Goal: Task Accomplishment & Management: Manage account settings

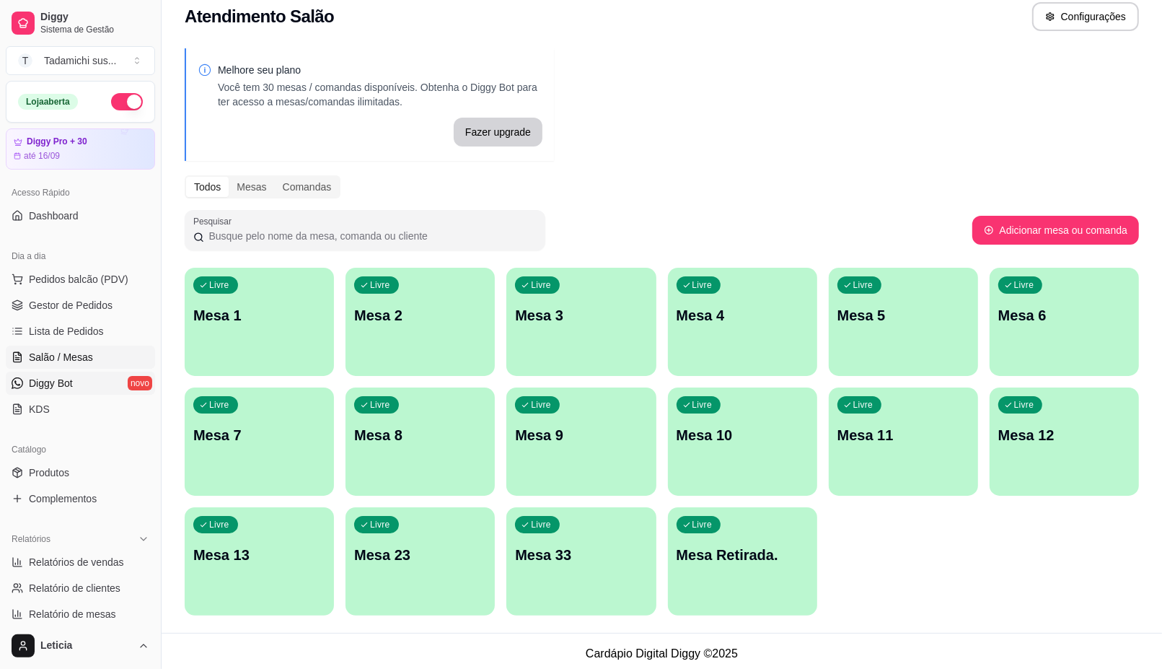
scroll to position [19, 0]
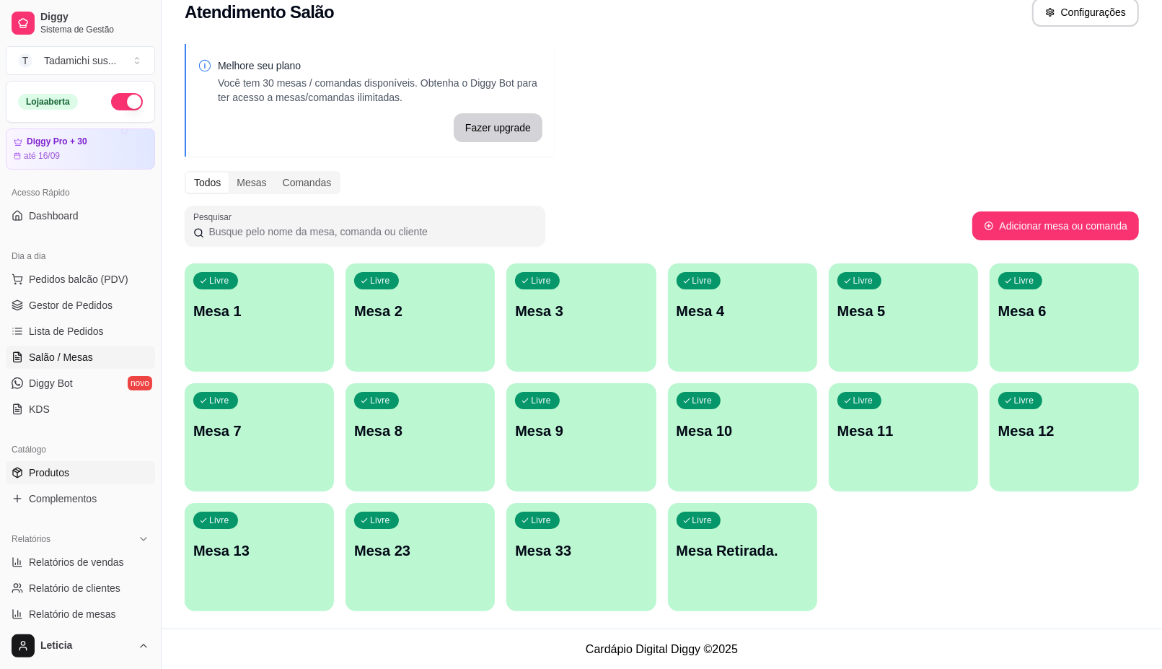
click at [87, 480] on link "Produtos" at bounding box center [80, 472] width 149 height 23
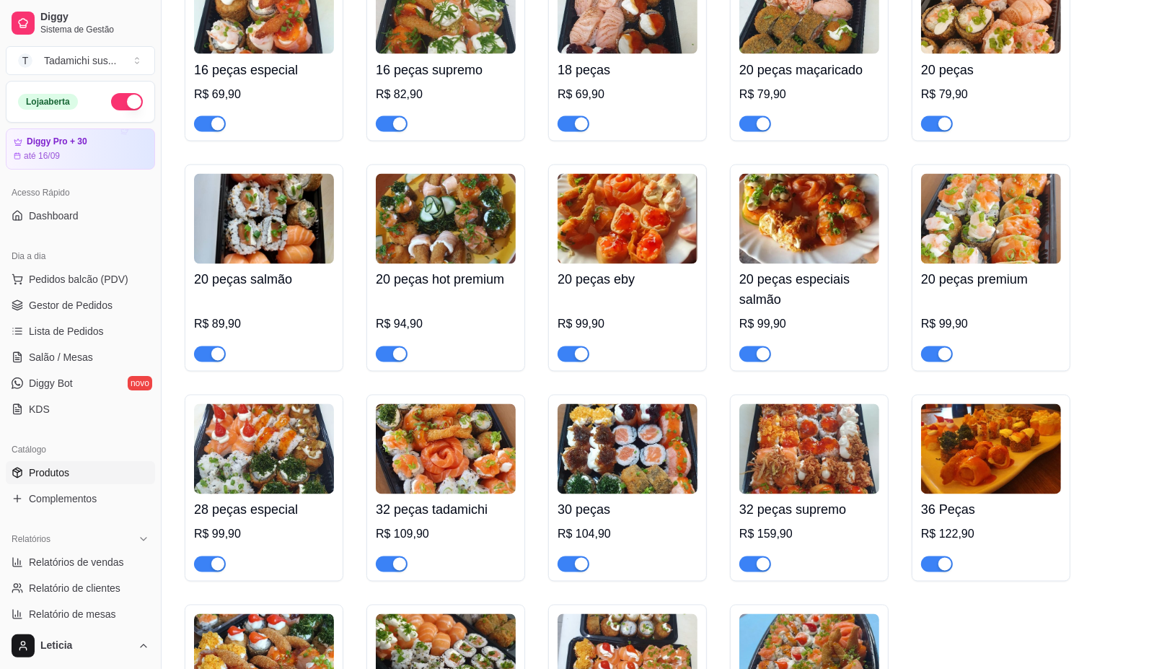
scroll to position [2435, 0]
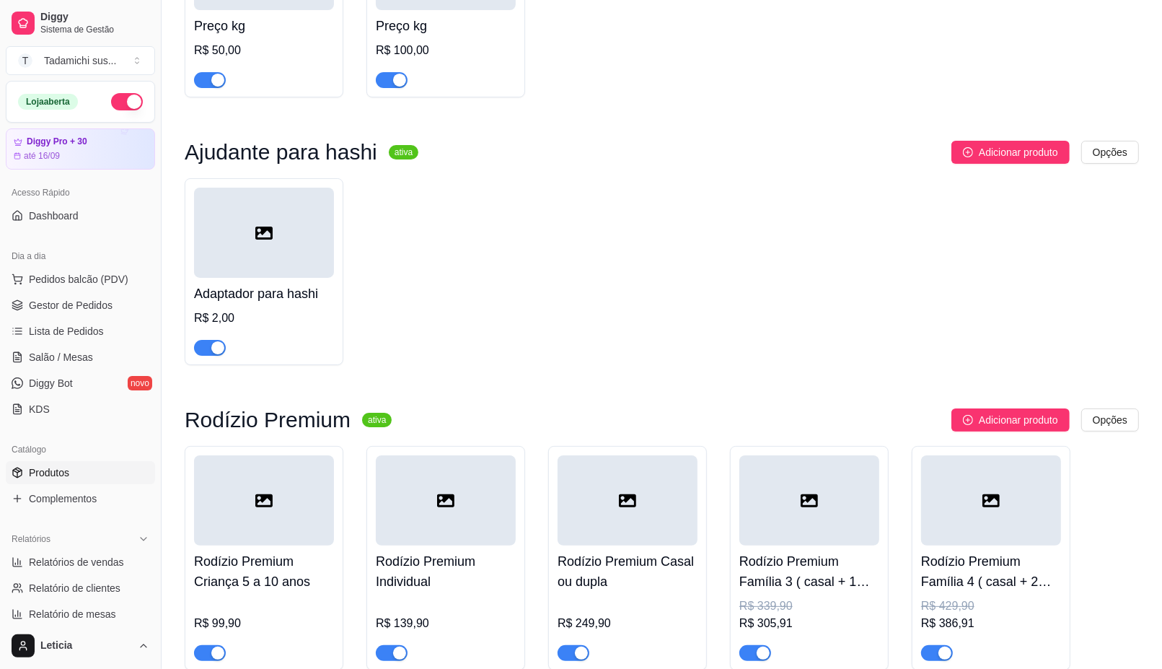
scroll to position [23726, 0]
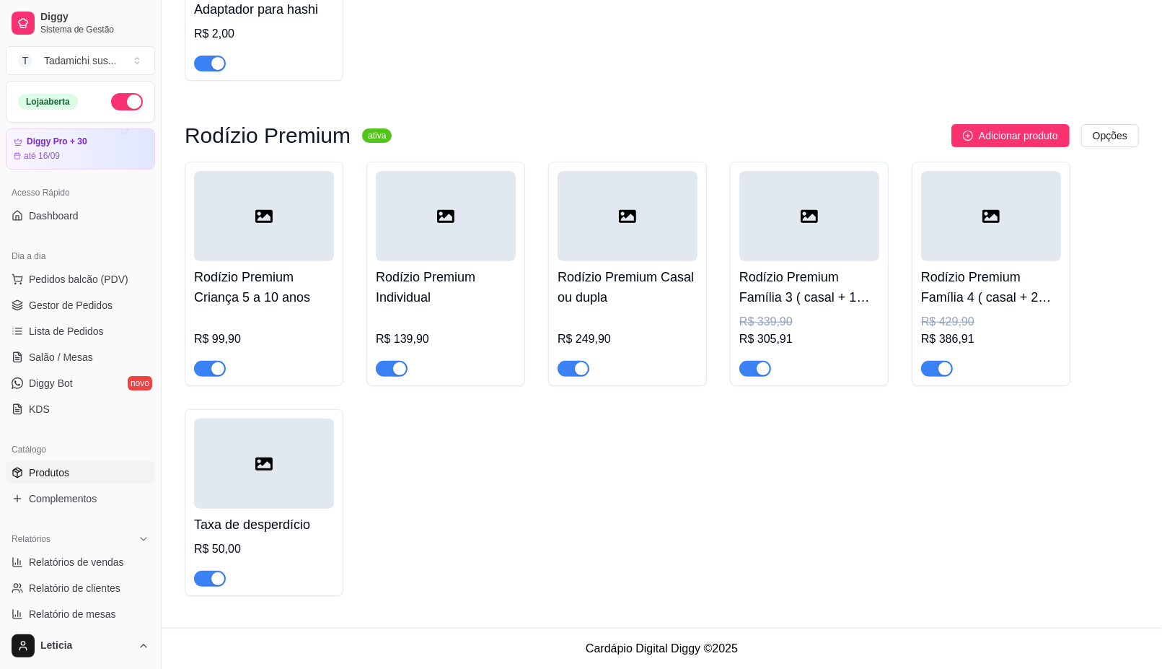
click at [80, 469] on link "Produtos" at bounding box center [80, 472] width 149 height 23
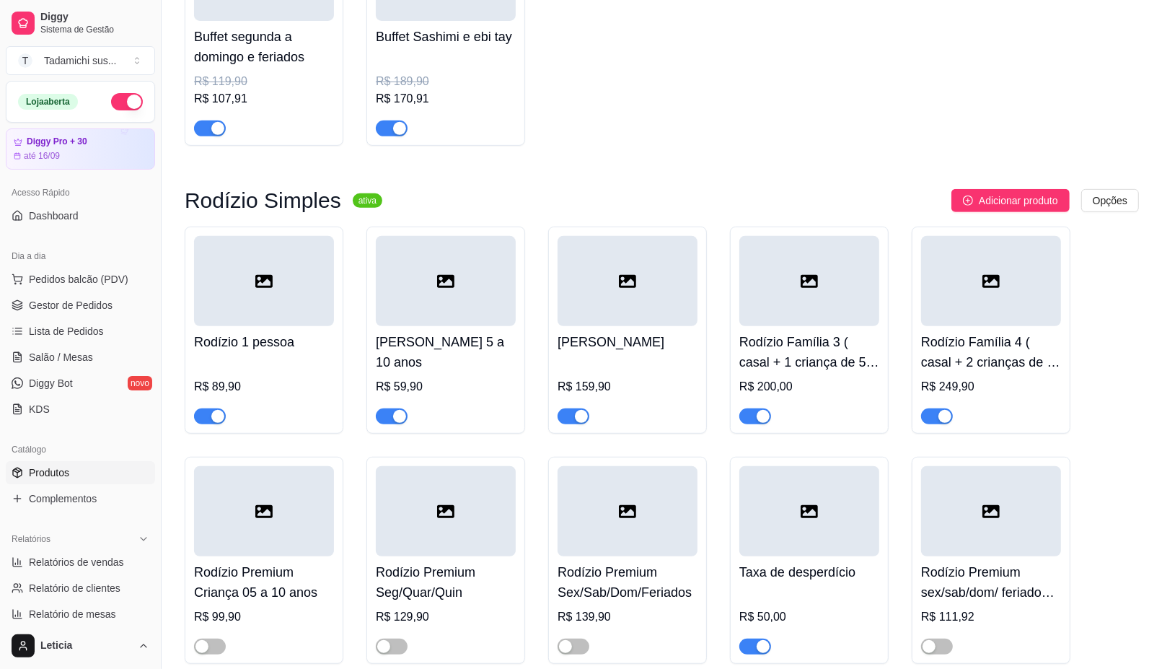
scroll to position [361, 0]
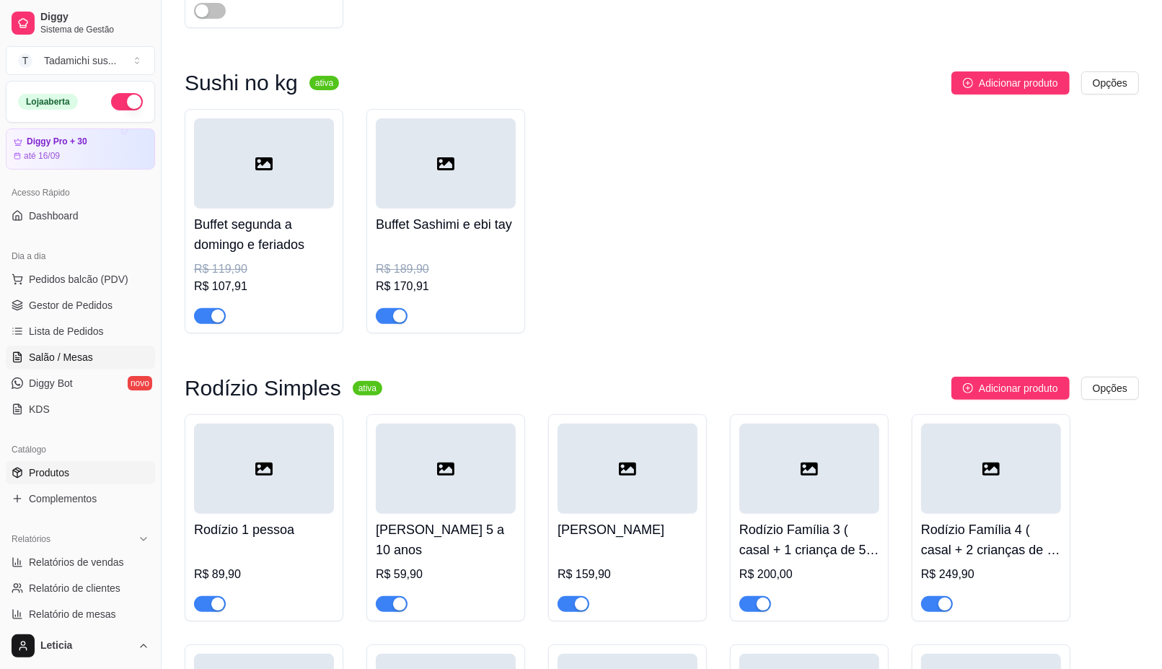
click at [30, 351] on span "Salão / Mesas" at bounding box center [61, 357] width 64 height 14
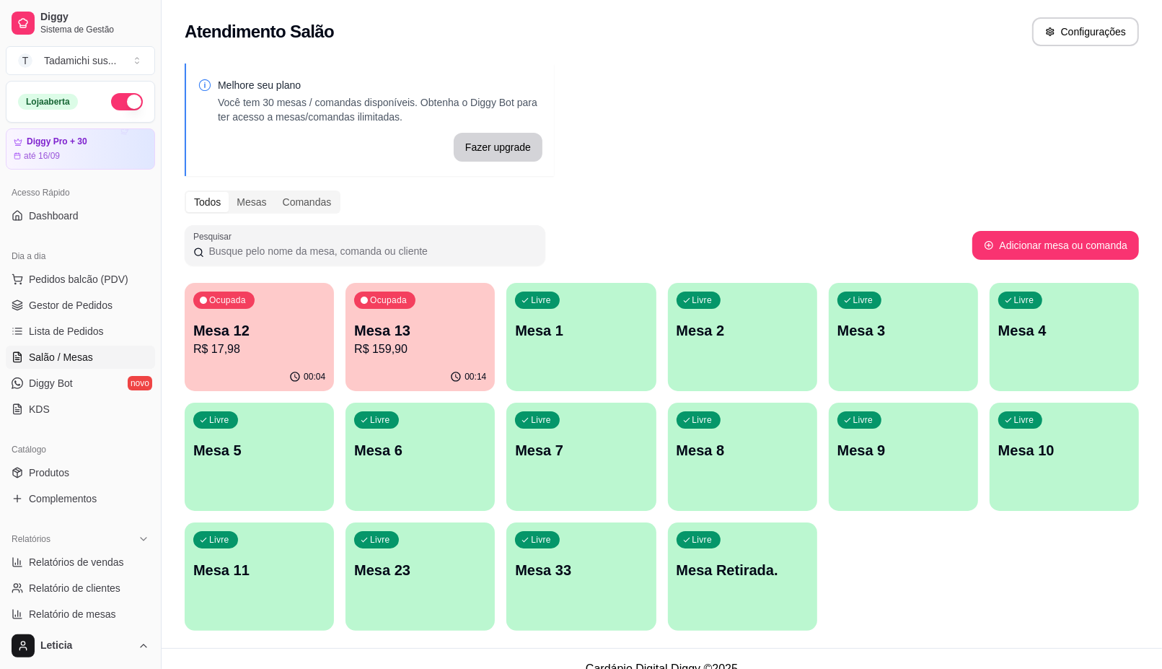
click at [628, 343] on div "Livre Mesa 1" at bounding box center [580, 328] width 149 height 91
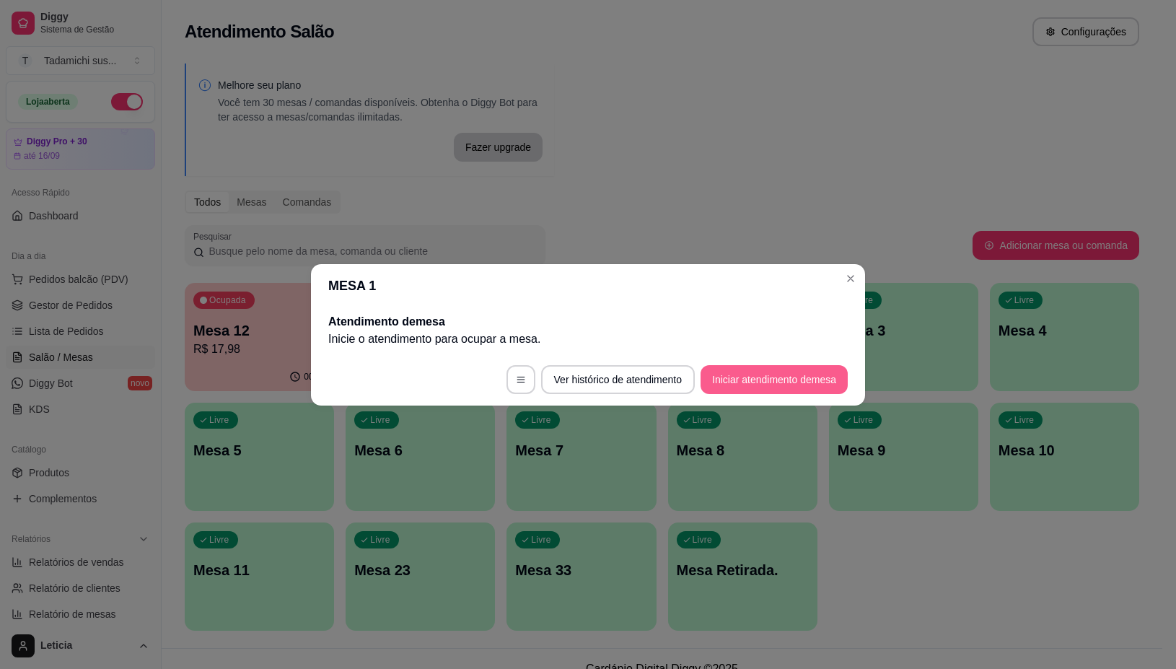
click at [792, 374] on button "Iniciar atendimento de mesa" at bounding box center [773, 379] width 147 height 29
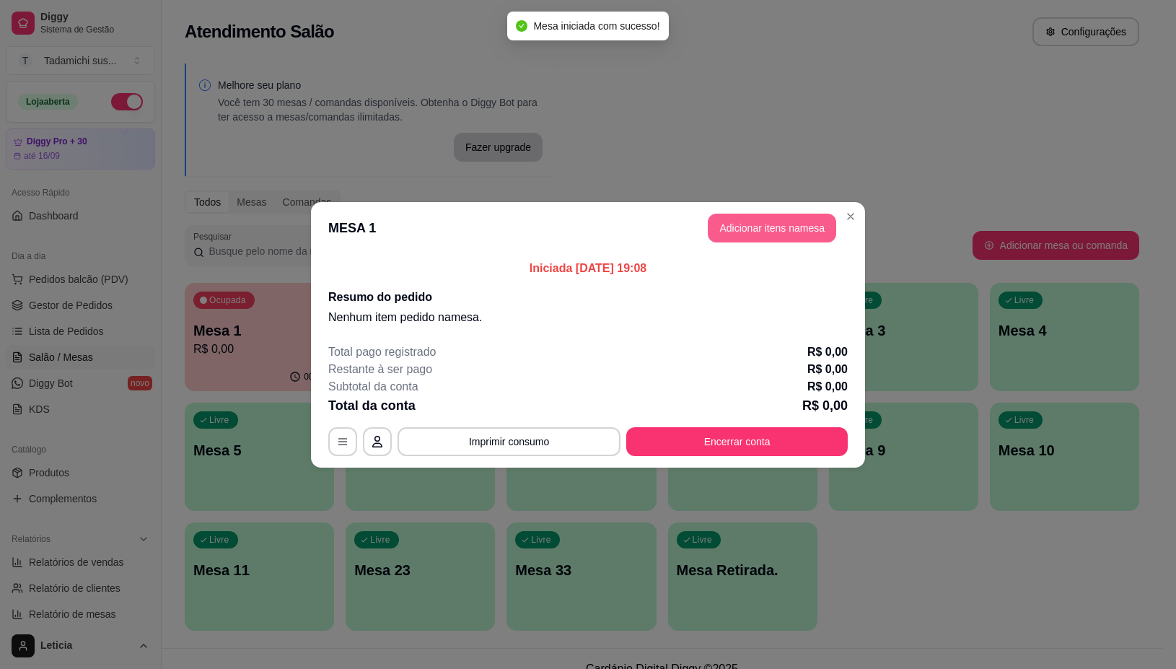
click at [798, 240] on button "Adicionar itens na mesa" at bounding box center [772, 228] width 128 height 29
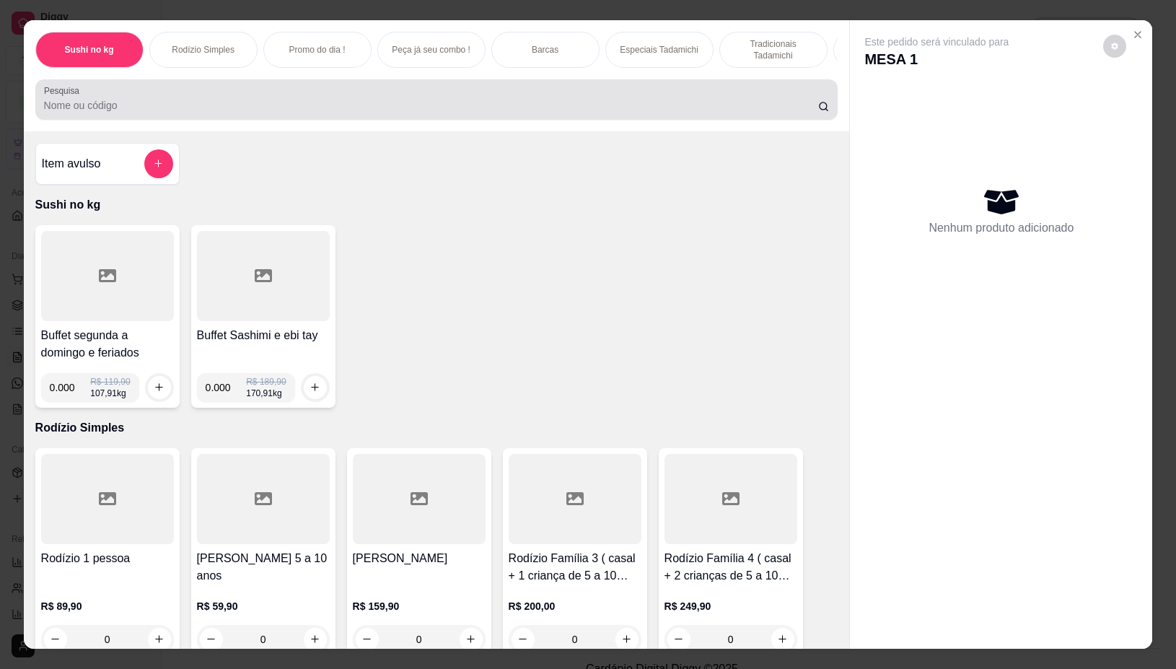
click at [636, 107] on input "Pesquisa" at bounding box center [431, 105] width 774 height 14
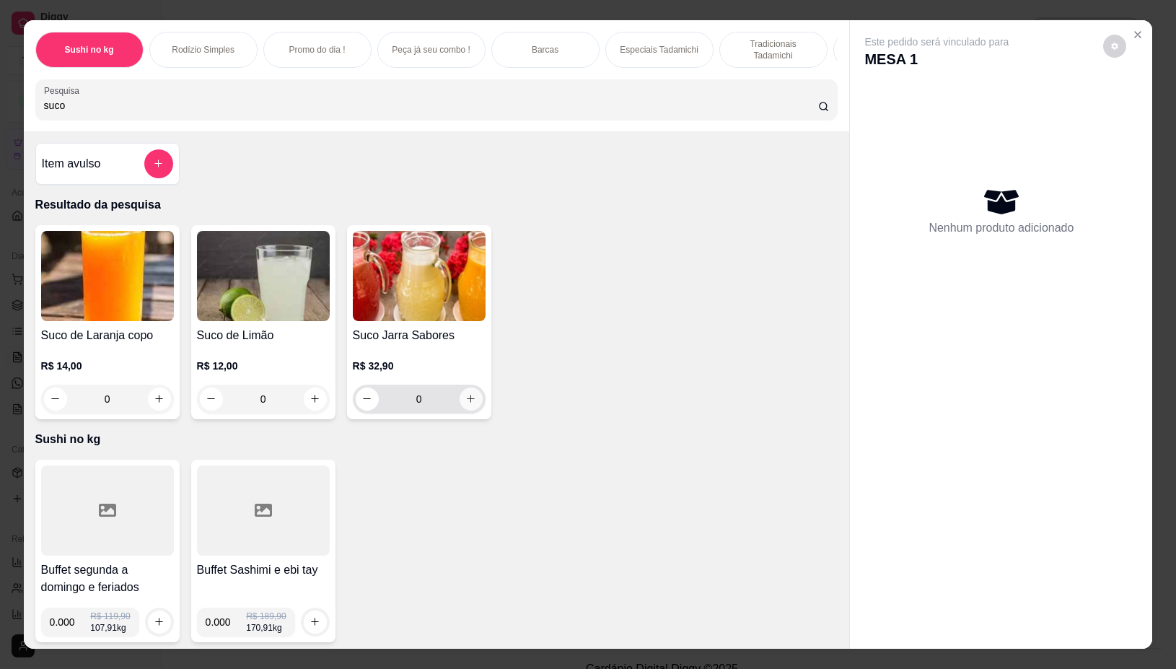
type input "suco"
click at [460, 401] on button "increase-product-quantity" at bounding box center [471, 398] width 23 height 23
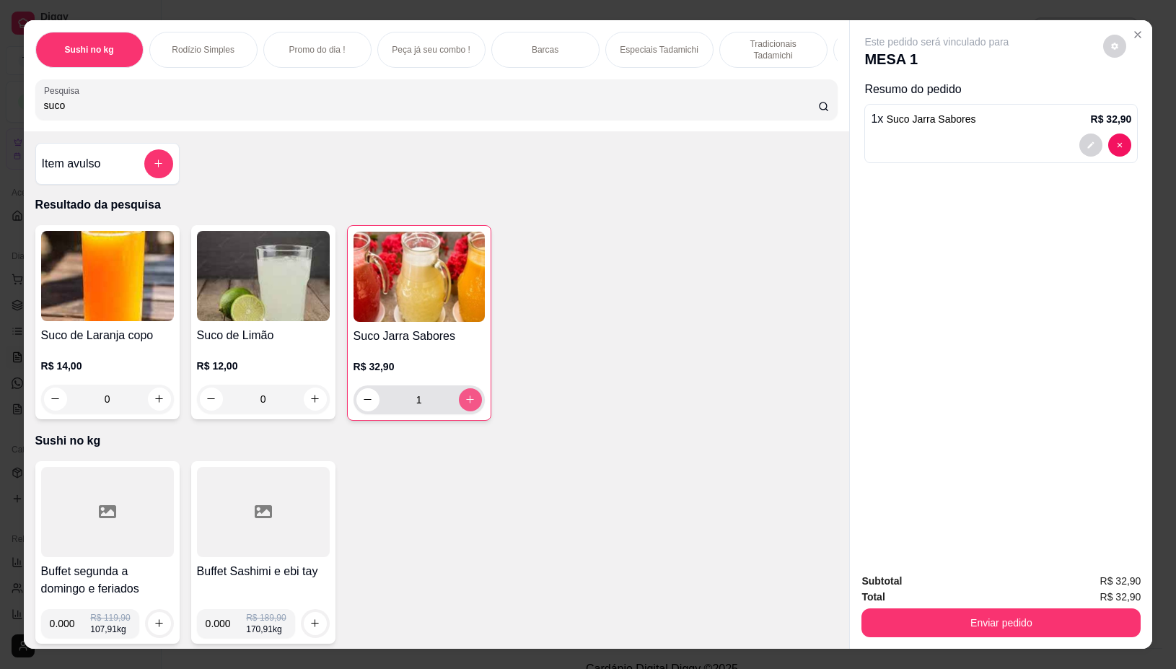
type input "1"
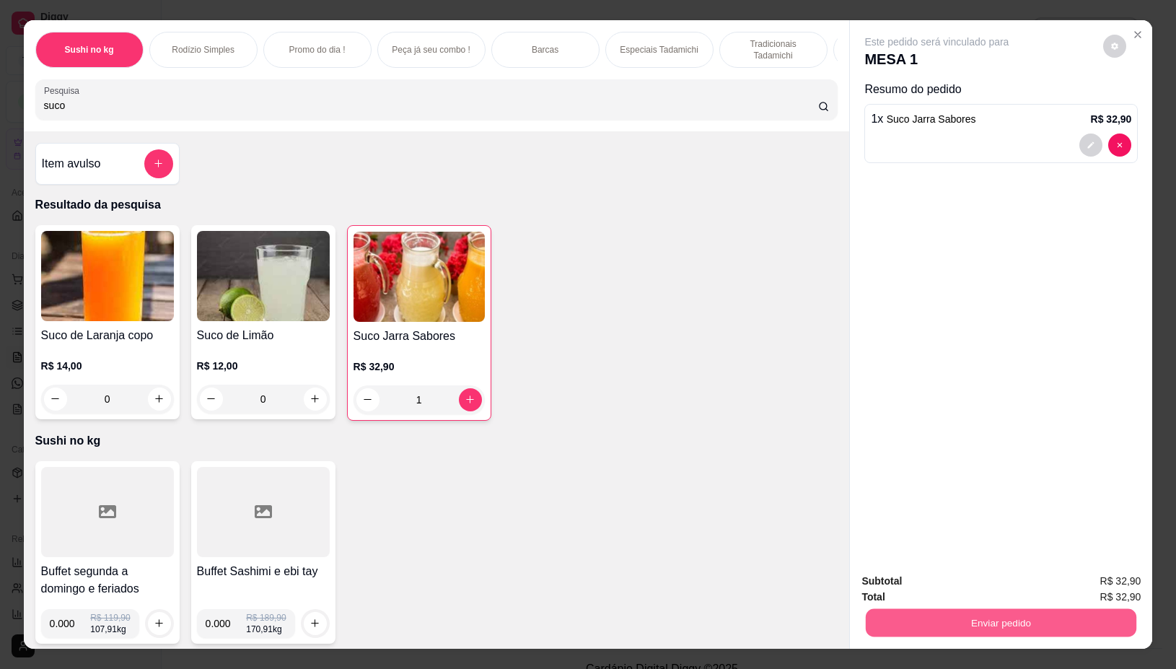
click at [910, 609] on button "Enviar pedido" at bounding box center [1001, 623] width 271 height 28
click at [958, 586] on button "Não registrar e enviar pedido" at bounding box center [952, 580] width 150 height 27
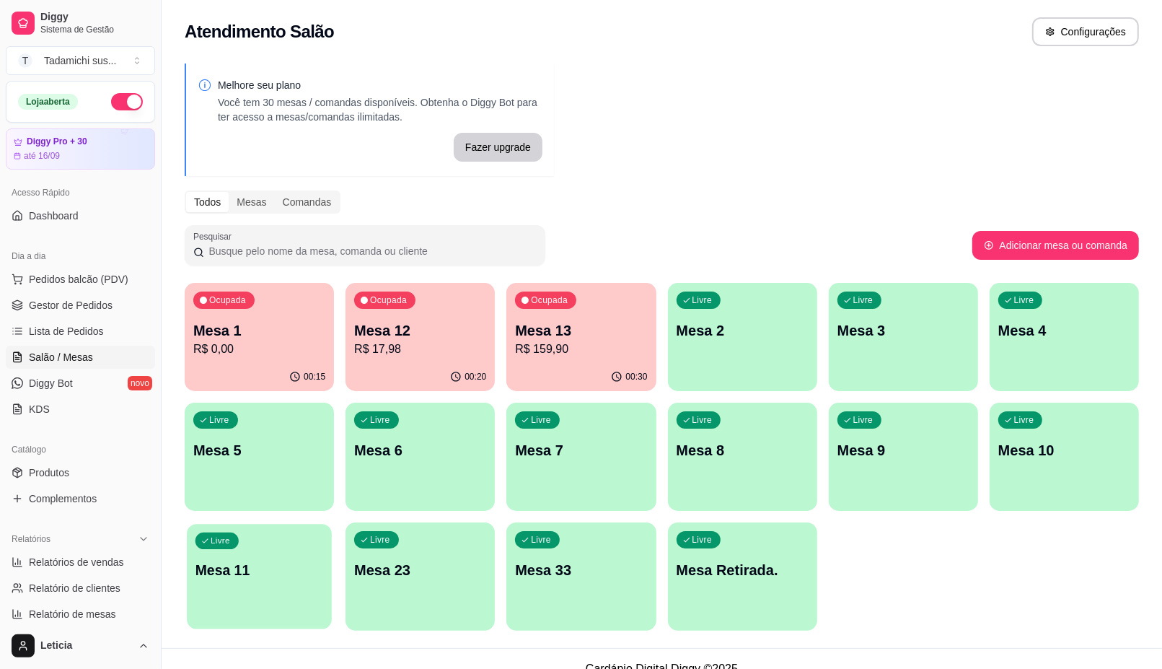
click at [255, 573] on p "Mesa 11" at bounding box center [259, 570] width 128 height 19
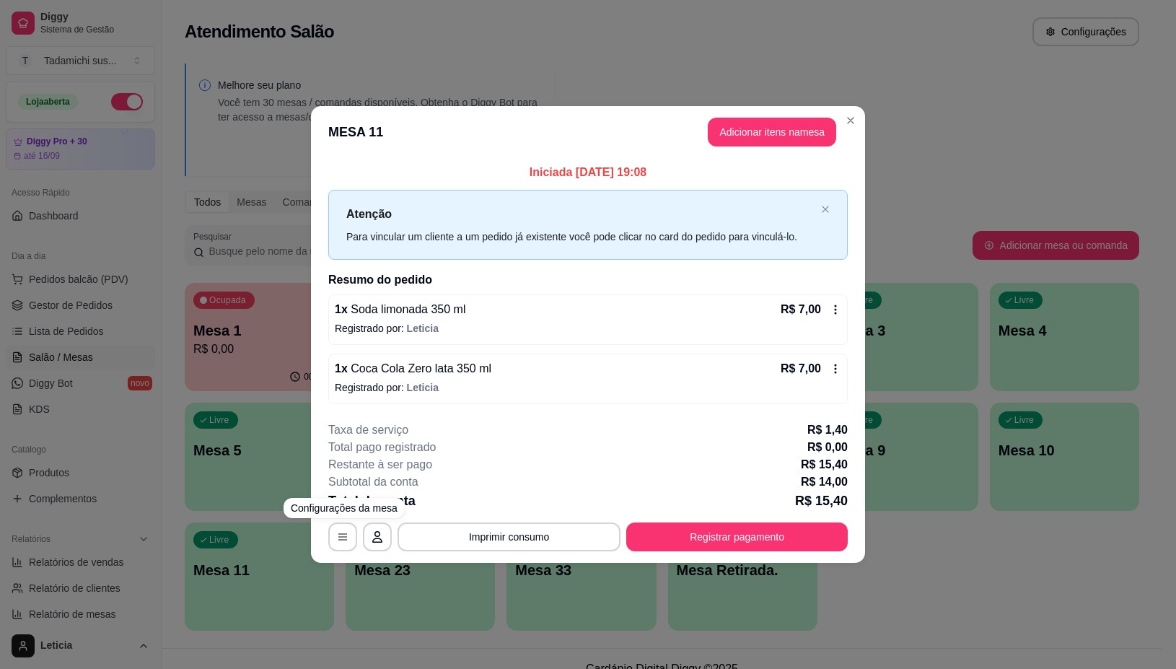
click at [328, 541] on footer "**********" at bounding box center [588, 486] width 554 height 153
click at [335, 539] on button "button" at bounding box center [343, 537] width 28 height 28
click at [839, 123] on button "Close" at bounding box center [850, 120] width 23 height 23
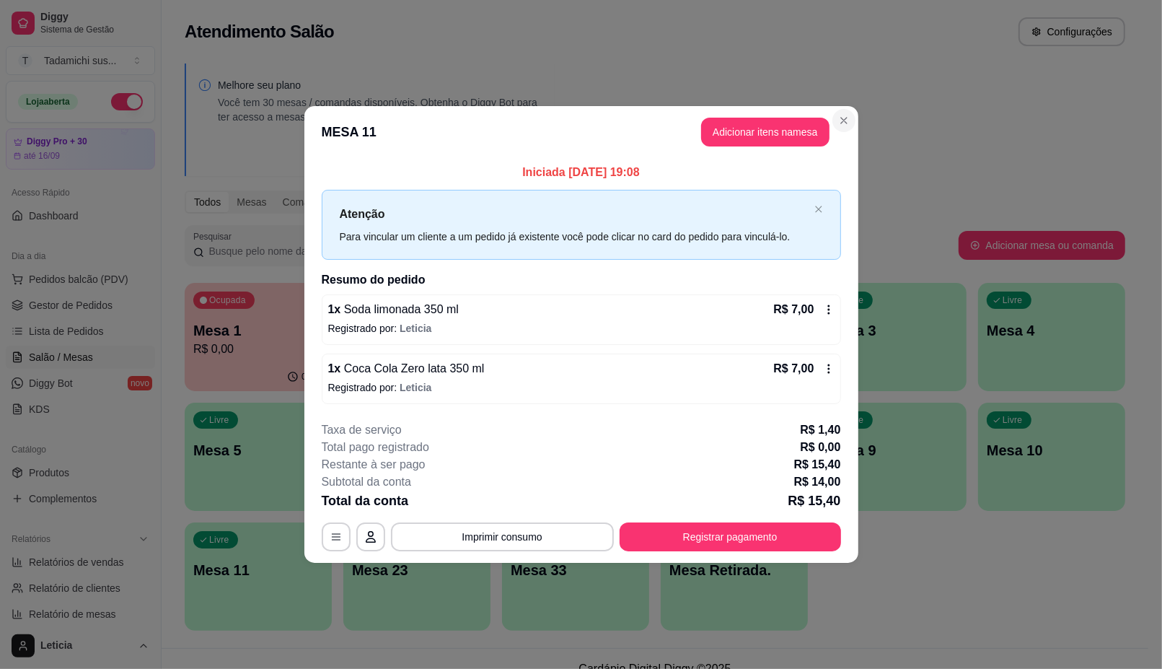
click at [858, 120] on div "Melhore seu plano Você tem 30 mesas / comandas disponíveis. Obtenha o Diggy Bot…" at bounding box center [655, 351] width 987 height 593
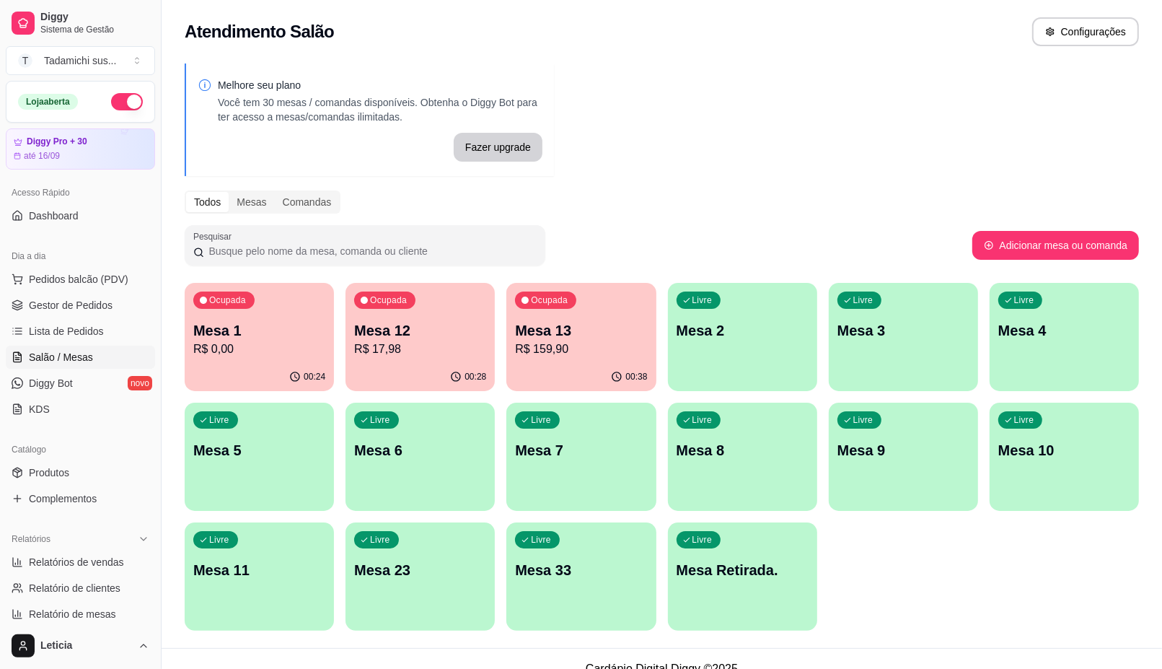
click at [460, 371] on icon "button" at bounding box center [456, 377] width 12 height 12
click at [398, 338] on p "Mesa 12" at bounding box center [420, 330] width 132 height 20
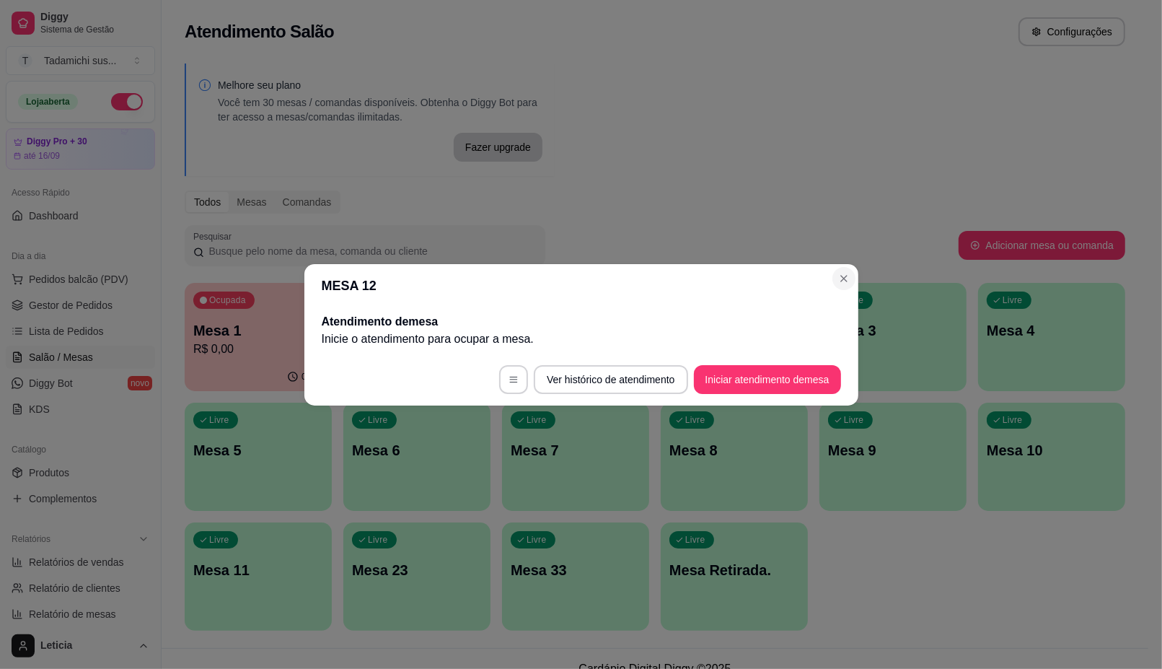
click at [848, 283] on div "Ocupada Mesa 1 R$ 0,00 00:25 Ocupada Mesa 12 R$ 17,98 00:30 Ocupada Mesa 13 R$ …" at bounding box center [655, 457] width 941 height 348
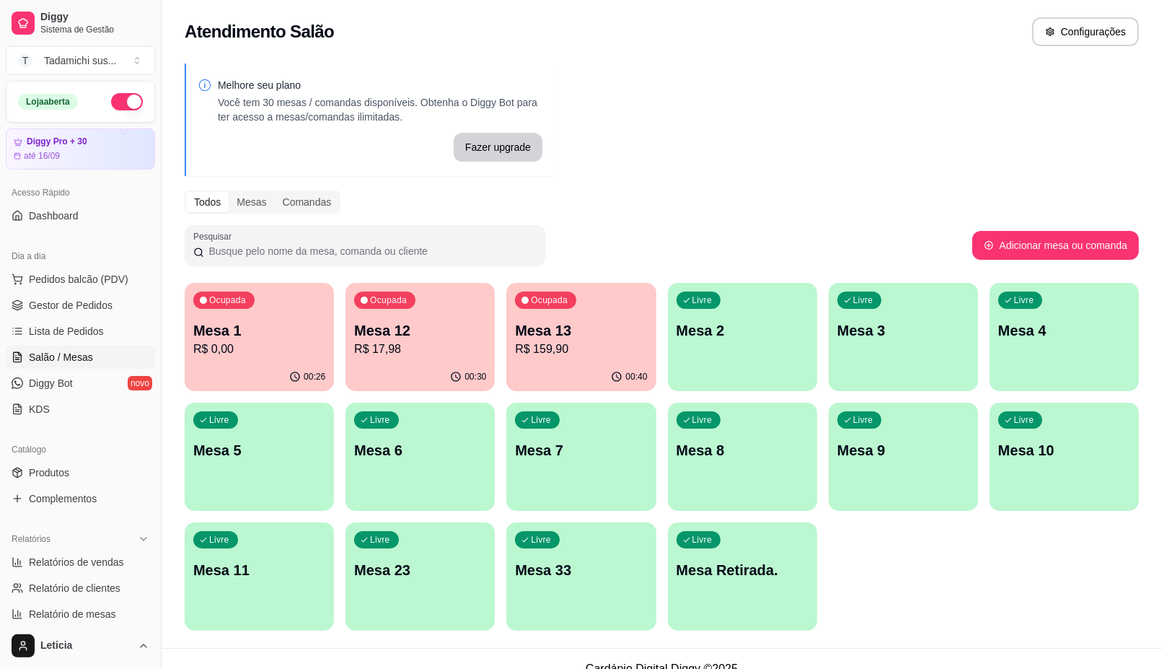
click at [574, 325] on p "Mesa 13" at bounding box center [581, 330] width 132 height 20
click at [408, 377] on div "00:31" at bounding box center [420, 377] width 149 height 28
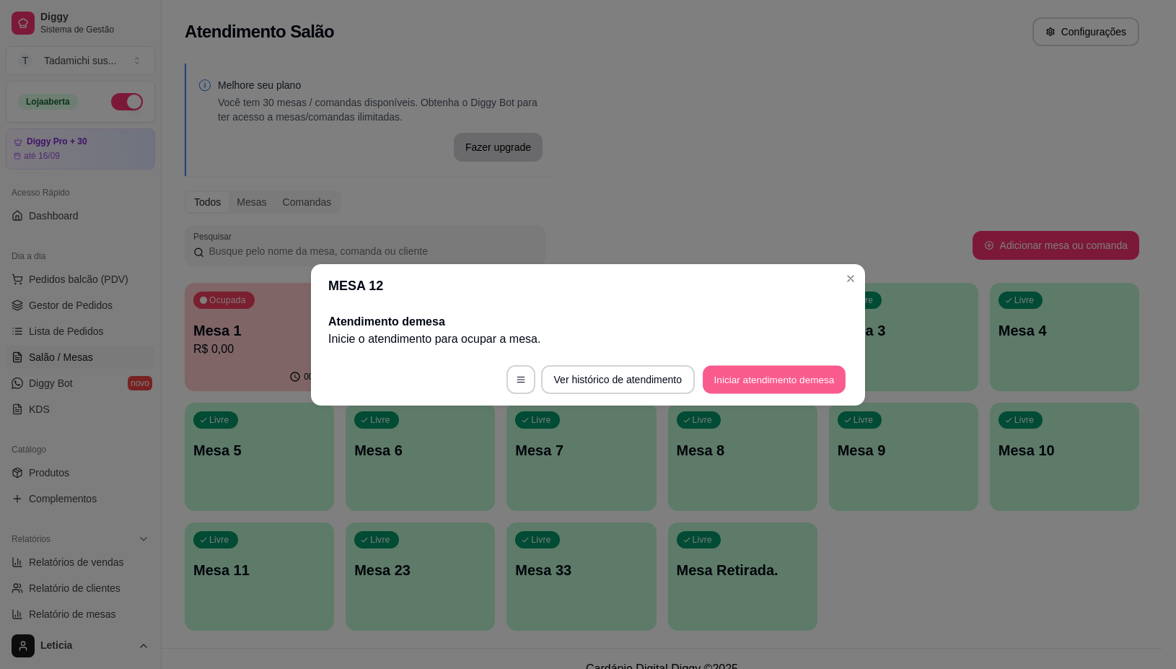
click at [759, 379] on button "Iniciar atendimento de mesa" at bounding box center [774, 379] width 143 height 28
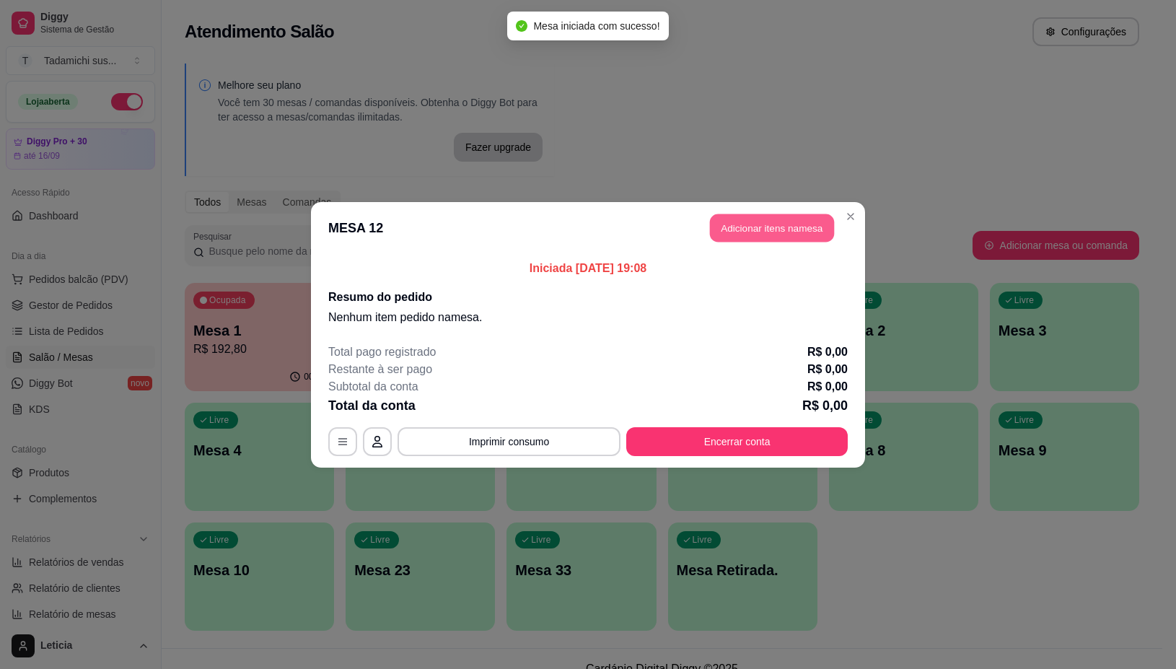
click at [756, 229] on button "Adicionar itens na mesa" at bounding box center [772, 228] width 124 height 28
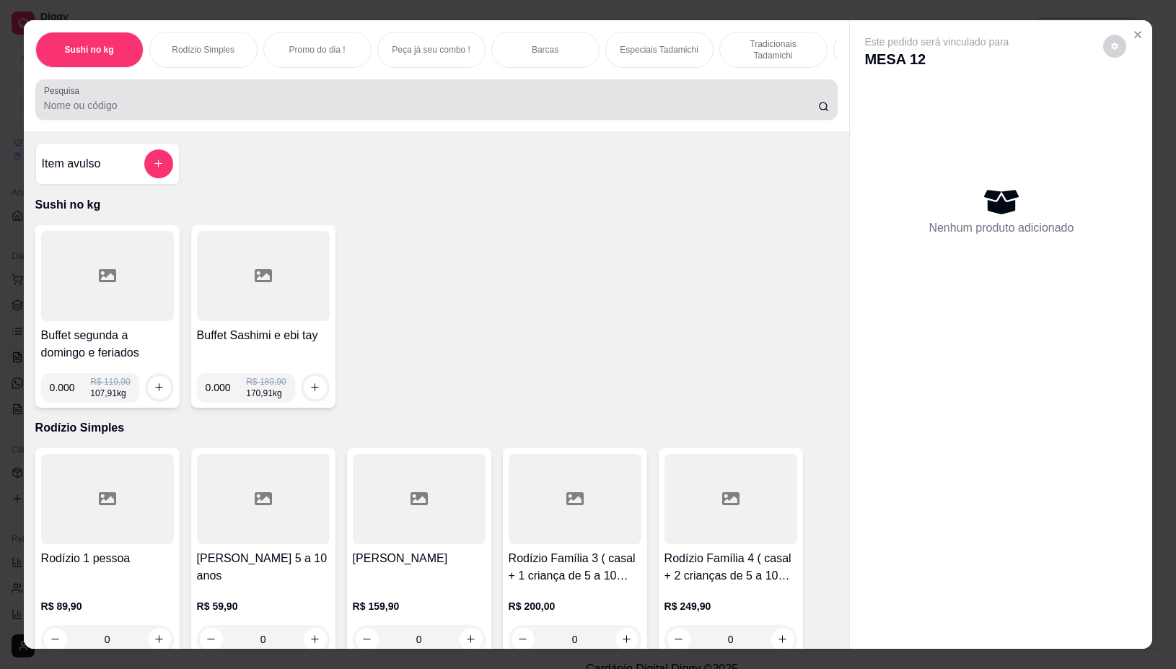
click at [462, 101] on div at bounding box center [437, 99] width 786 height 29
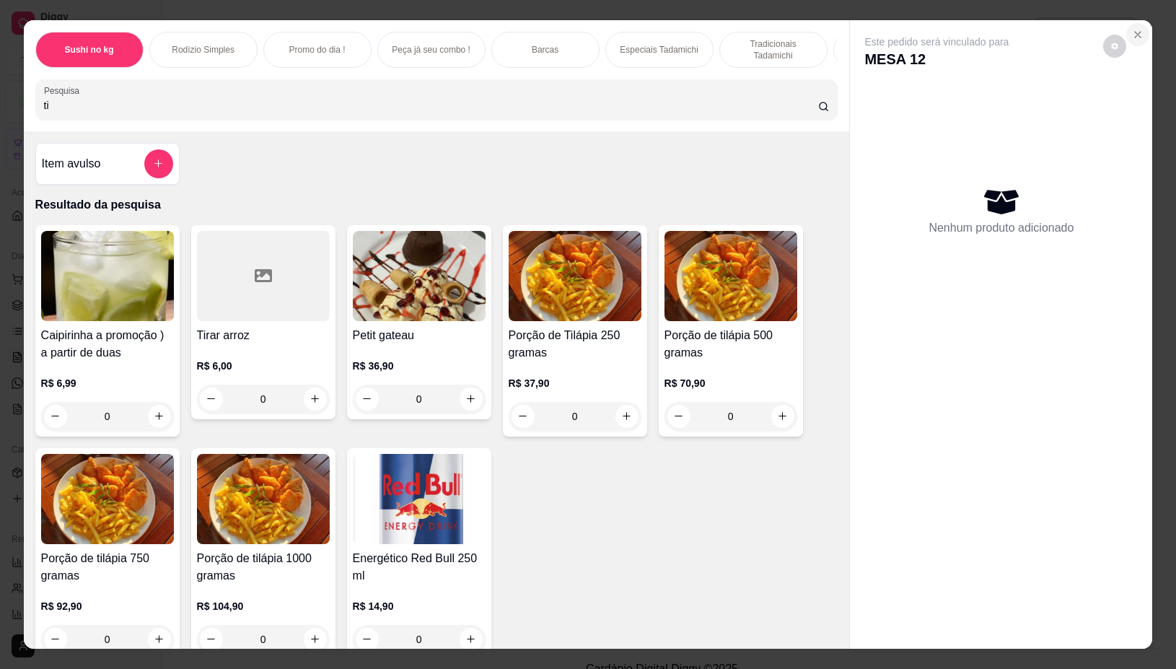
type input "ti"
click at [1135, 32] on icon "Close" at bounding box center [1138, 35] width 6 height 6
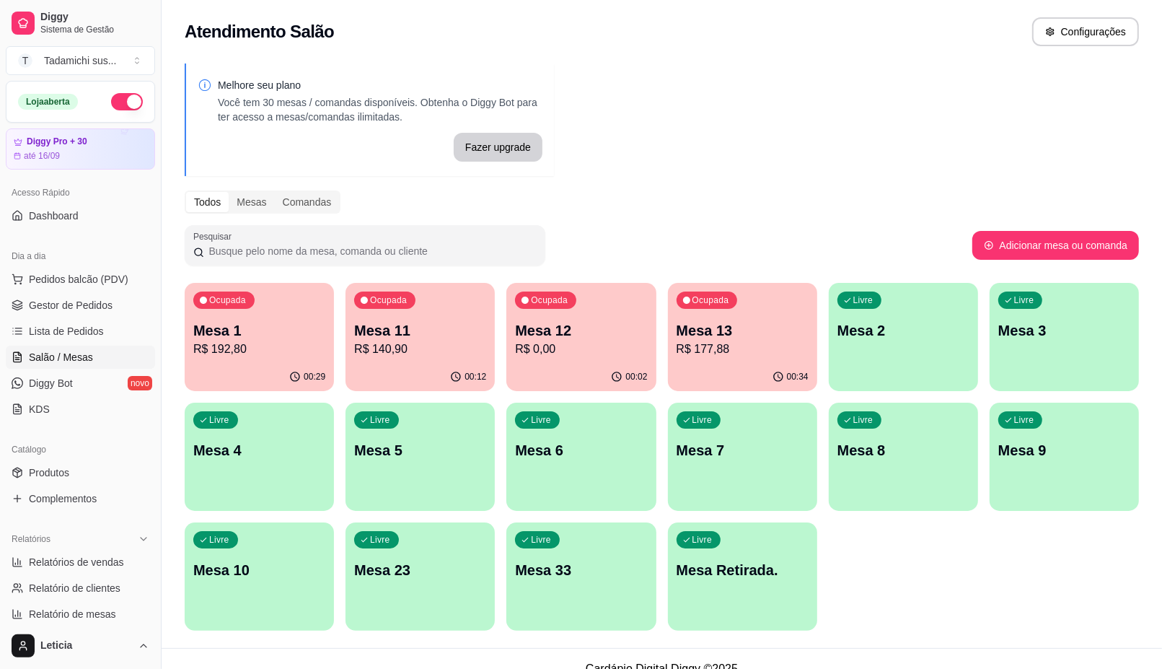
click at [694, 348] on p "R$ 177,88" at bounding box center [743, 348] width 132 height 17
click at [573, 346] on p "R$ 0,00" at bounding box center [581, 348] width 132 height 17
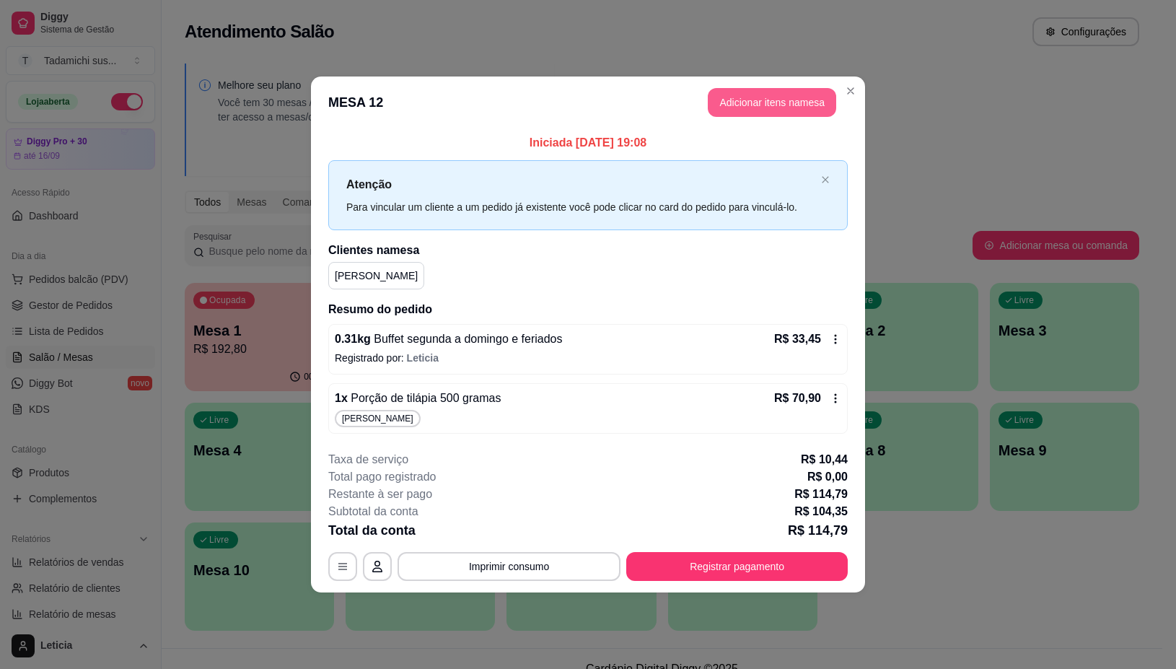
click at [754, 100] on button "Adicionar itens na mesa" at bounding box center [772, 102] width 128 height 29
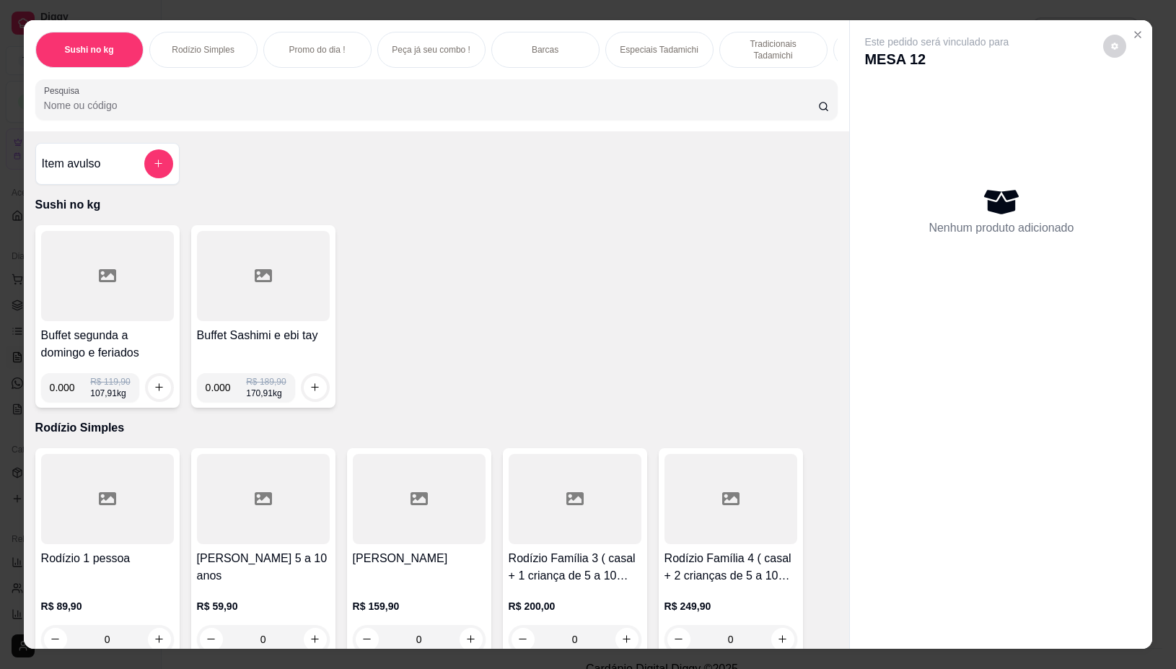
click at [571, 110] on input "Pesquisa" at bounding box center [431, 105] width 774 height 14
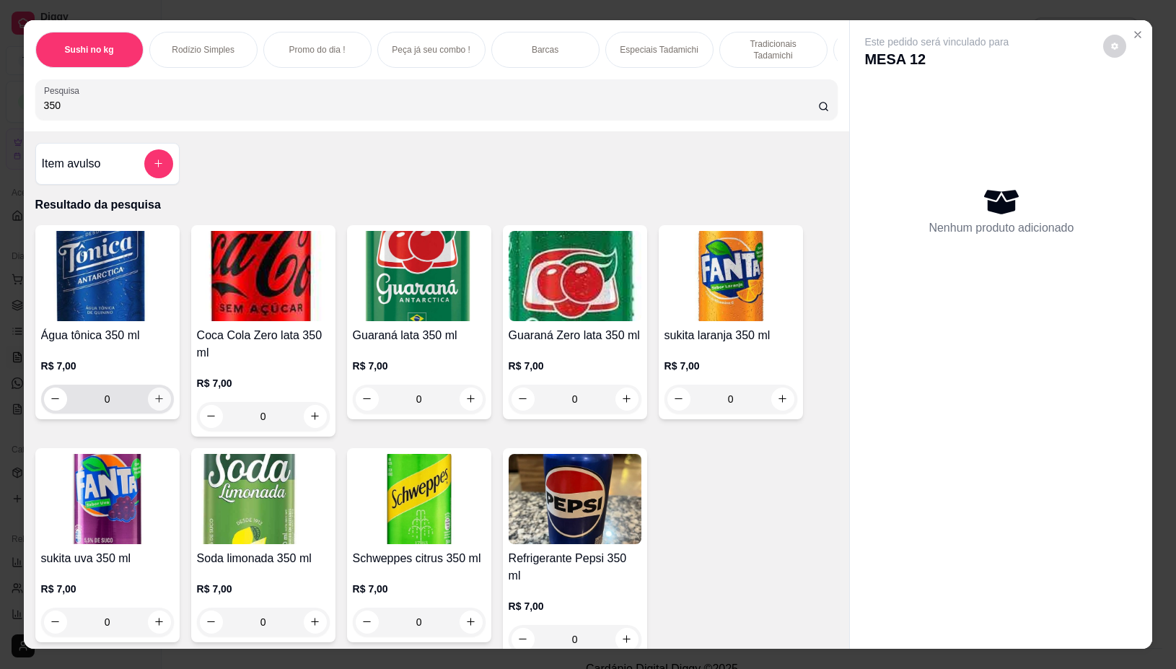
type input "350"
click at [149, 397] on button "increase-product-quantity" at bounding box center [159, 398] width 23 height 23
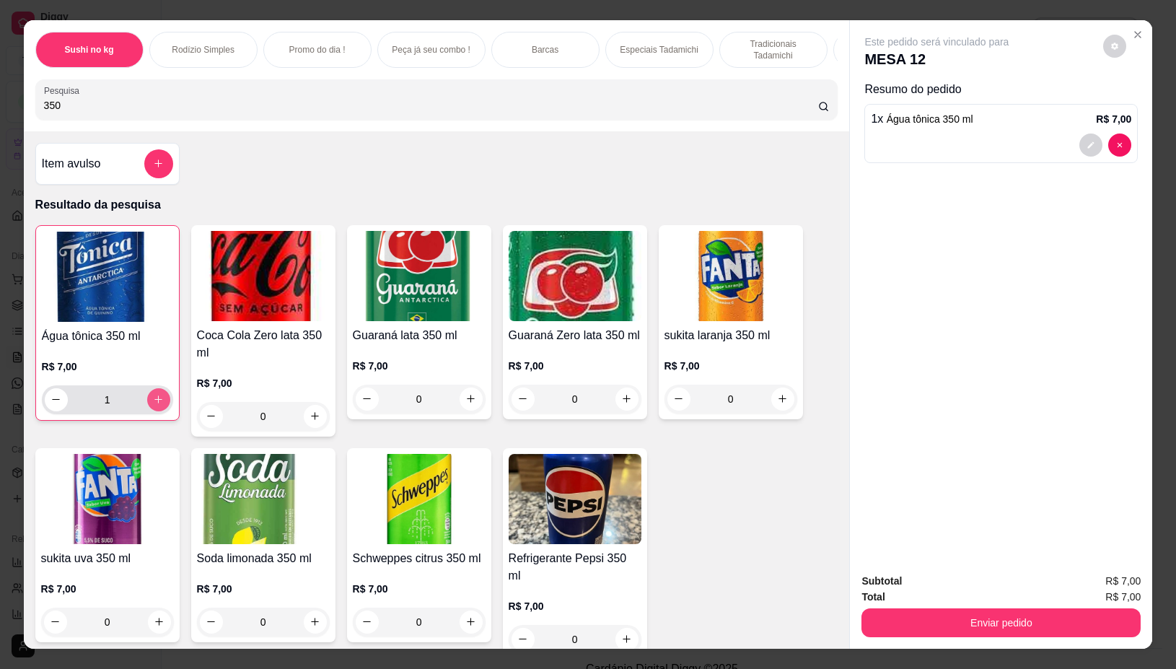
type input "1"
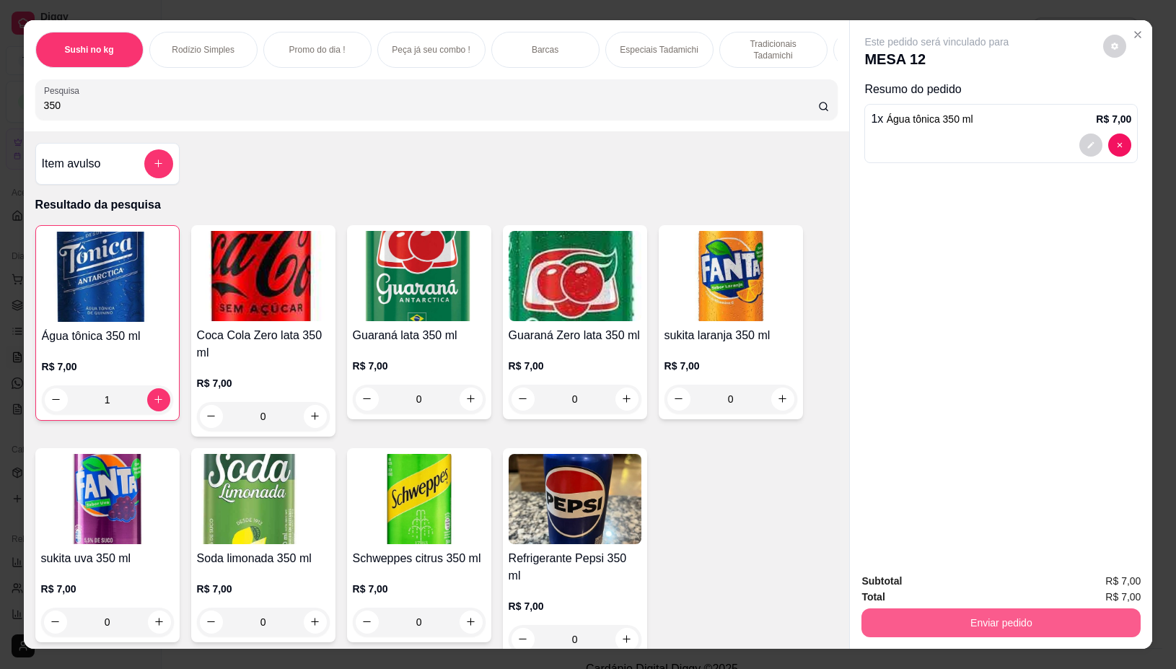
click at [914, 618] on button "Enviar pedido" at bounding box center [1000, 622] width 279 height 29
click at [927, 579] on button "Não registrar e enviar pedido" at bounding box center [952, 580] width 150 height 27
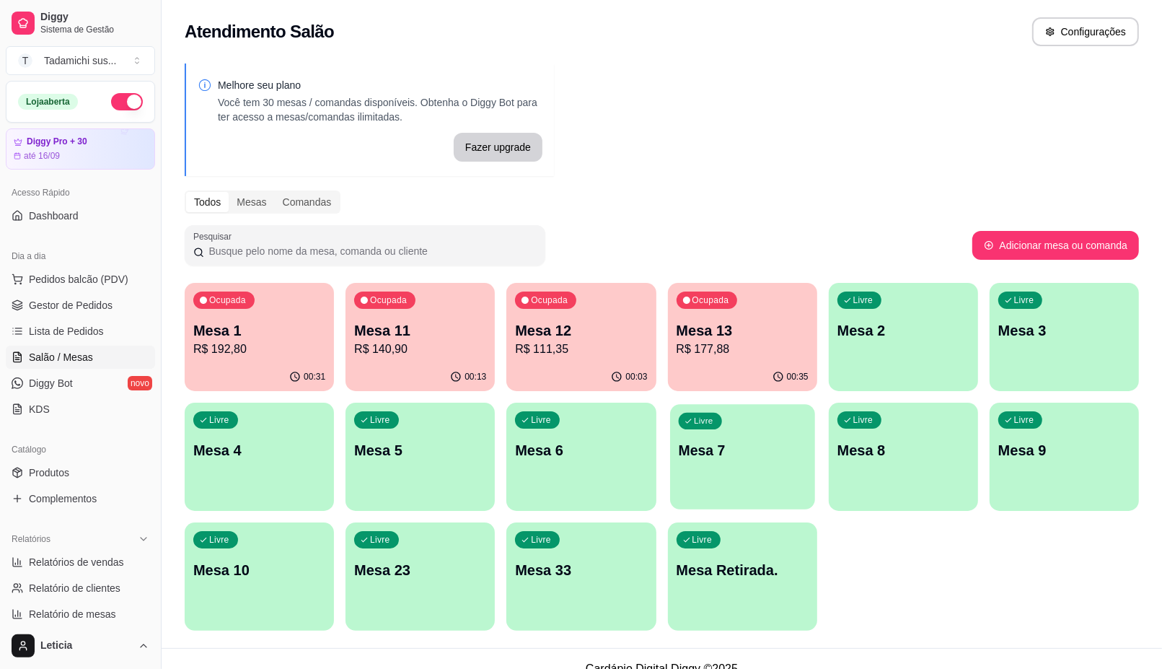
click at [770, 465] on div "Livre Mesa 7" at bounding box center [742, 448] width 145 height 88
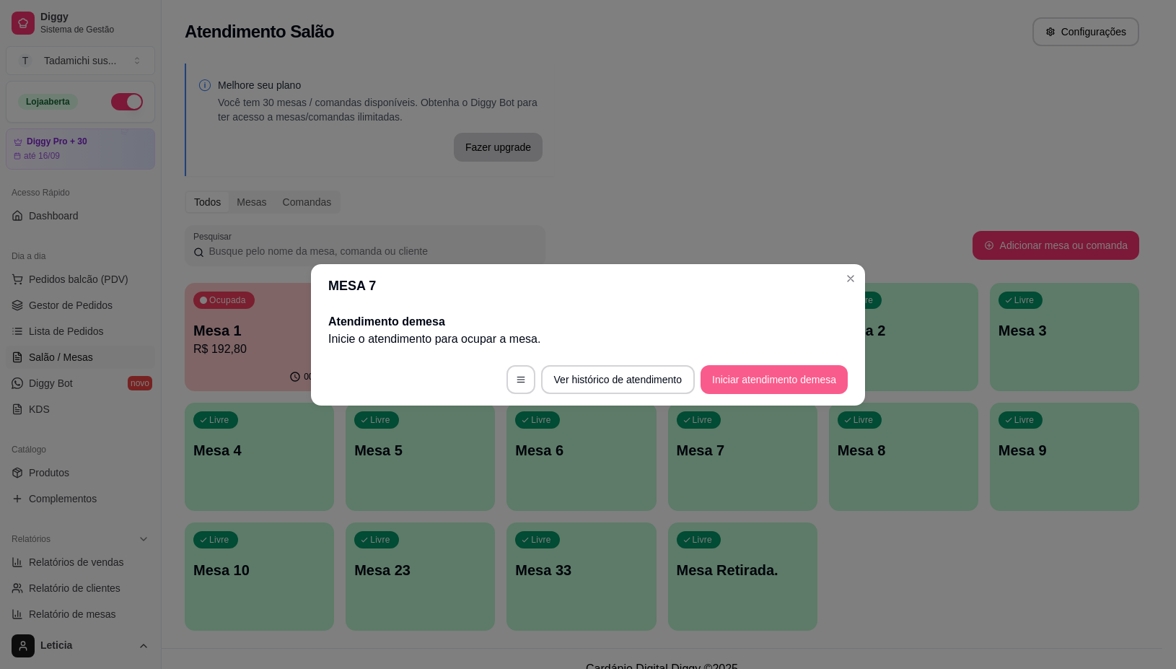
click at [752, 373] on button "Iniciar atendimento de mesa" at bounding box center [773, 379] width 147 height 29
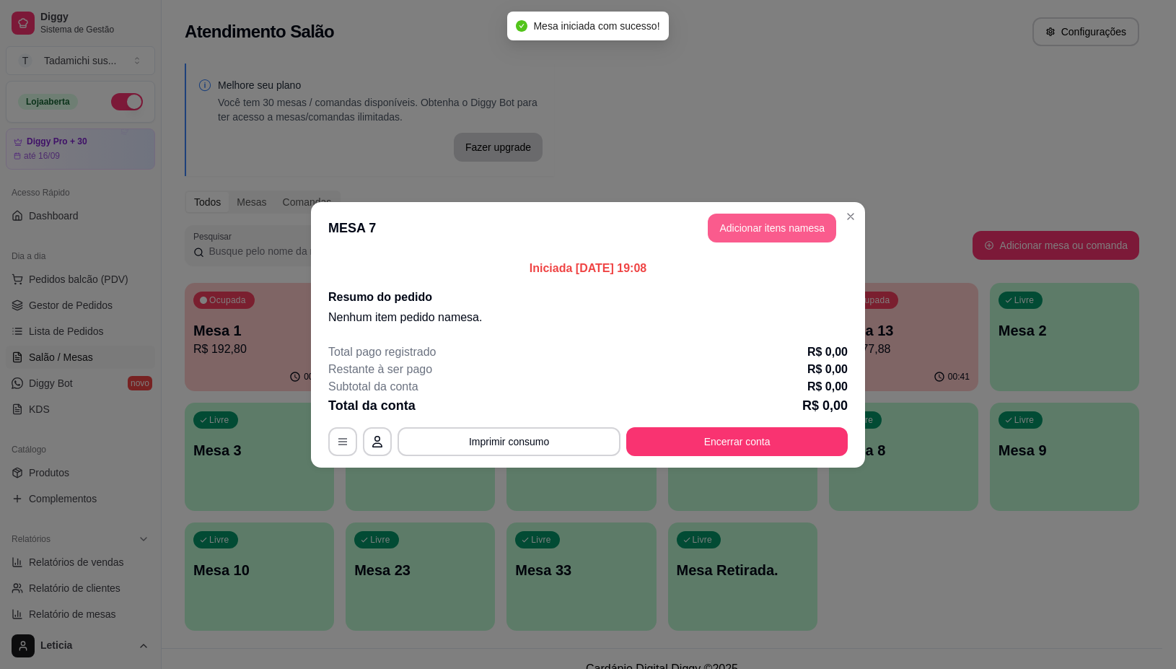
click at [752, 226] on button "Adicionar itens na mesa" at bounding box center [772, 228] width 128 height 29
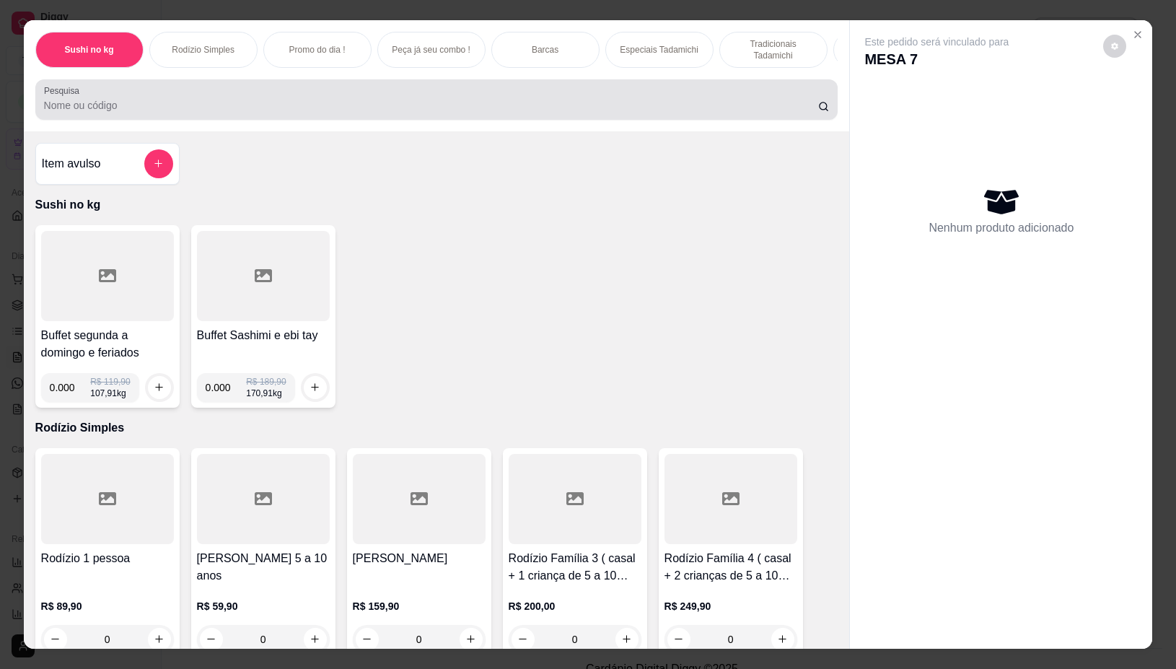
click at [597, 100] on div at bounding box center [437, 99] width 786 height 29
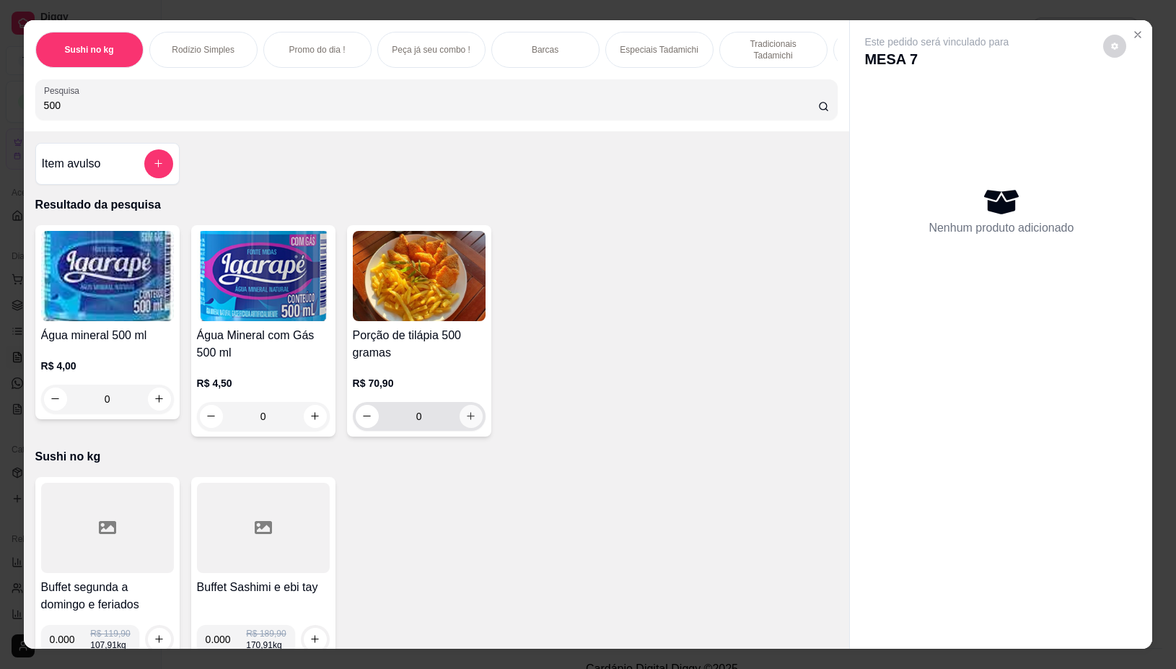
type input "500"
click at [465, 422] on icon "increase-product-quantity" at bounding box center [470, 416] width 11 height 11
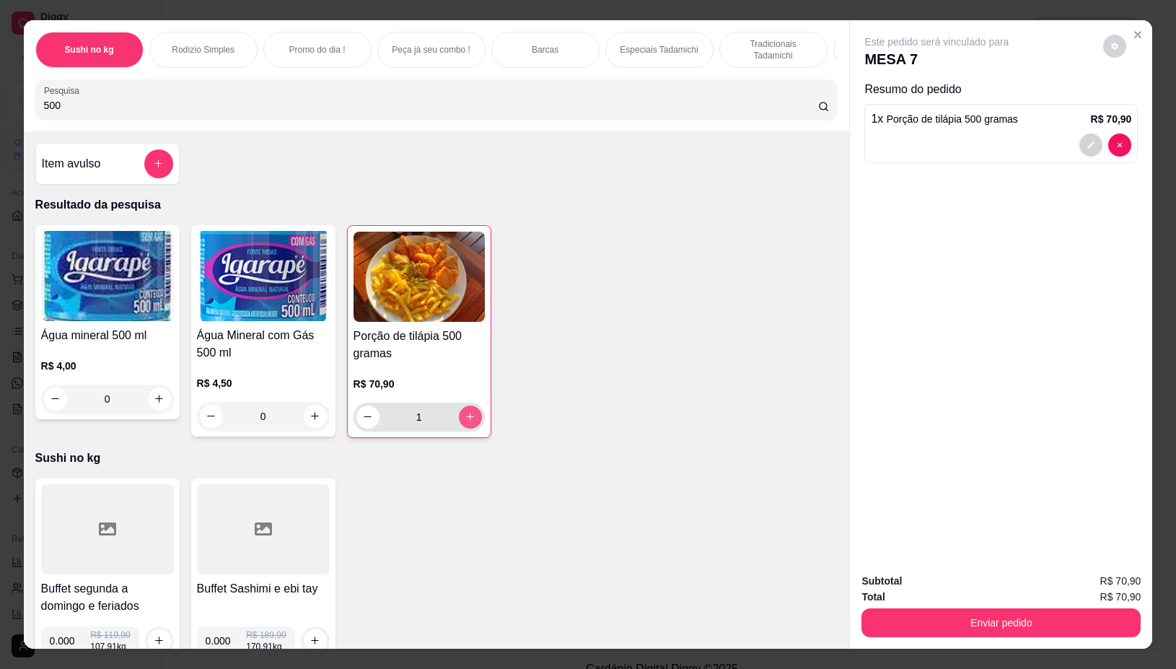
type input "1"
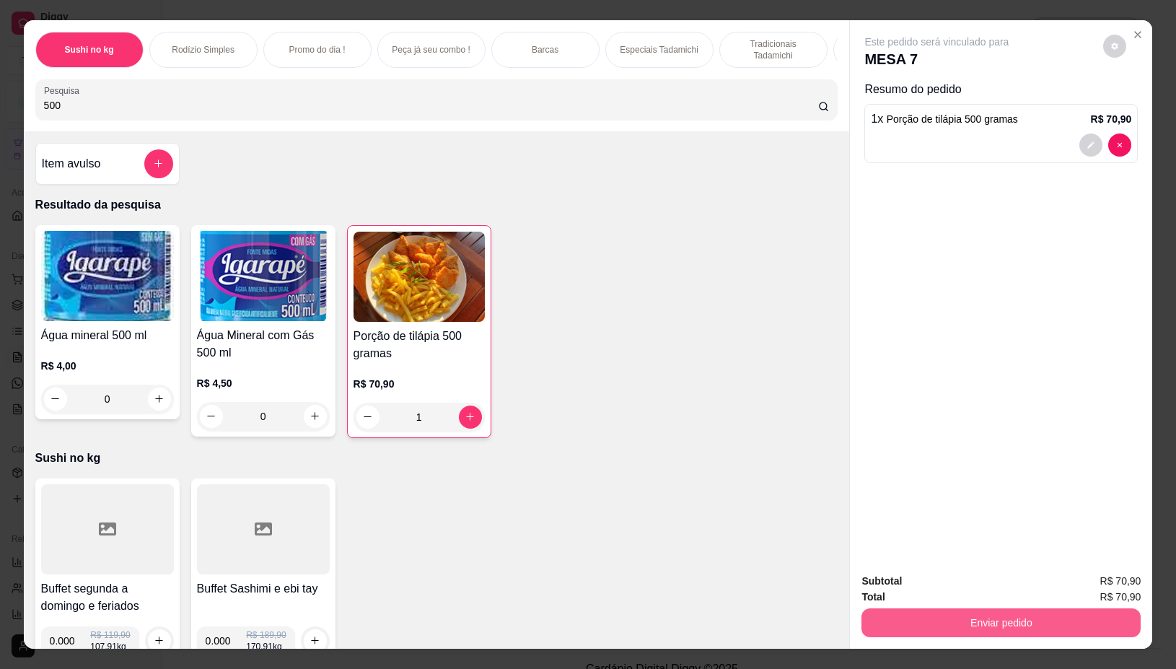
click at [990, 621] on button "Enviar pedido" at bounding box center [1000, 622] width 279 height 29
click at [932, 575] on button "Não registrar e enviar pedido" at bounding box center [952, 580] width 150 height 27
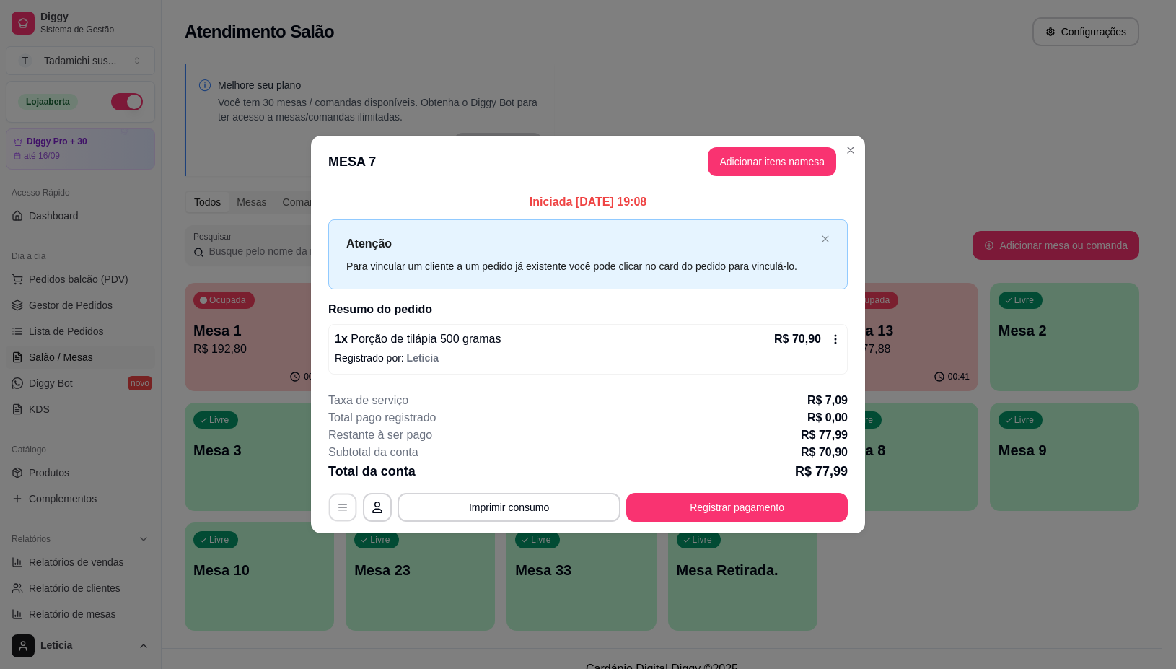
click at [333, 514] on button "button" at bounding box center [343, 507] width 28 height 28
click at [850, 136] on header "MESA 7 Adicionar itens na mesa" at bounding box center [588, 162] width 554 height 52
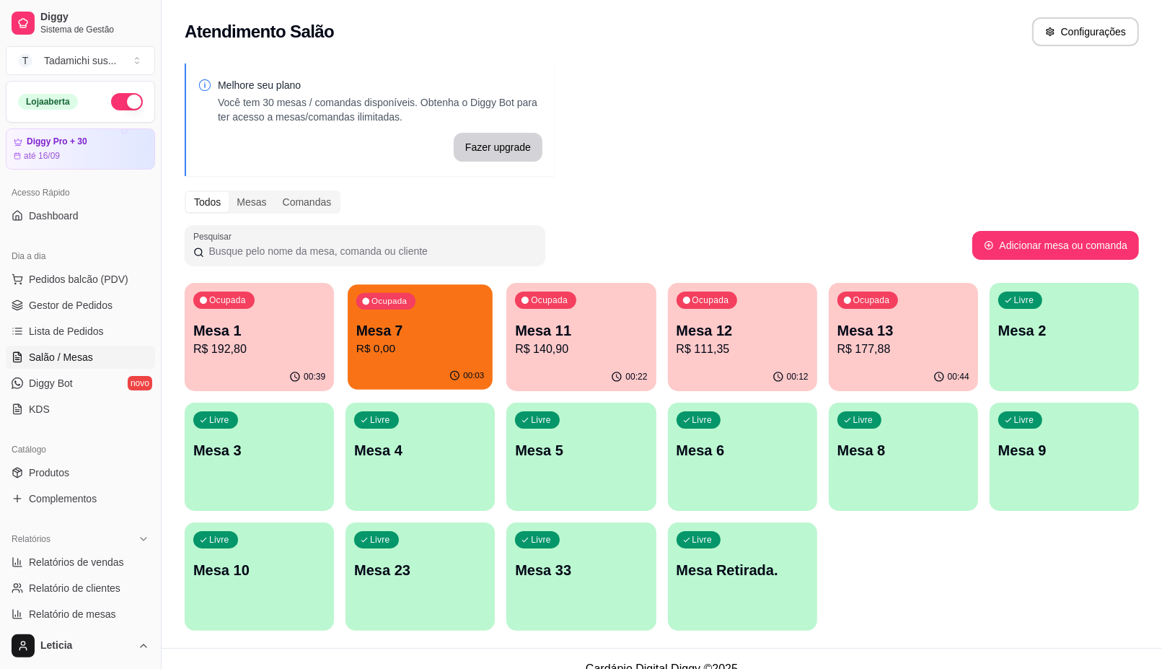
click at [395, 353] on p "R$ 0,00" at bounding box center [420, 348] width 128 height 17
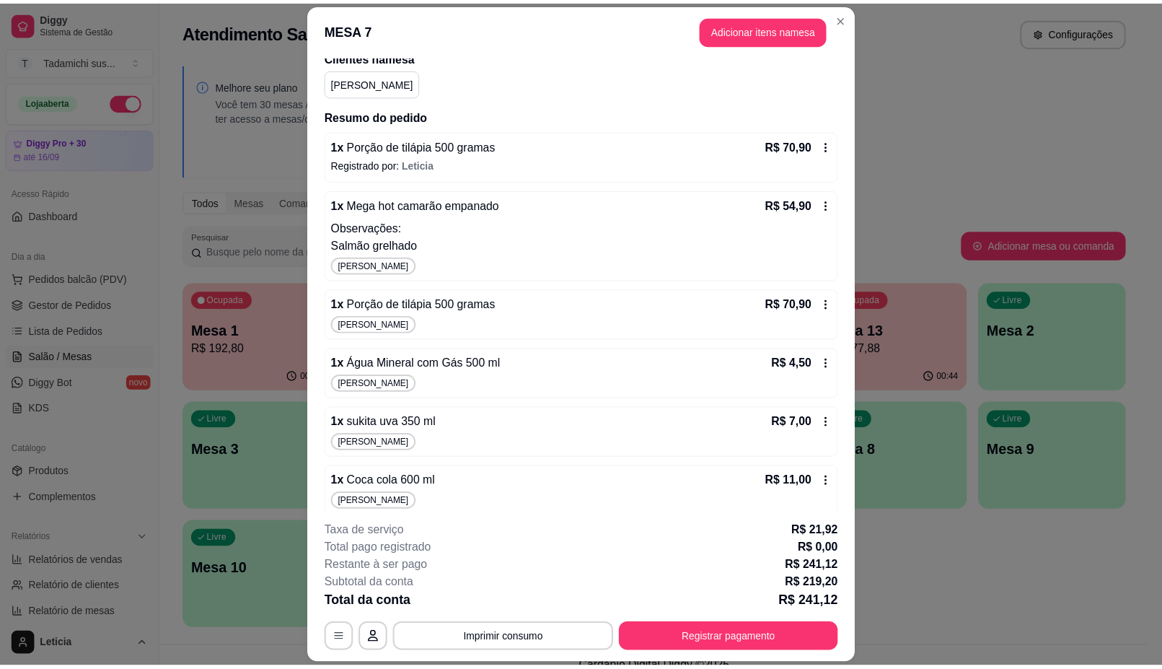
scroll to position [132, 0]
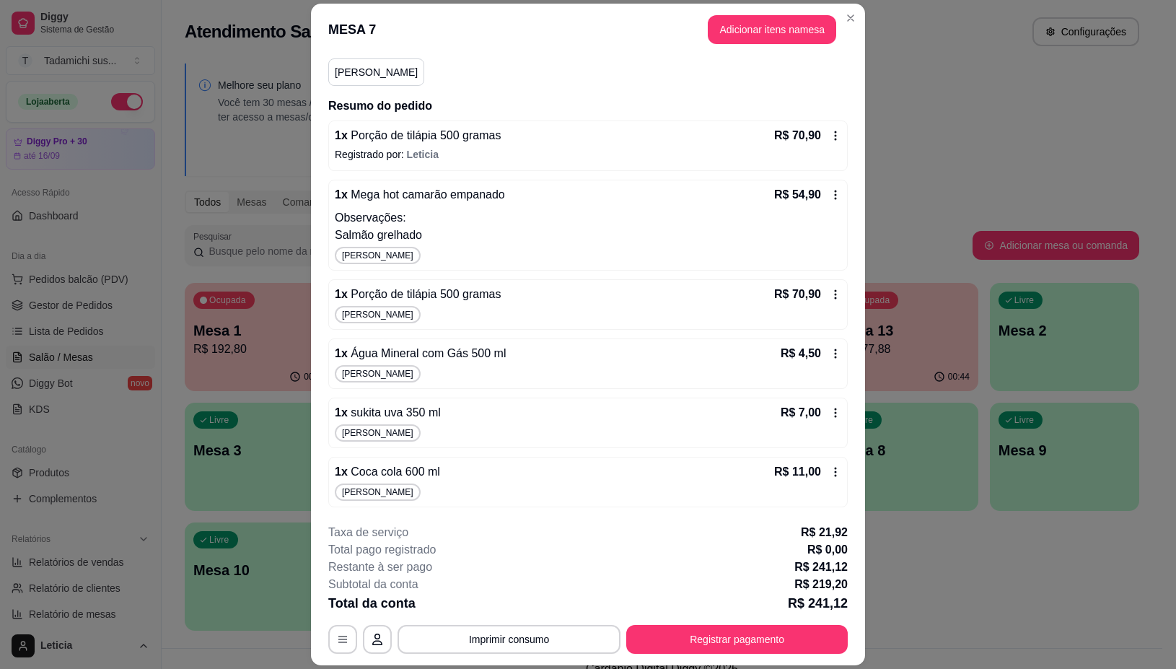
click at [830, 289] on icon at bounding box center [836, 295] width 12 height 12
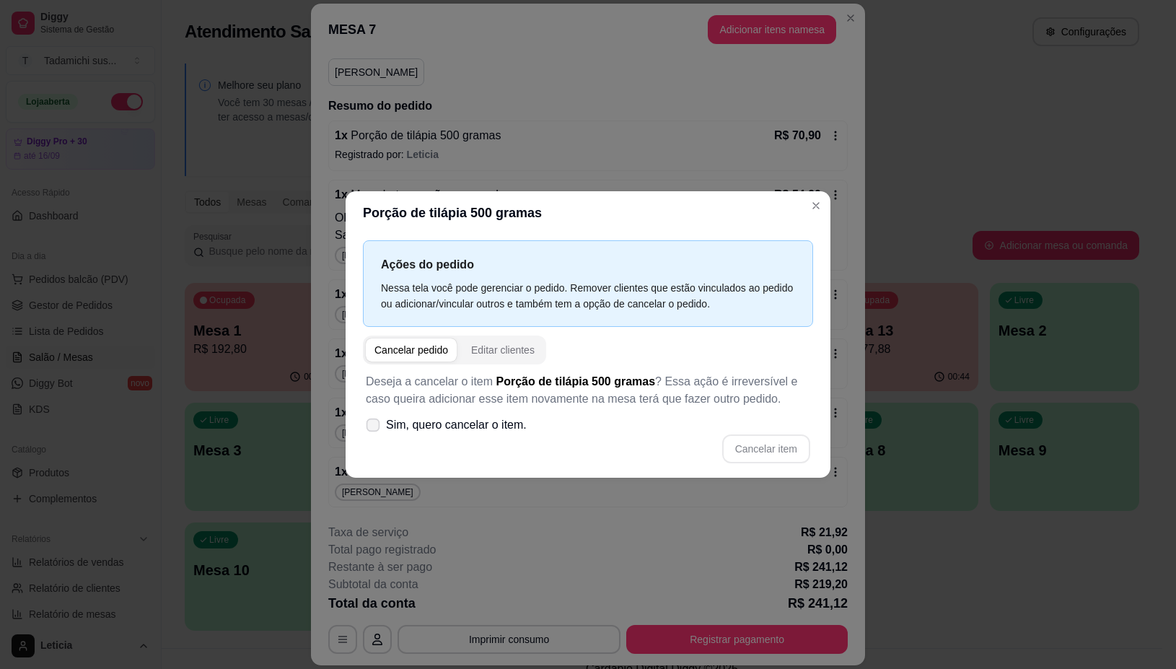
click at [367, 421] on icon at bounding box center [372, 425] width 11 height 8
click at [366, 427] on input "Sim, quero cancelar o item." at bounding box center [369, 431] width 9 height 9
checkbox input "true"
click at [765, 449] on button "Cancelar item" at bounding box center [766, 448] width 86 height 28
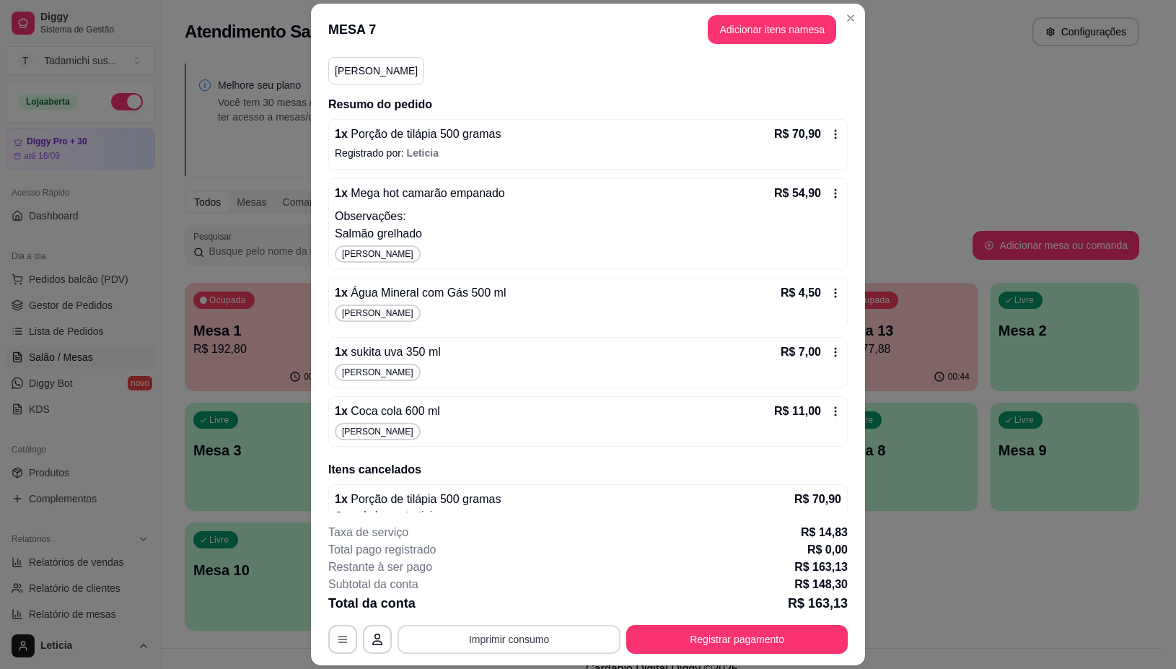
click at [532, 647] on button "Imprimir consumo" at bounding box center [508, 639] width 223 height 29
click at [503, 576] on button "IMPRESSORA" at bounding box center [505, 577] width 107 height 22
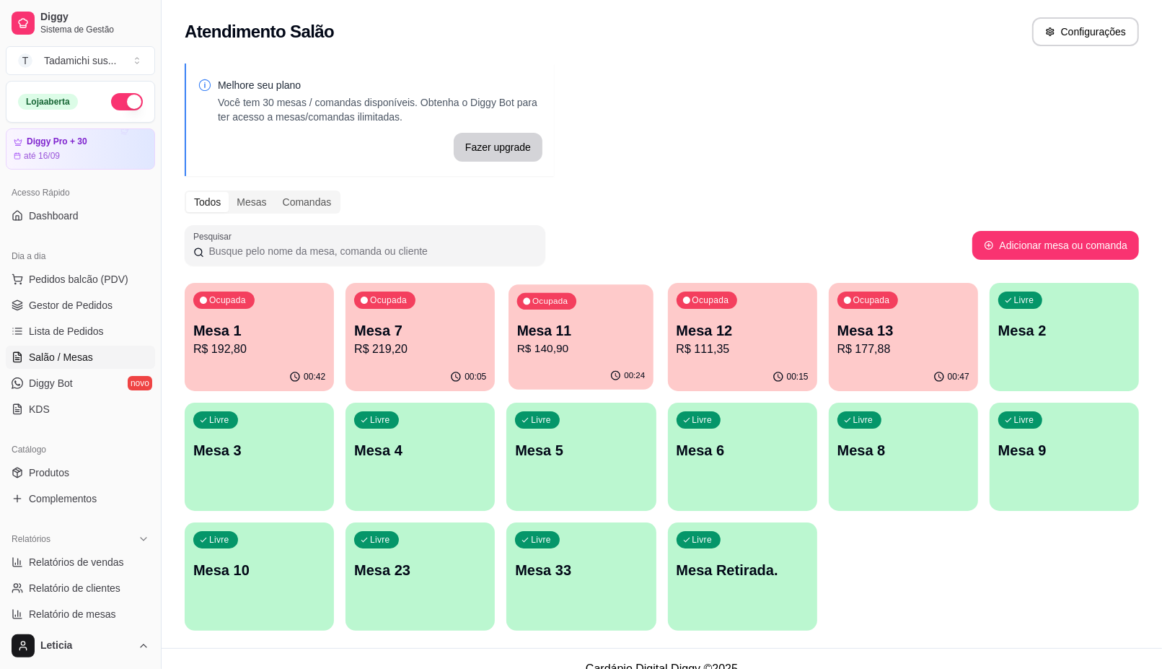
click at [546, 351] on p "R$ 140,90" at bounding box center [581, 348] width 128 height 17
click at [944, 307] on div "Ocupada Mesa 13 R$ 177,88" at bounding box center [903, 323] width 149 height 80
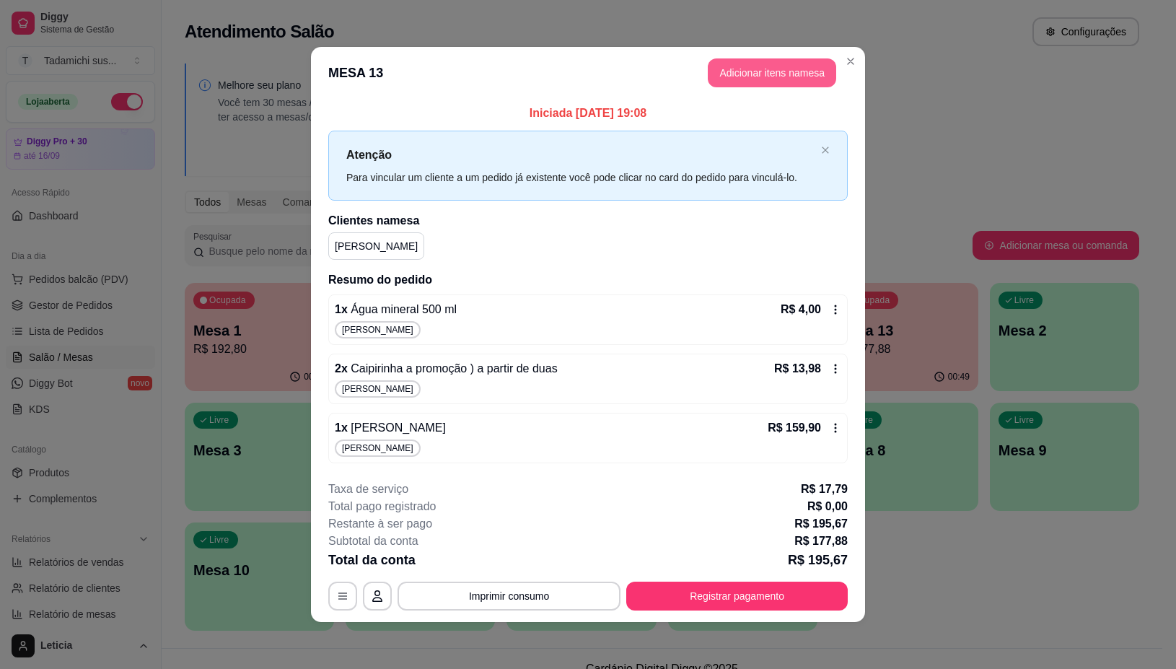
click at [762, 78] on button "Adicionar itens na mesa" at bounding box center [772, 72] width 128 height 29
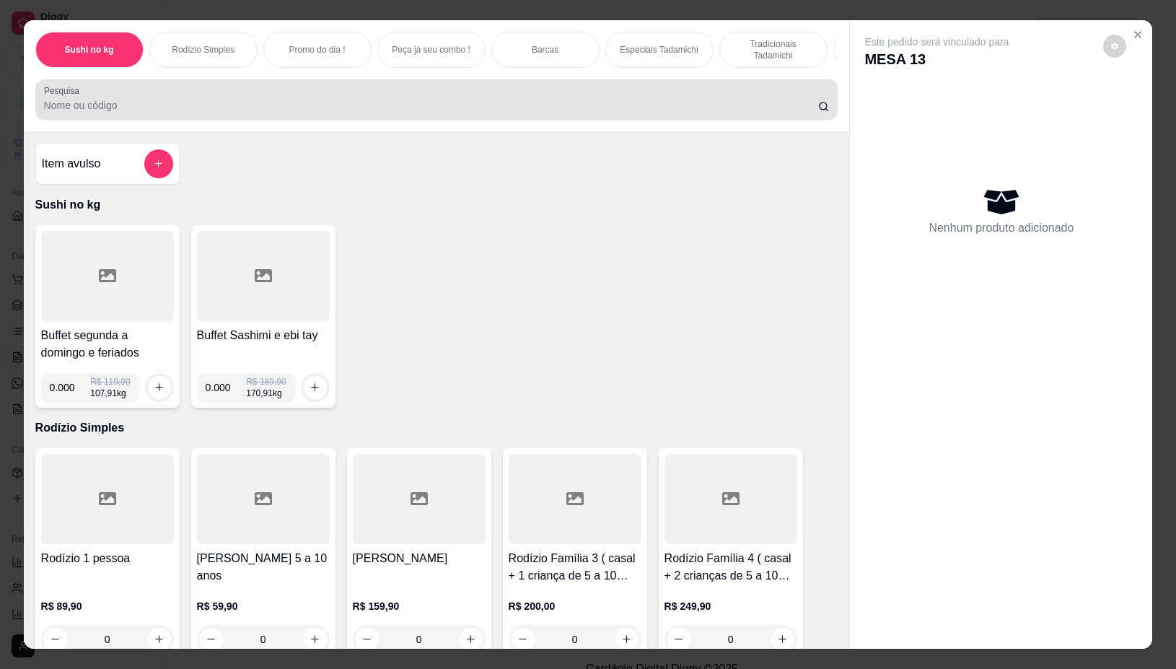
click at [210, 114] on div at bounding box center [437, 99] width 786 height 29
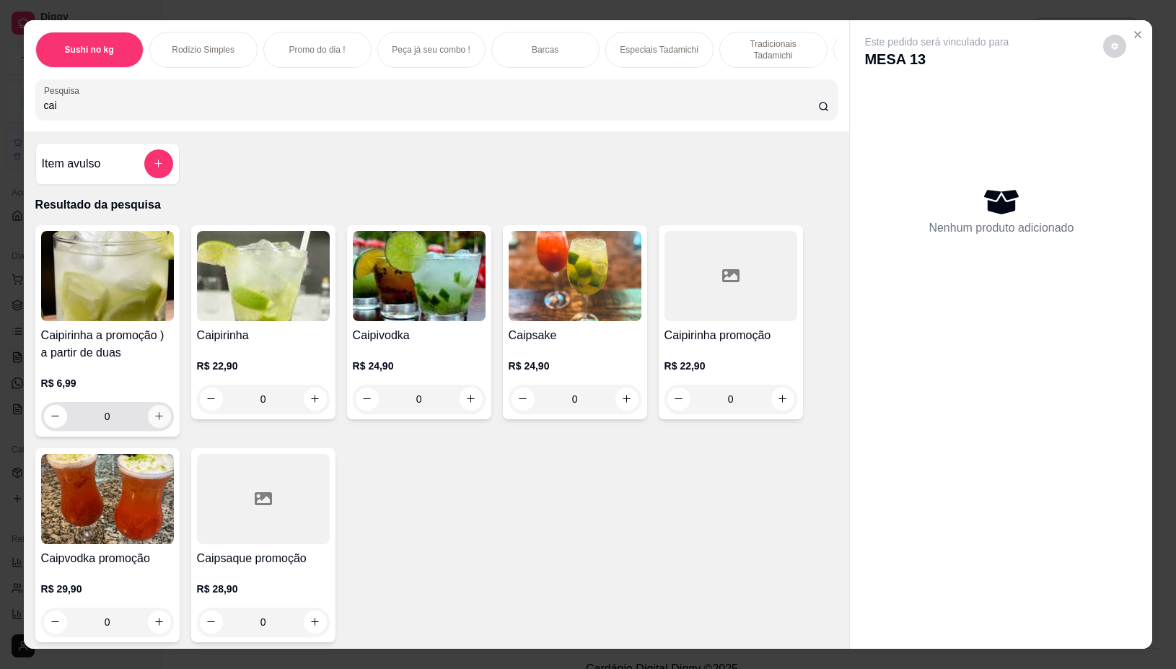
type input "cai"
click at [154, 421] on icon "increase-product-quantity" at bounding box center [159, 415] width 11 height 11
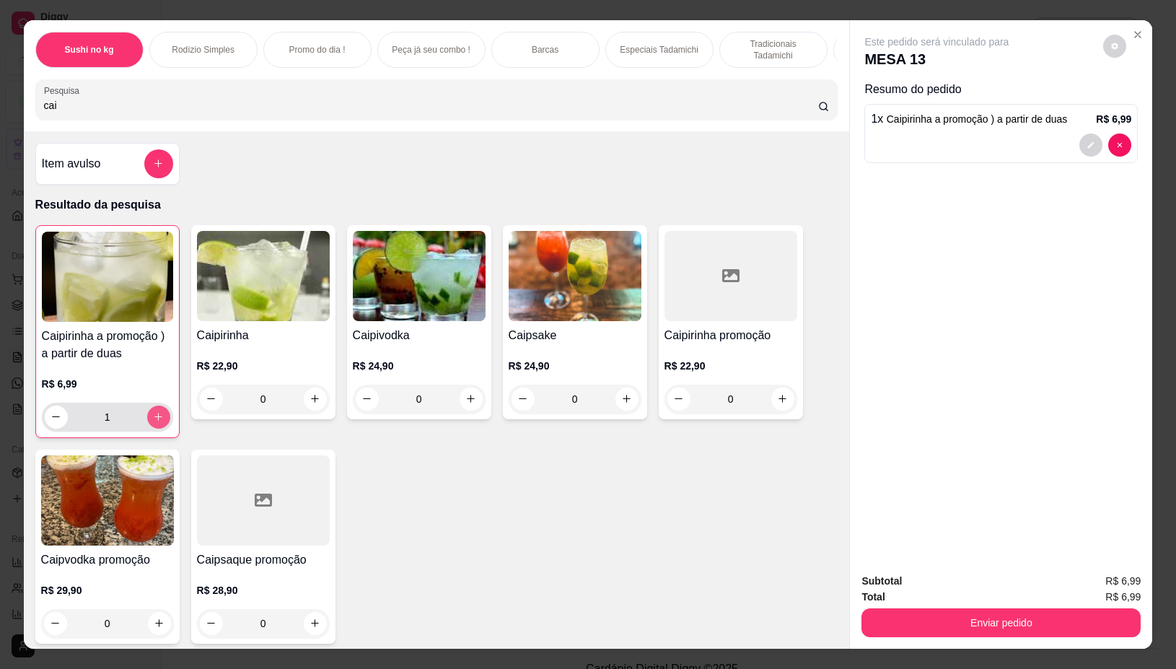
type input "1"
click at [153, 422] on icon "increase-product-quantity" at bounding box center [158, 416] width 11 height 11
type input "2"
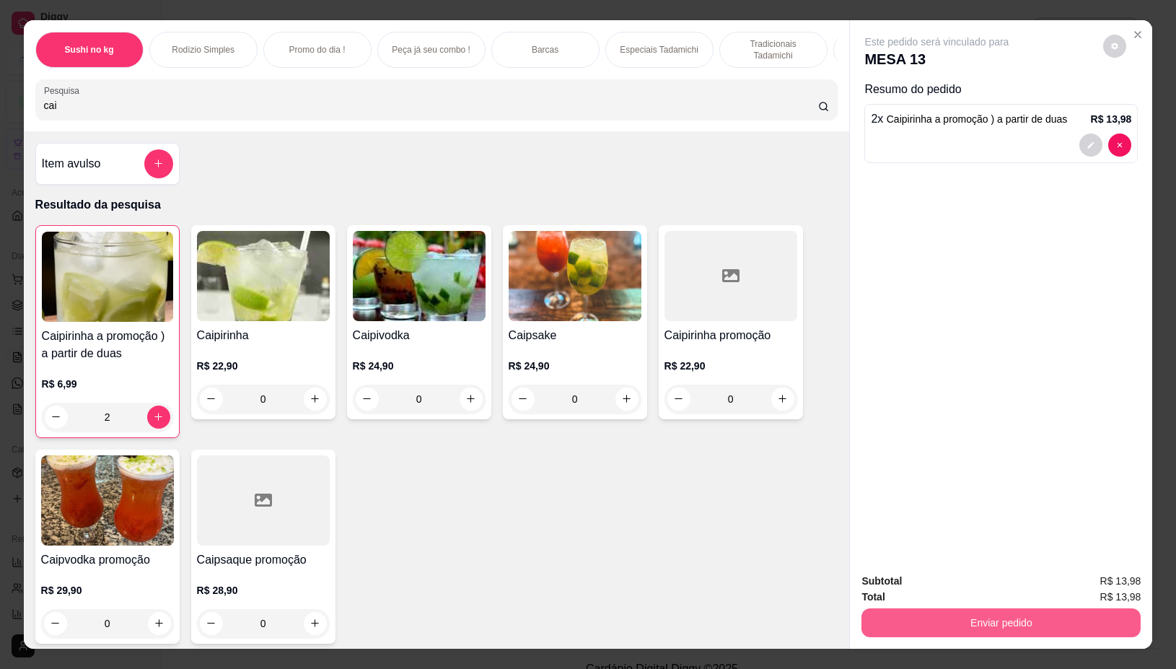
click at [994, 614] on button "Enviar pedido" at bounding box center [1000, 622] width 279 height 29
click at [950, 581] on button "Não registrar e enviar pedido" at bounding box center [952, 580] width 150 height 27
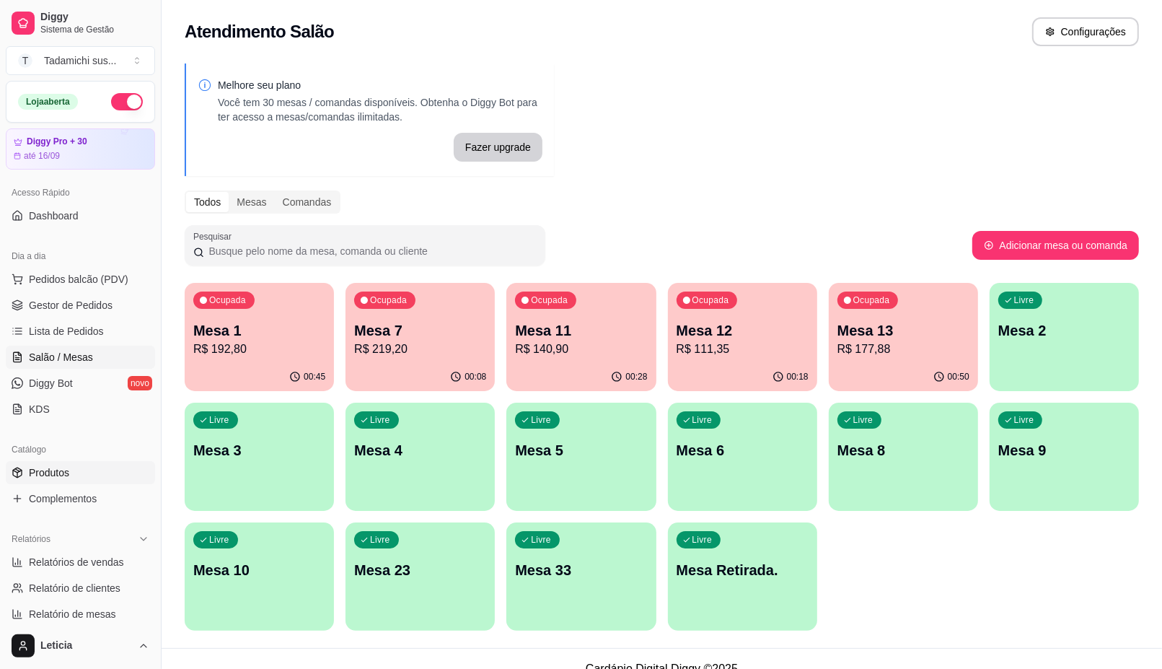
click at [25, 481] on link "Produtos" at bounding box center [80, 472] width 149 height 23
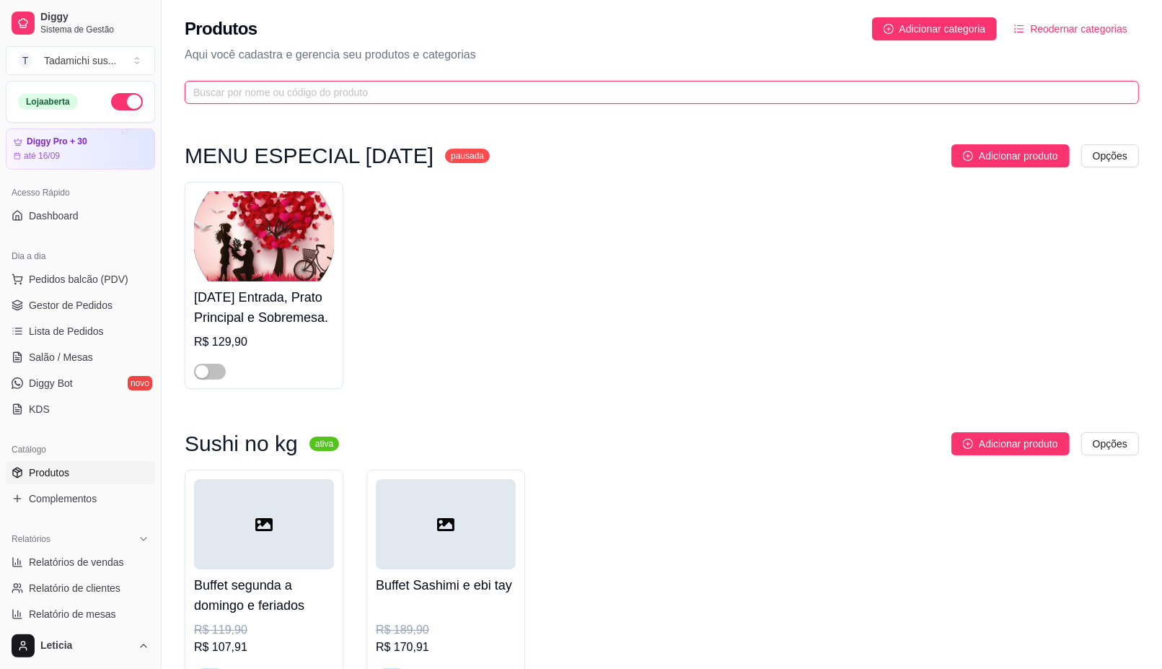
click at [438, 100] on input "text" at bounding box center [656, 92] width 926 height 16
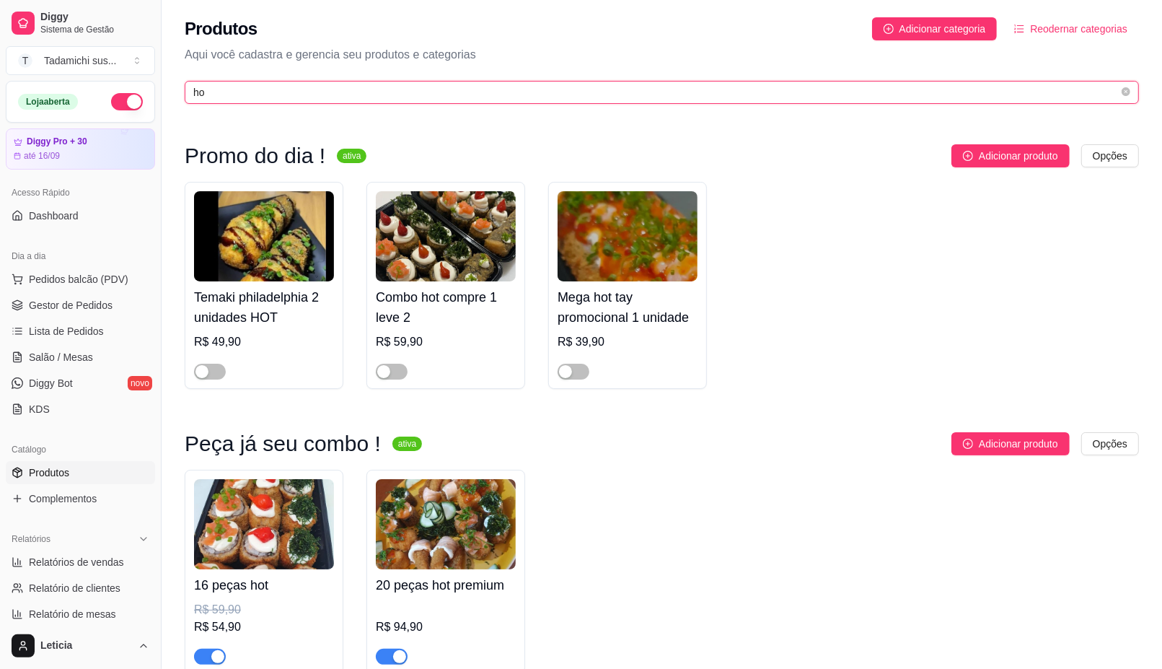
click at [623, 97] on input "ho" at bounding box center [656, 92] width 926 height 16
type input "h"
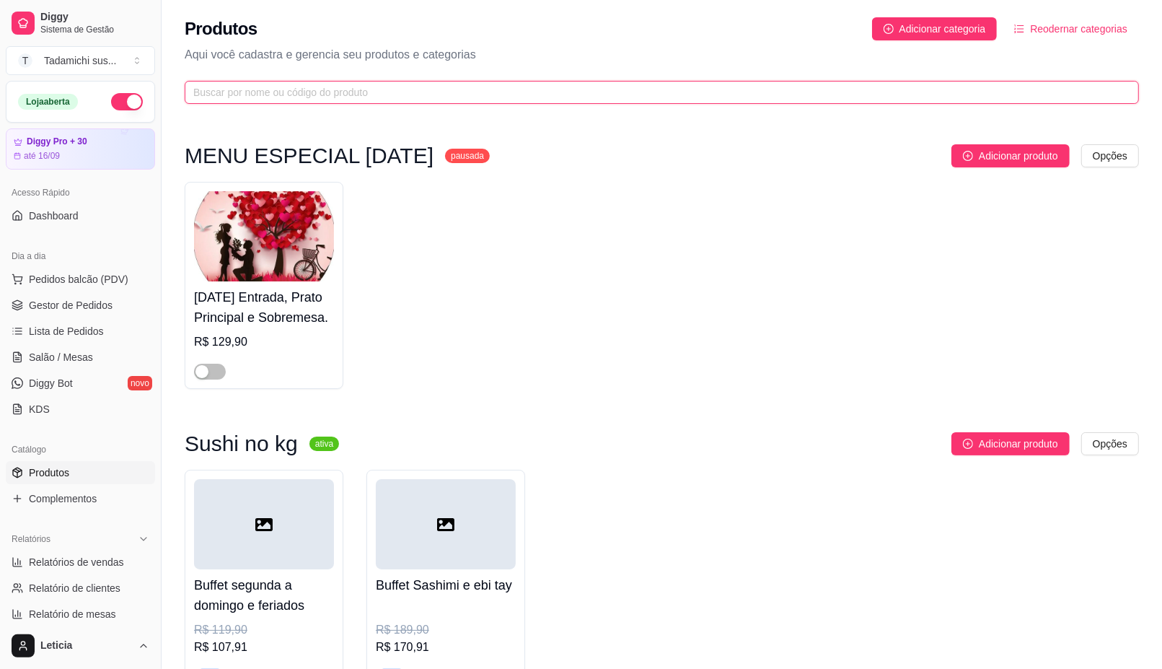
click at [404, 87] on input "text" at bounding box center [656, 92] width 926 height 16
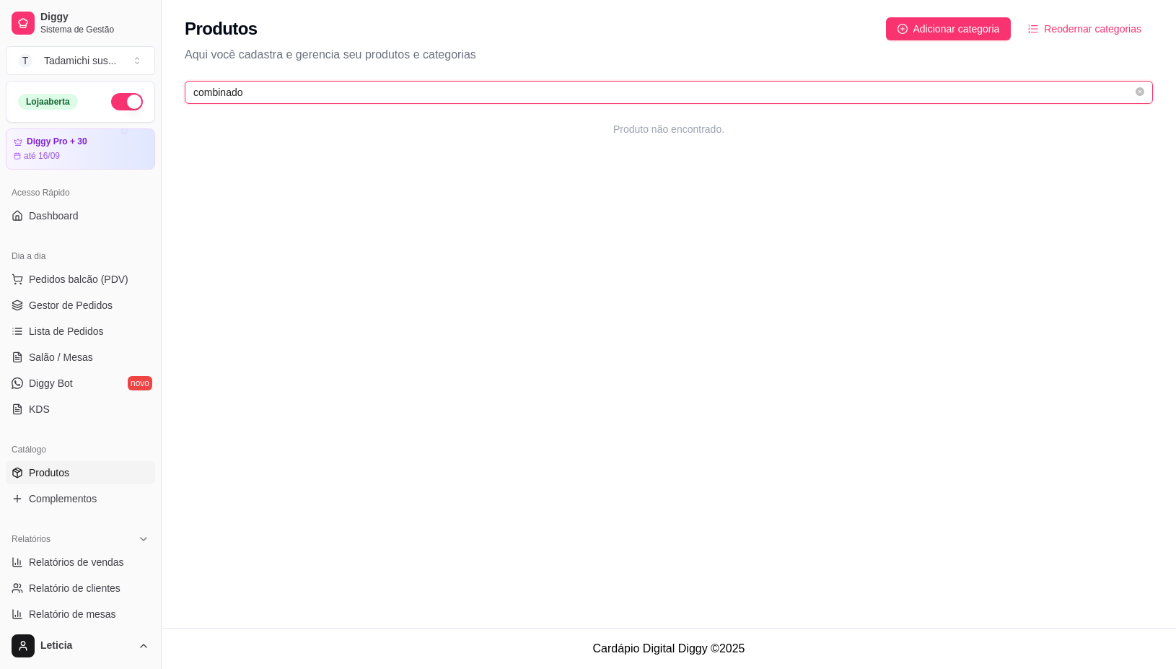
type input "combinado"
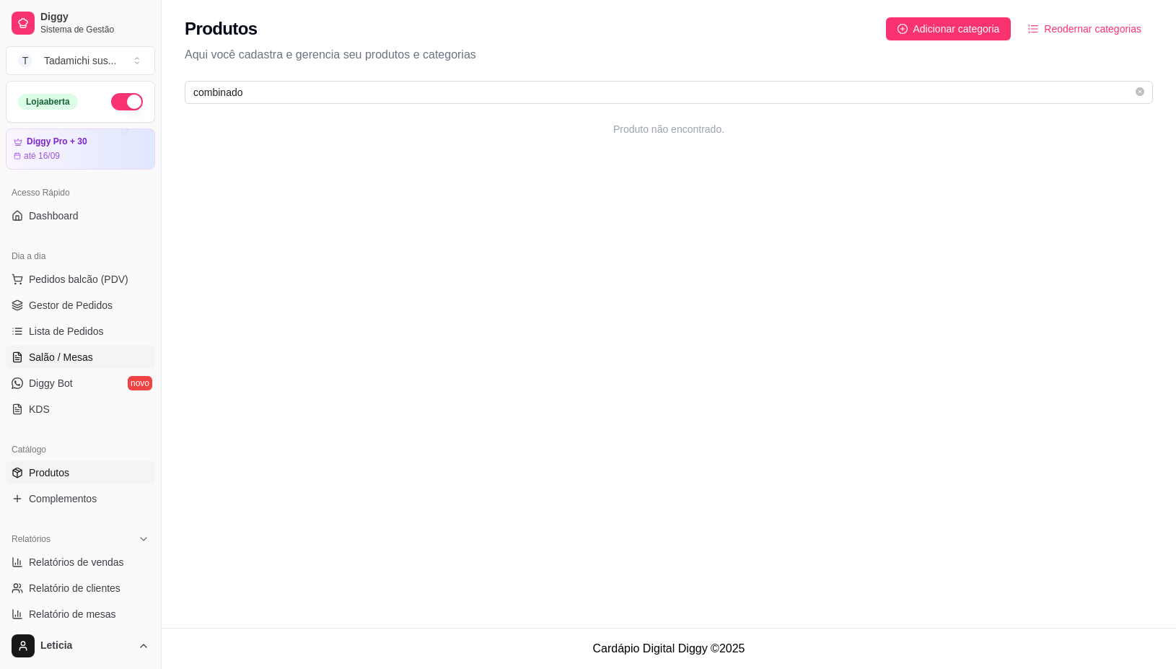
click at [69, 364] on span "Salão / Mesas" at bounding box center [61, 357] width 64 height 14
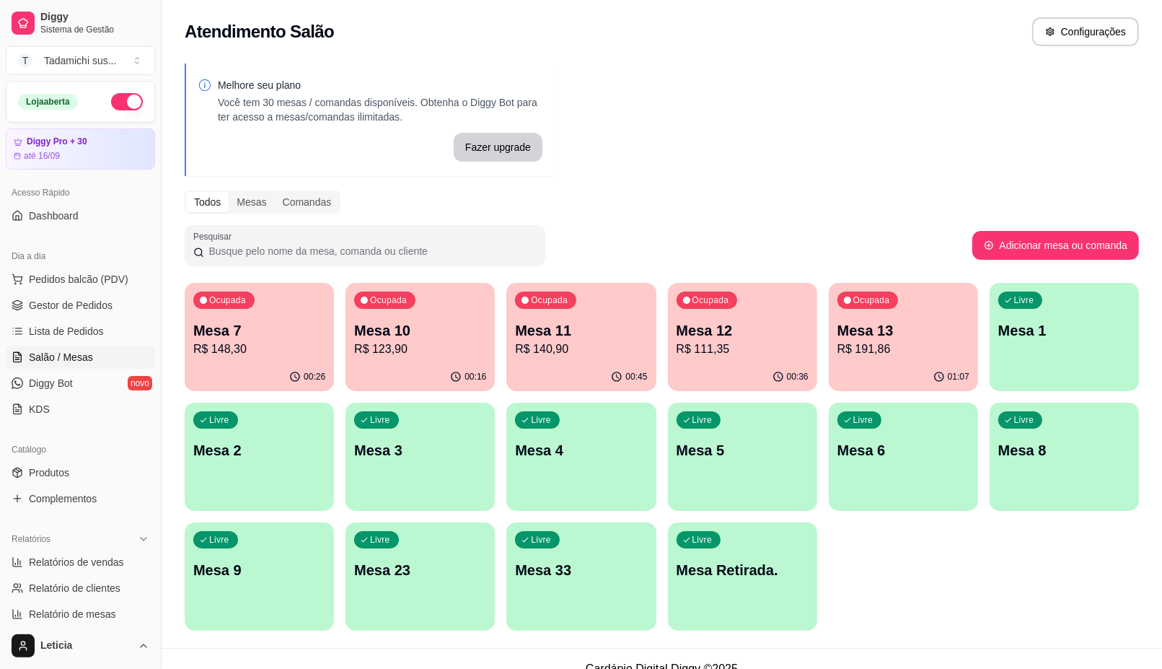
click at [294, 440] on p "Mesa 2" at bounding box center [259, 450] width 132 height 20
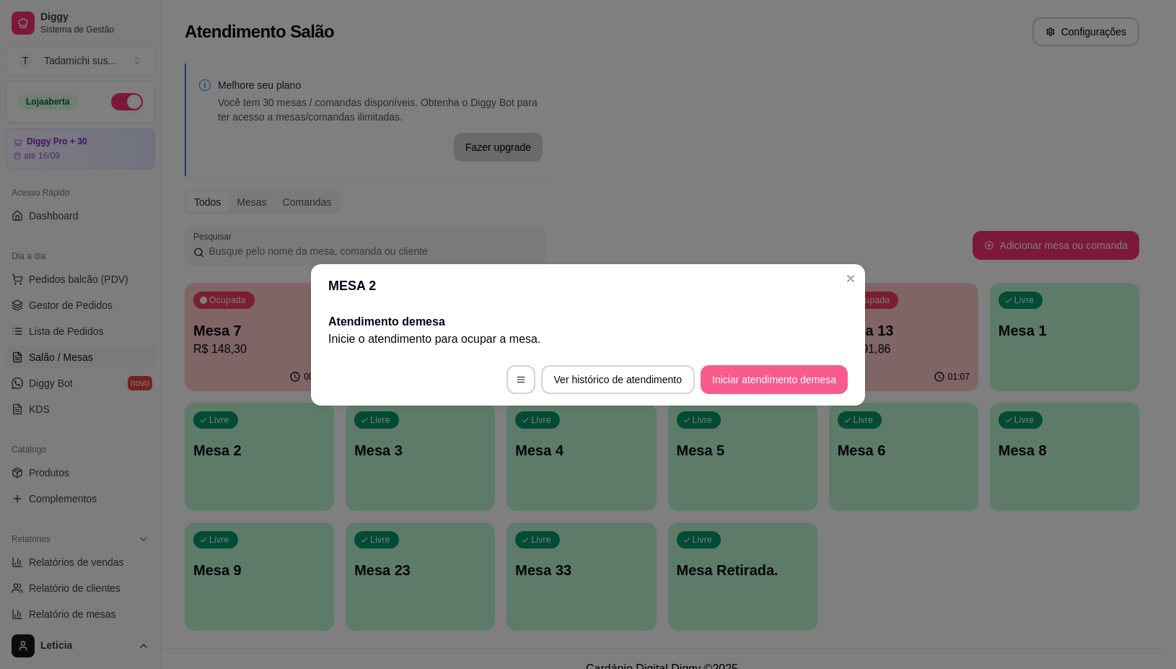
click at [716, 379] on button "Iniciar atendimento de mesa" at bounding box center [773, 379] width 147 height 29
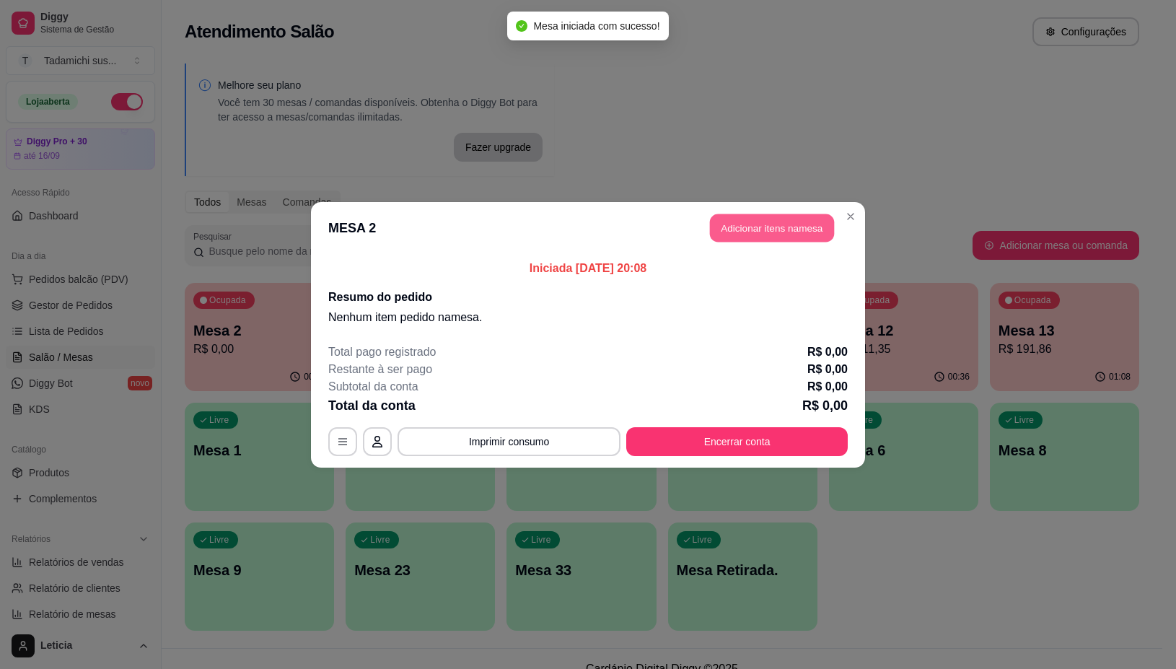
click at [726, 232] on button "Adicionar itens na mesa" at bounding box center [772, 228] width 124 height 28
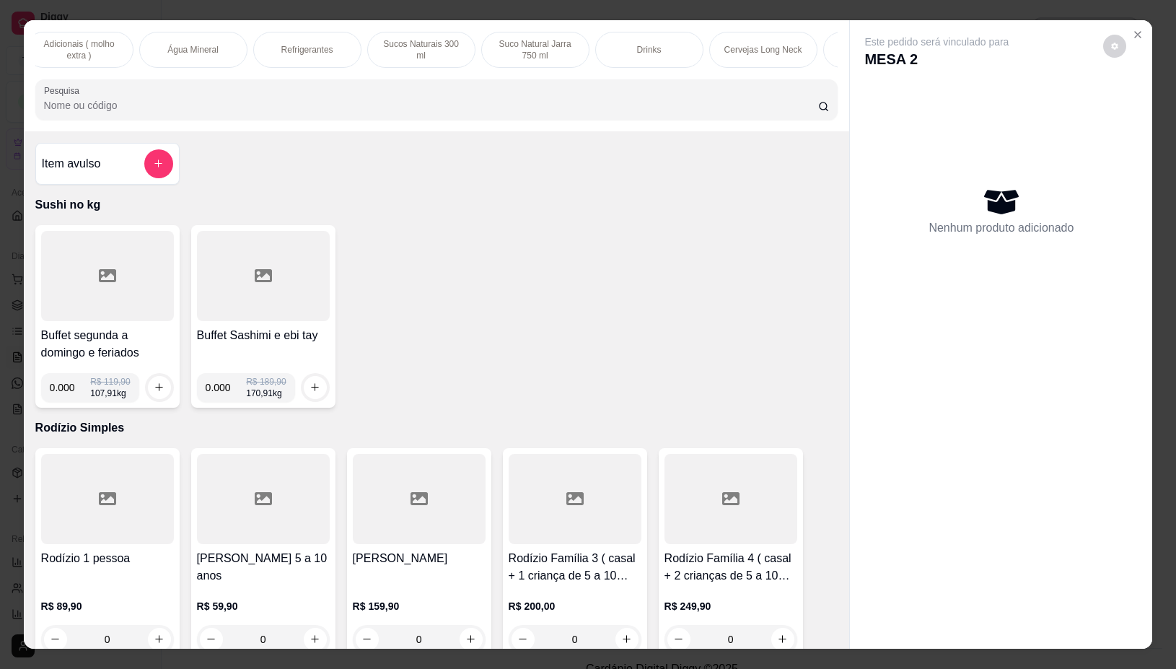
scroll to position [0, 2651]
click at [142, 44] on p "Cervejas 600 ml" at bounding box center [173, 50] width 63 height 12
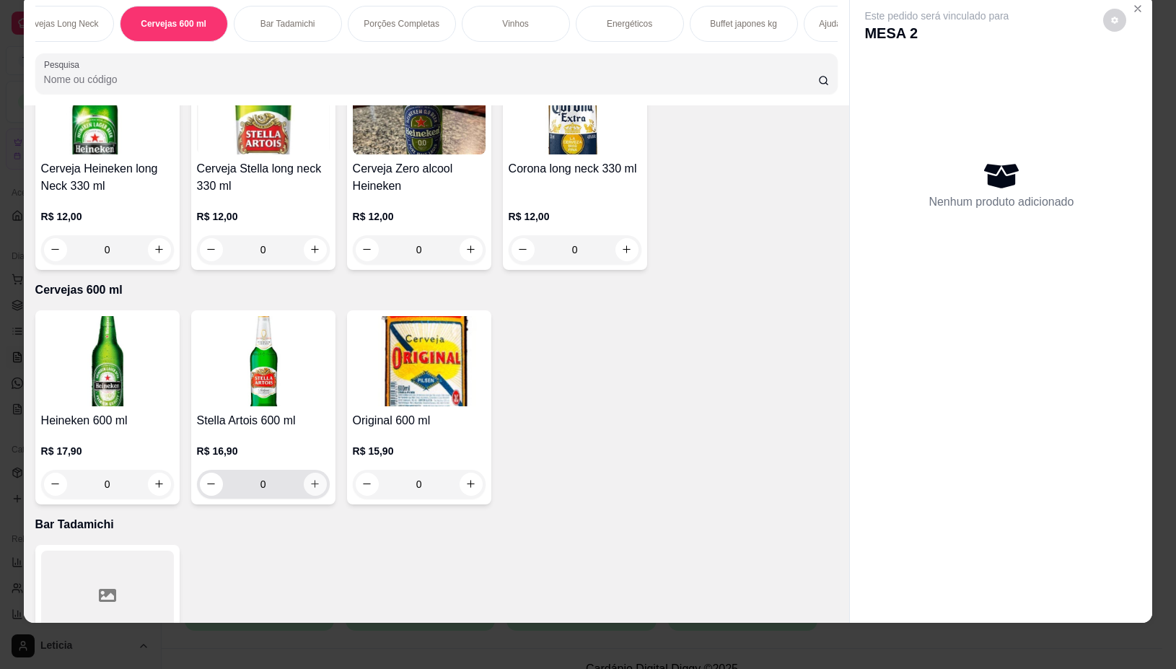
click at [309, 478] on icon "increase-product-quantity" at bounding box center [314, 483] width 11 height 11
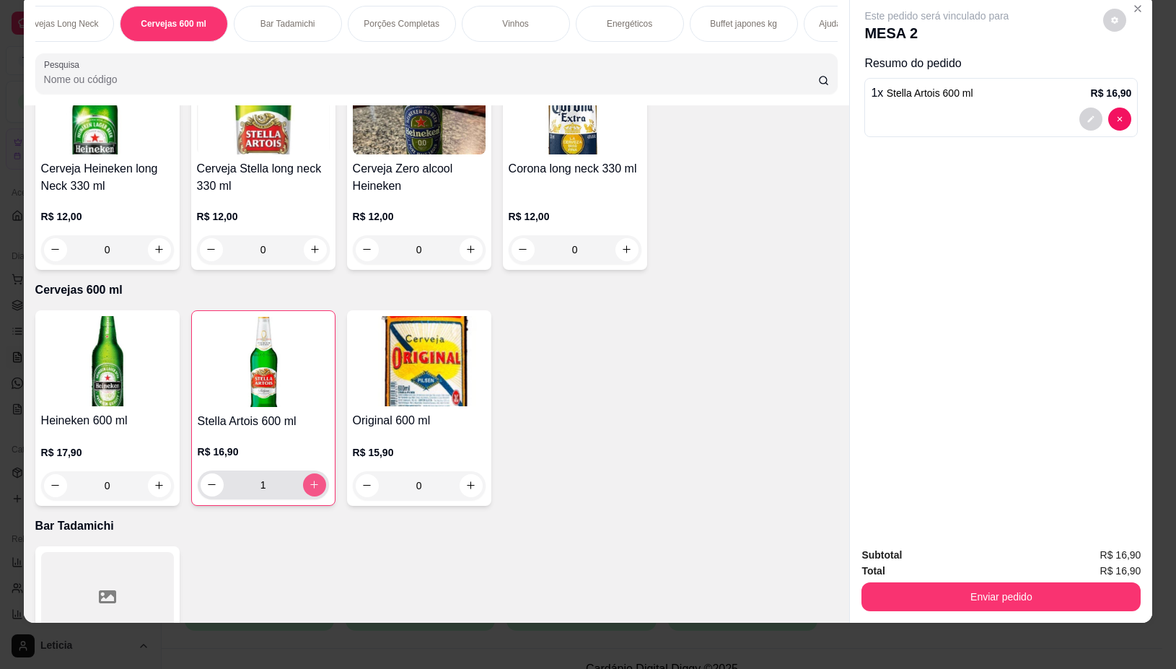
type input "1"
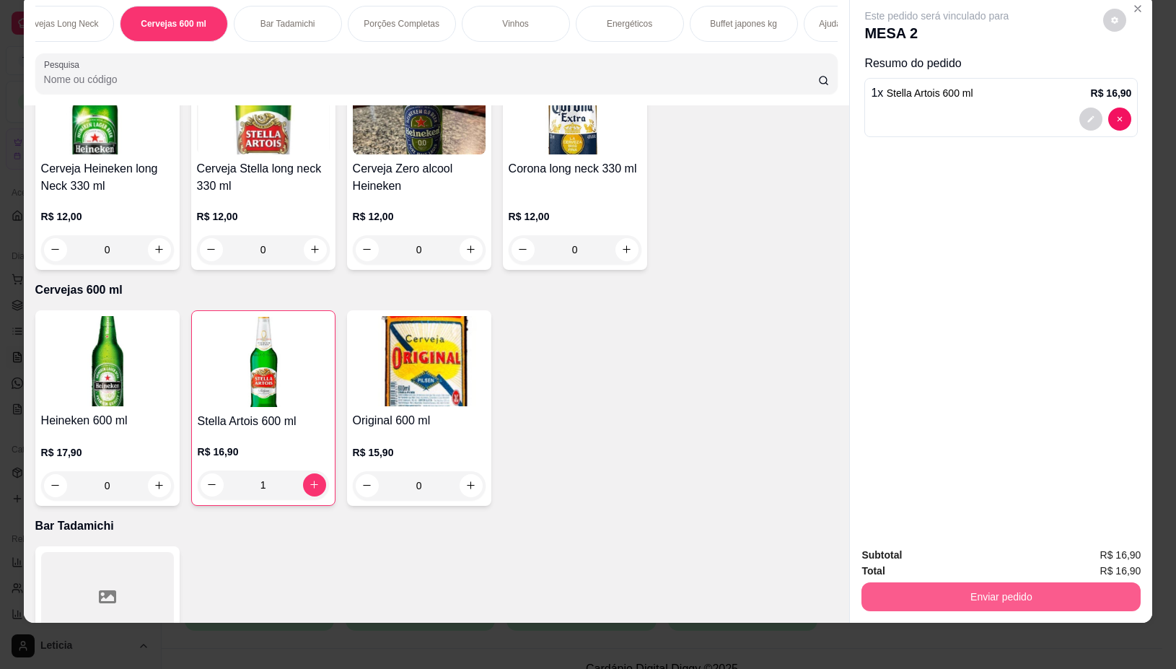
click at [870, 582] on button "Enviar pedido" at bounding box center [1000, 596] width 279 height 29
click at [880, 547] on button "Não registrar e enviar pedido" at bounding box center [952, 548] width 150 height 27
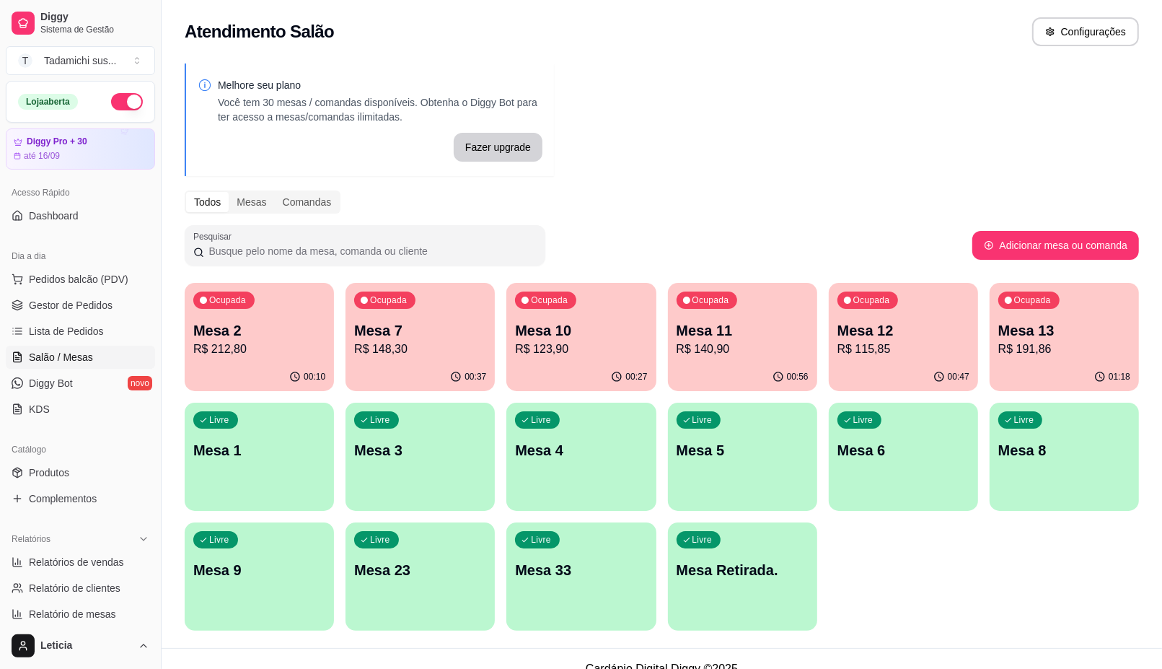
click at [914, 341] on p "R$ 115,85" at bounding box center [904, 348] width 132 height 17
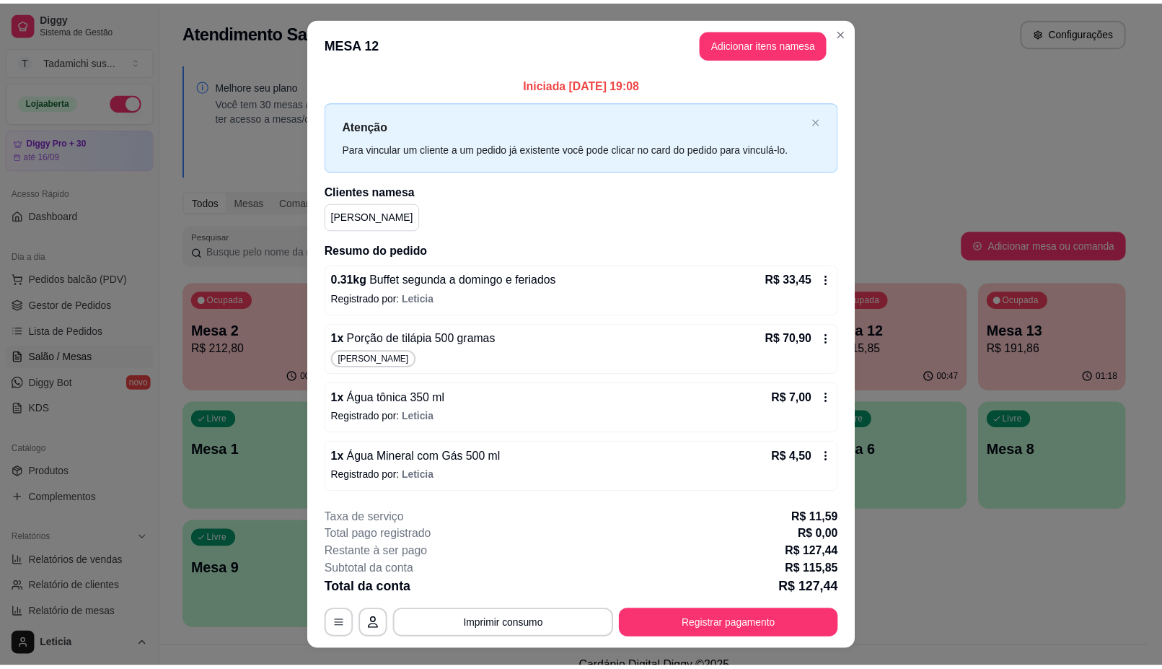
scroll to position [30, 0]
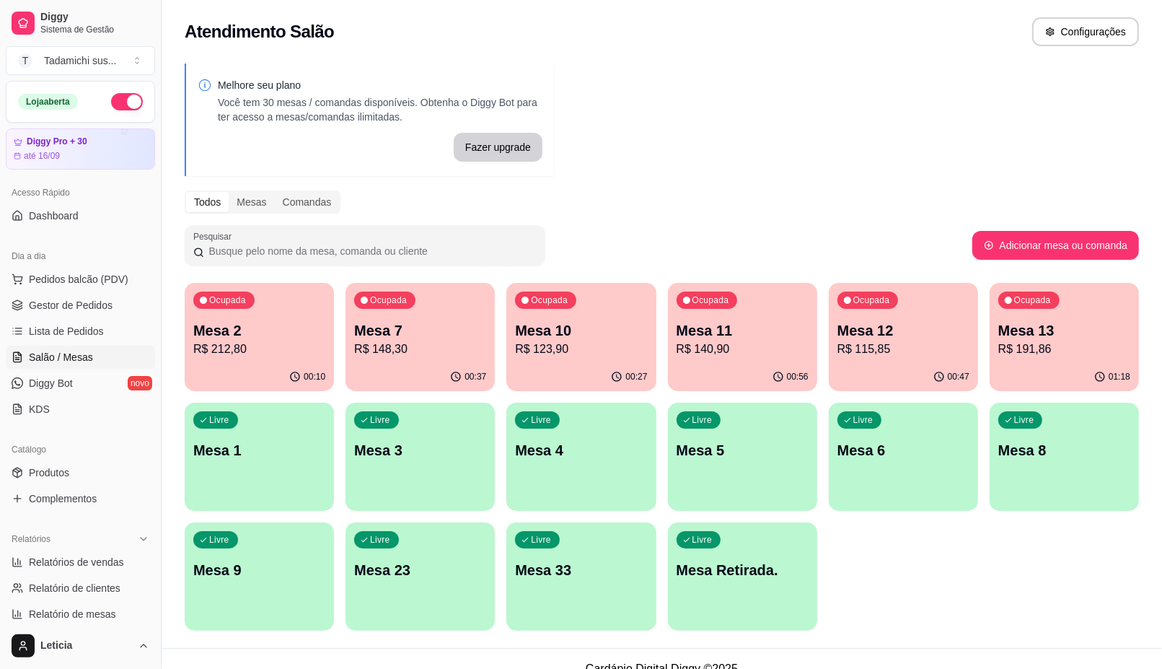
click at [556, 496] on div "button" at bounding box center [580, 501] width 149 height 17
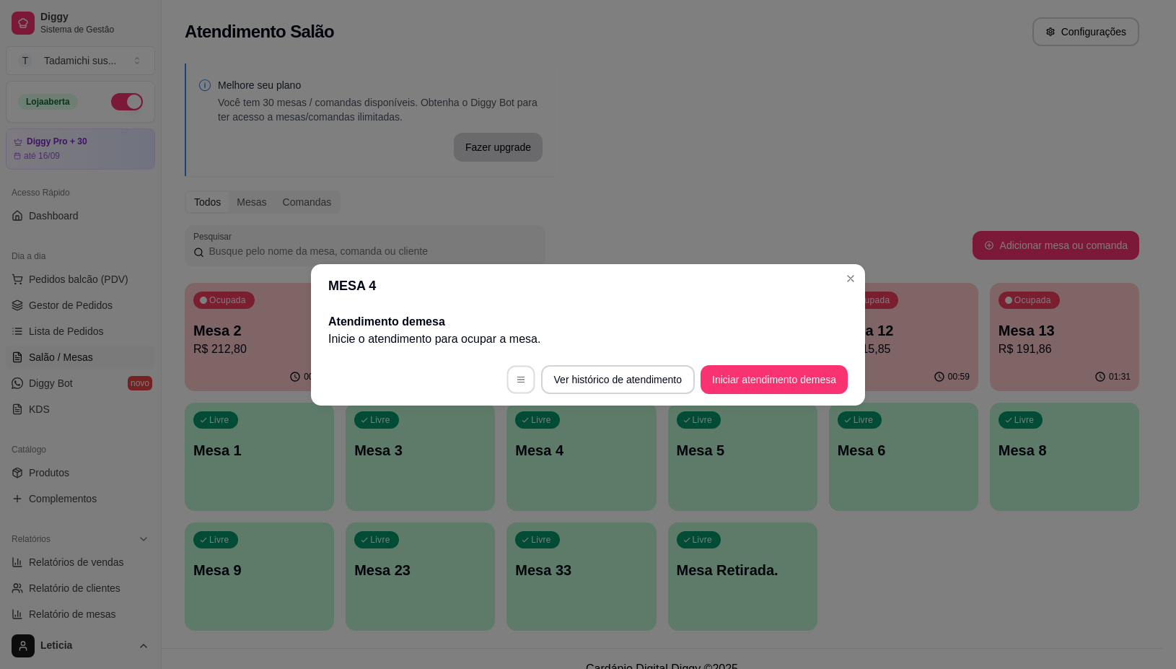
click at [513, 373] on button "button" at bounding box center [520, 379] width 28 height 28
click at [561, 381] on button "Ver histórico de atendimento" at bounding box center [617, 379] width 149 height 28
click at [729, 384] on button "Iniciar atendimento de mesa" at bounding box center [774, 379] width 143 height 28
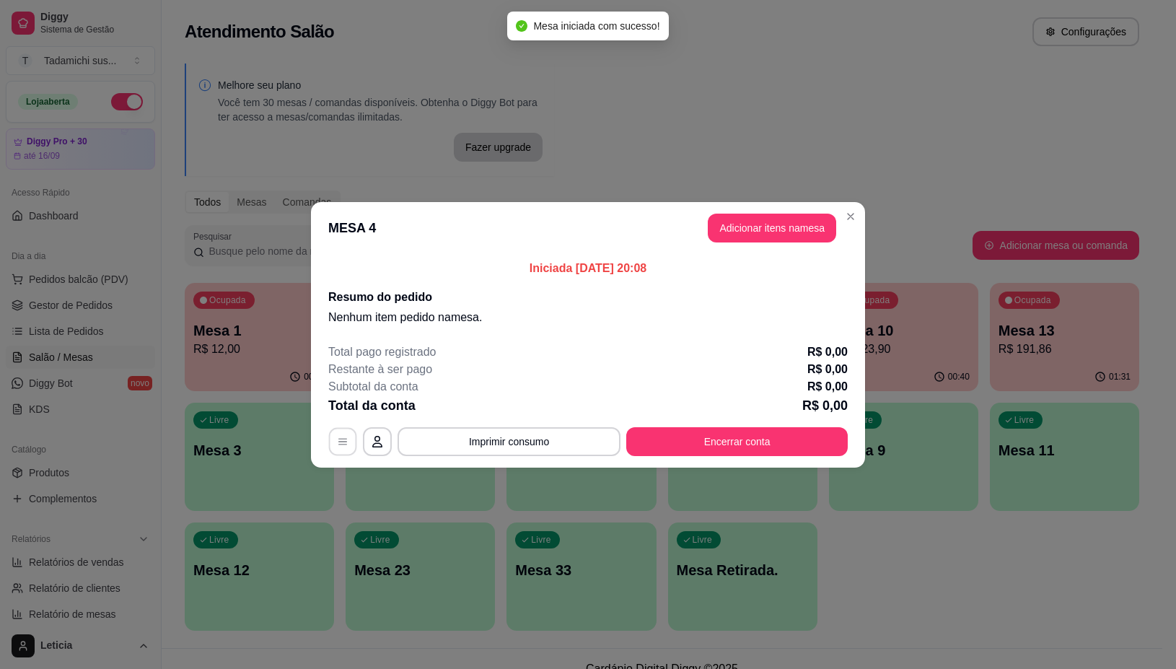
click at [341, 440] on icon "button" at bounding box center [343, 442] width 12 height 12
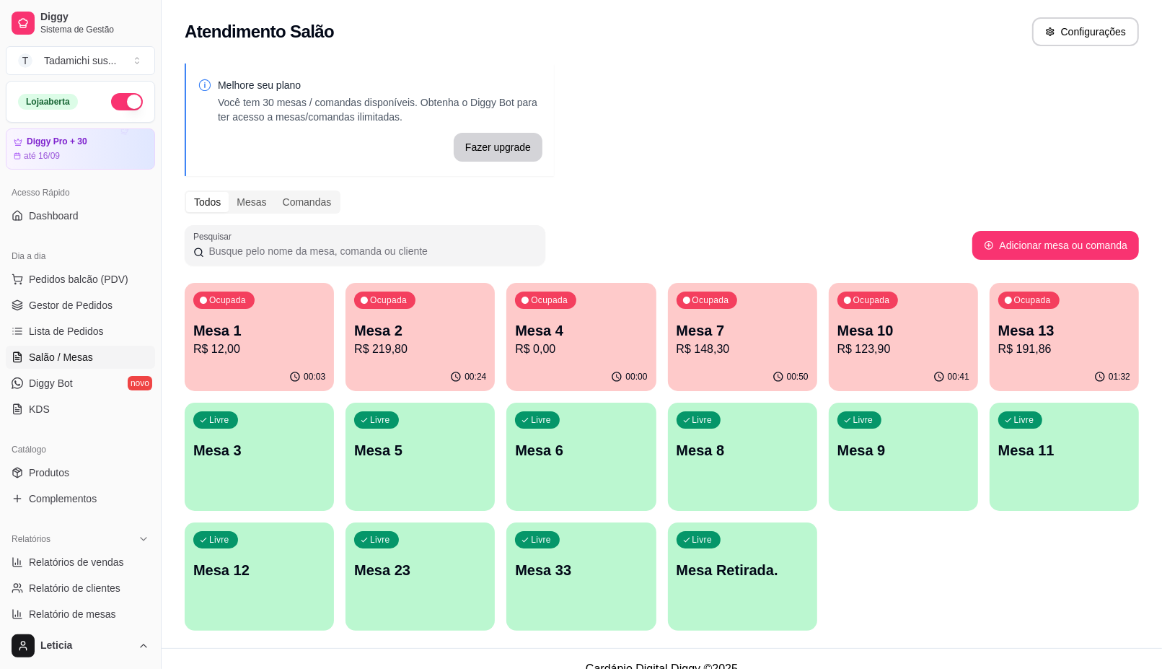
click at [597, 365] on div "00:00" at bounding box center [580, 377] width 149 height 28
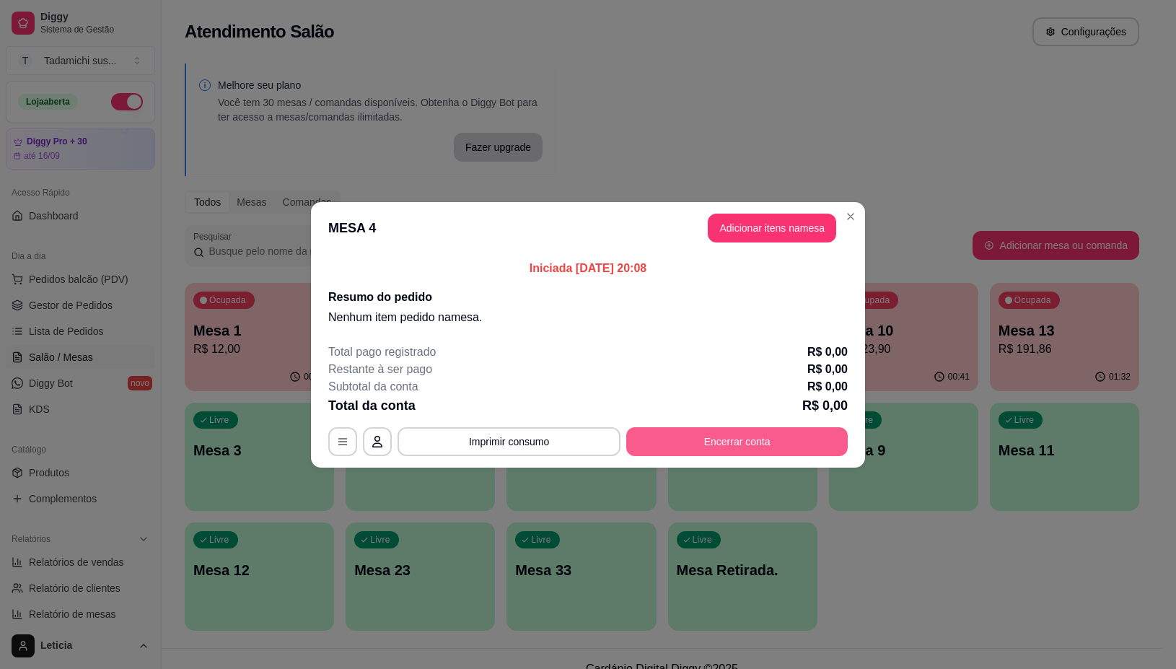
click at [724, 446] on button "Encerrar conta" at bounding box center [736, 441] width 221 height 29
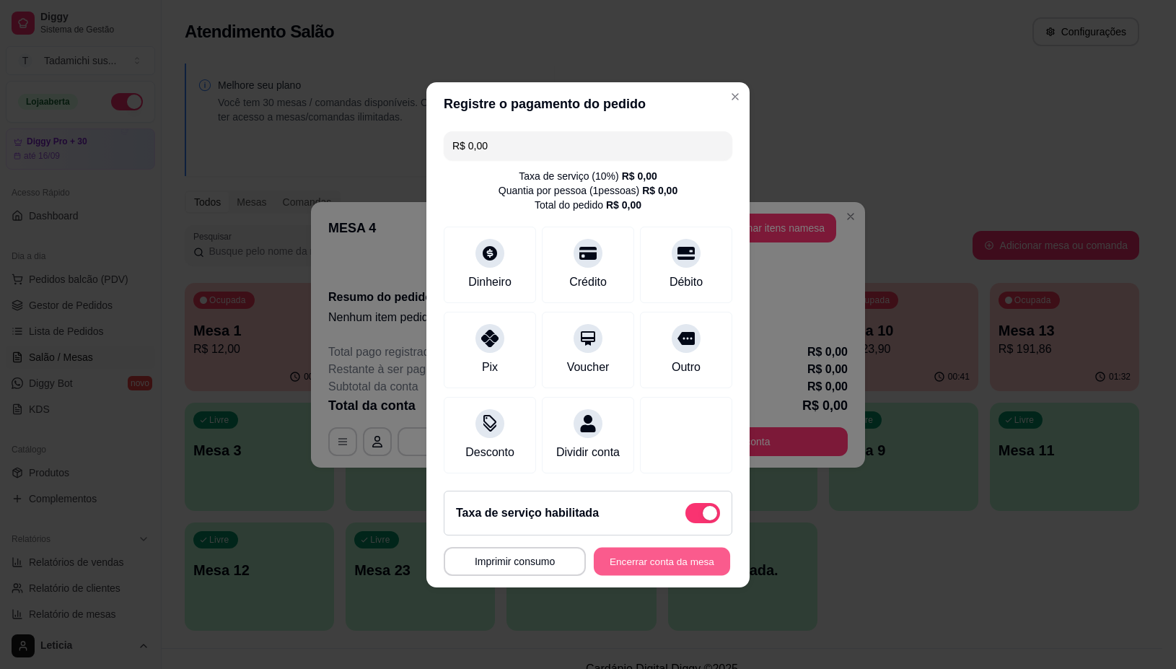
click at [680, 575] on button "Encerrar conta da mesa" at bounding box center [662, 561] width 136 height 28
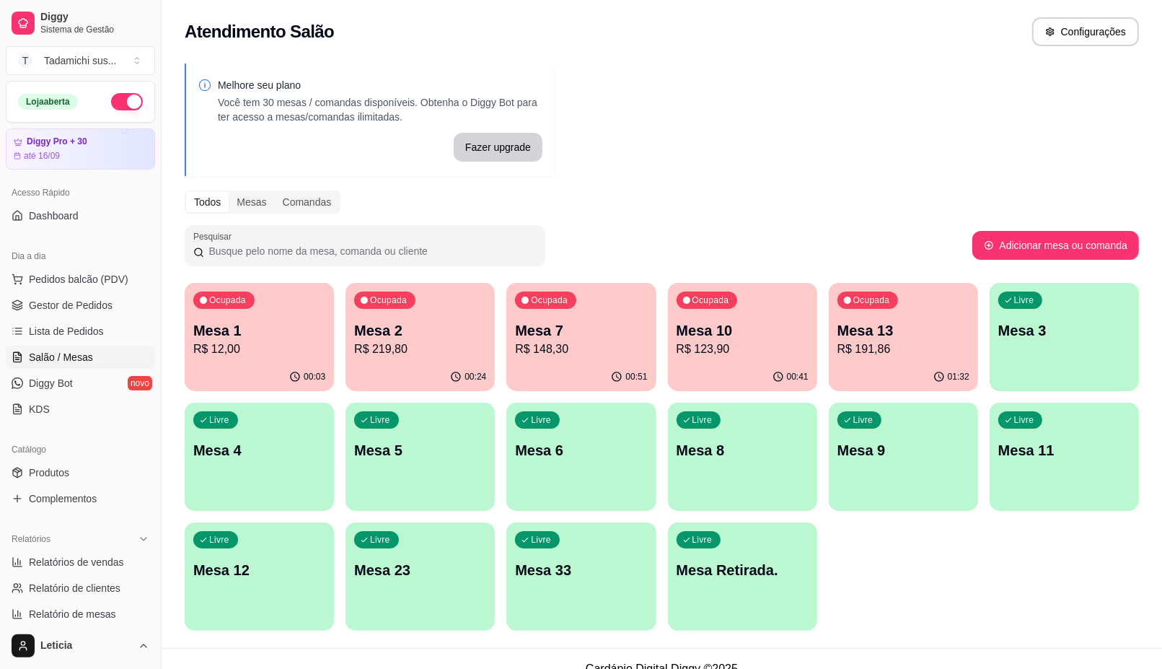
click at [535, 321] on p "Mesa 7" at bounding box center [581, 330] width 132 height 20
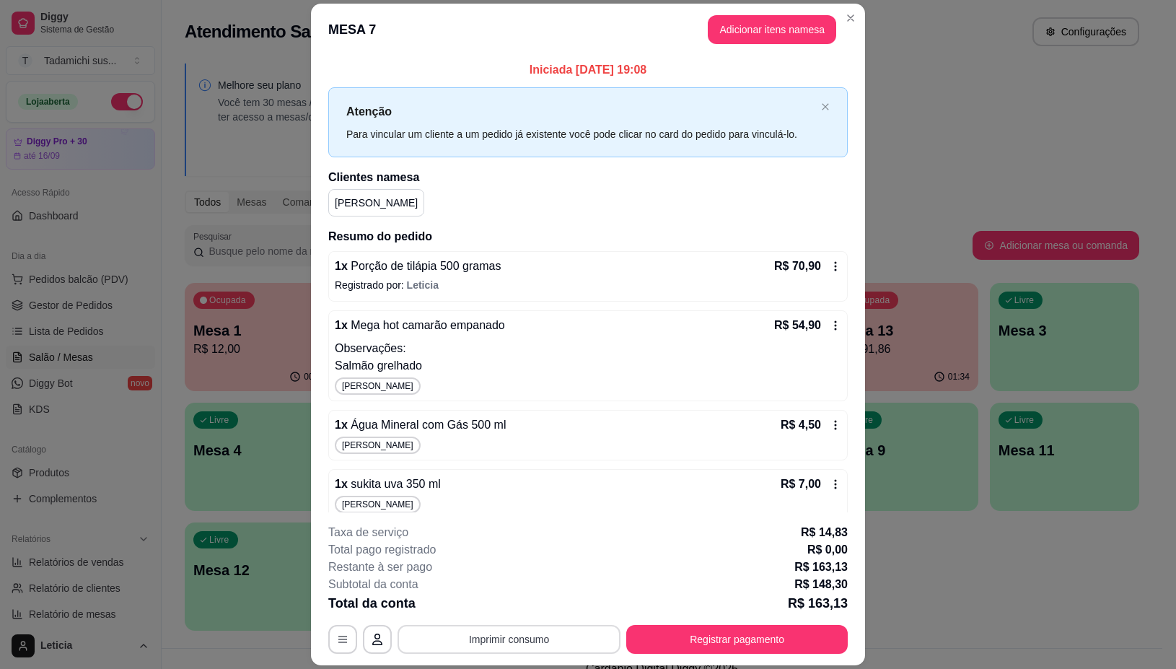
click at [455, 635] on button "Imprimir consumo" at bounding box center [508, 639] width 223 height 29
click at [487, 579] on button "IMPRESSORA" at bounding box center [506, 577] width 111 height 23
click at [337, 640] on icon "button" at bounding box center [343, 640] width 12 height 12
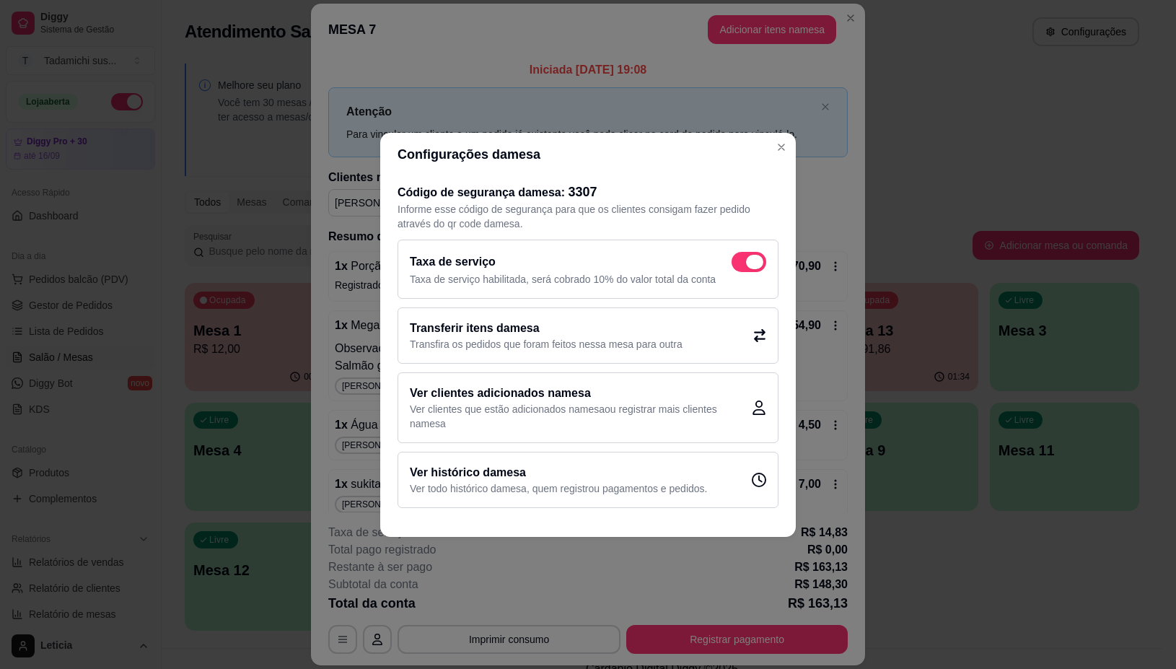
click at [759, 258] on span at bounding box center [754, 262] width 17 height 14
click at [740, 264] on input "checkbox" at bounding box center [735, 268] width 9 height 9
checkbox input "false"
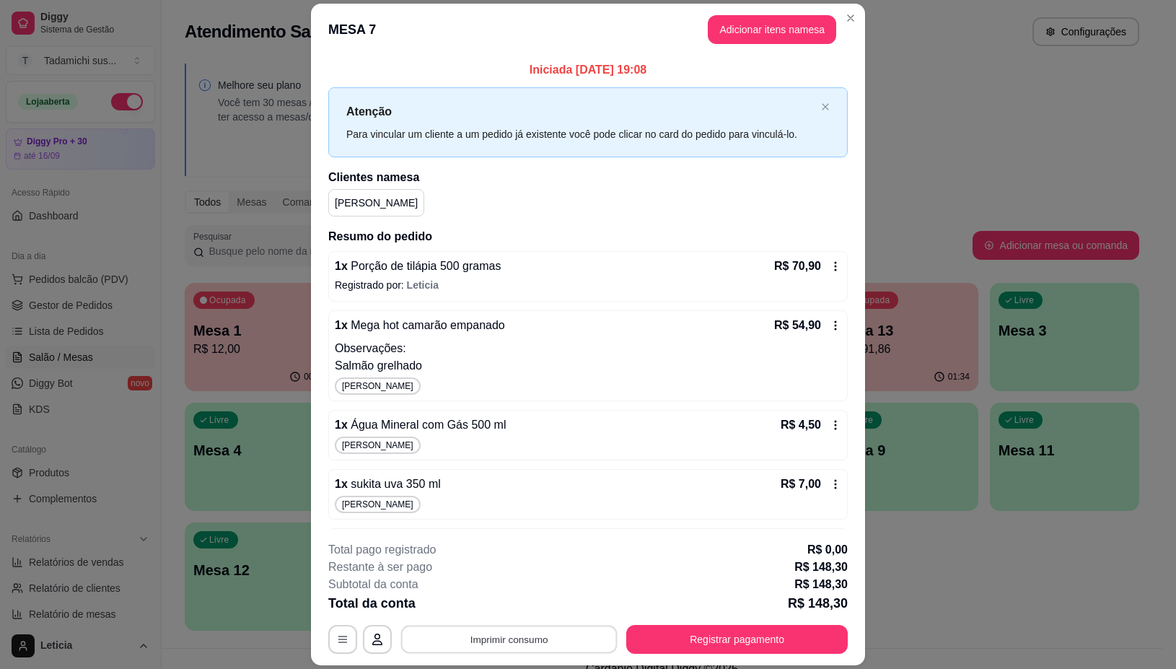
click at [548, 637] on button "Imprimir consumo" at bounding box center [509, 639] width 216 height 28
click at [501, 572] on button "IMPRESSORA" at bounding box center [505, 577] width 107 height 22
click at [687, 643] on button "Registrar pagamento" at bounding box center [737, 639] width 215 height 28
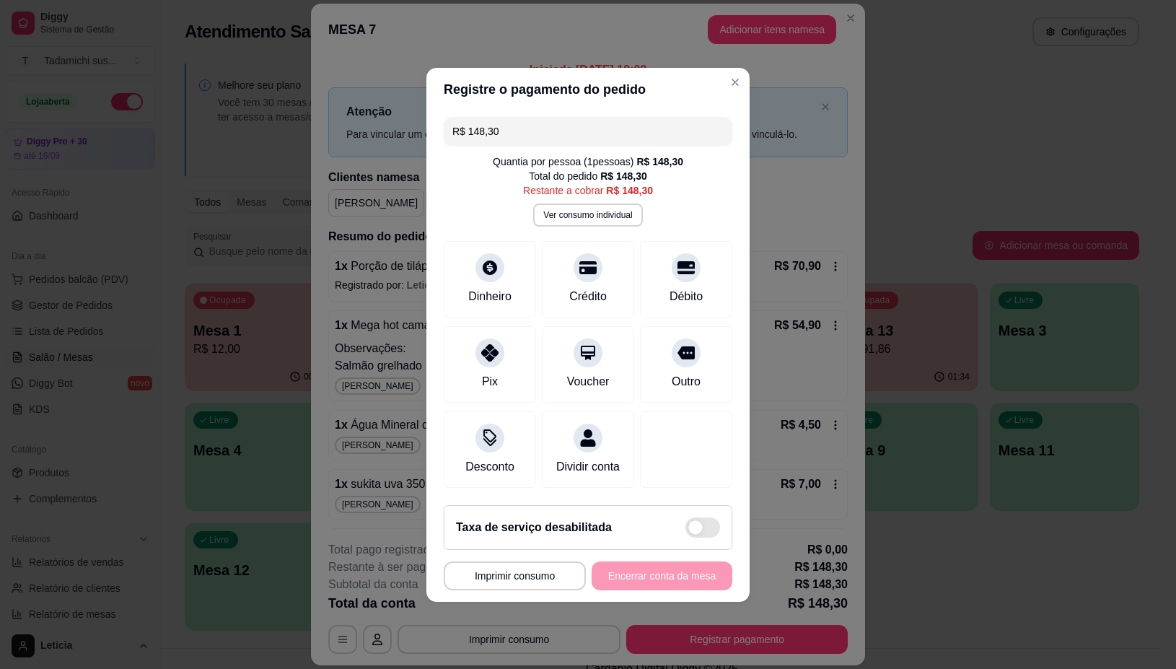
click at [671, 537] on div "Taxa de serviço desabilitada" at bounding box center [588, 527] width 264 height 20
type input "R$ 163,13"
checkbox input "true"
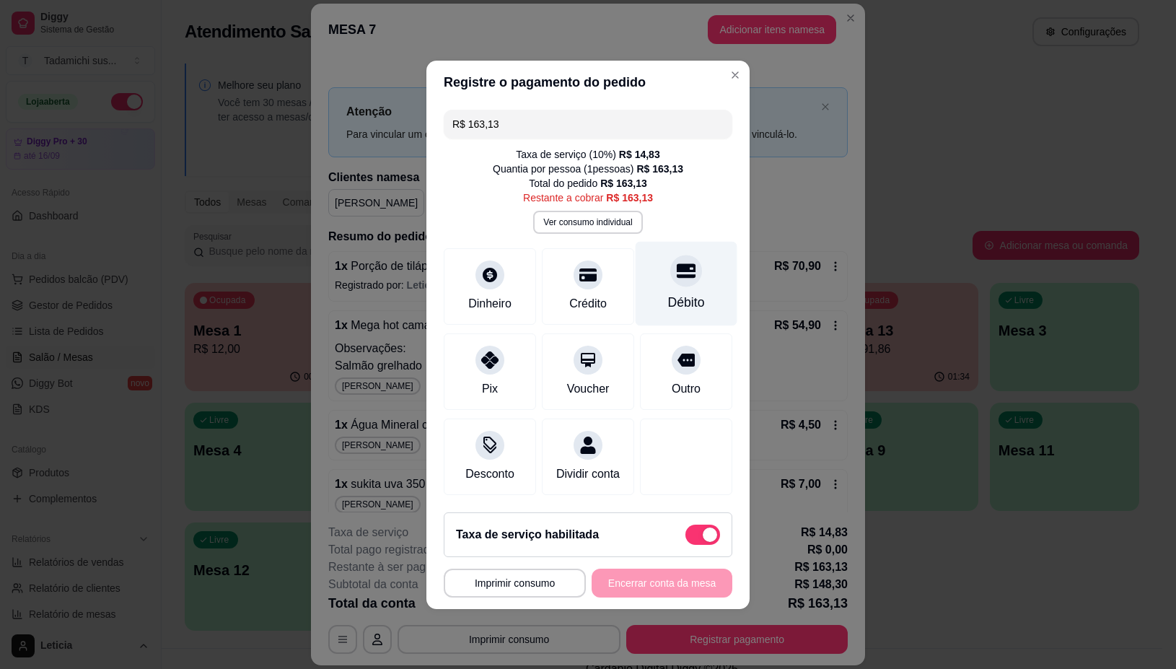
click at [670, 268] on div at bounding box center [686, 271] width 32 height 32
type input "R$ 0,00"
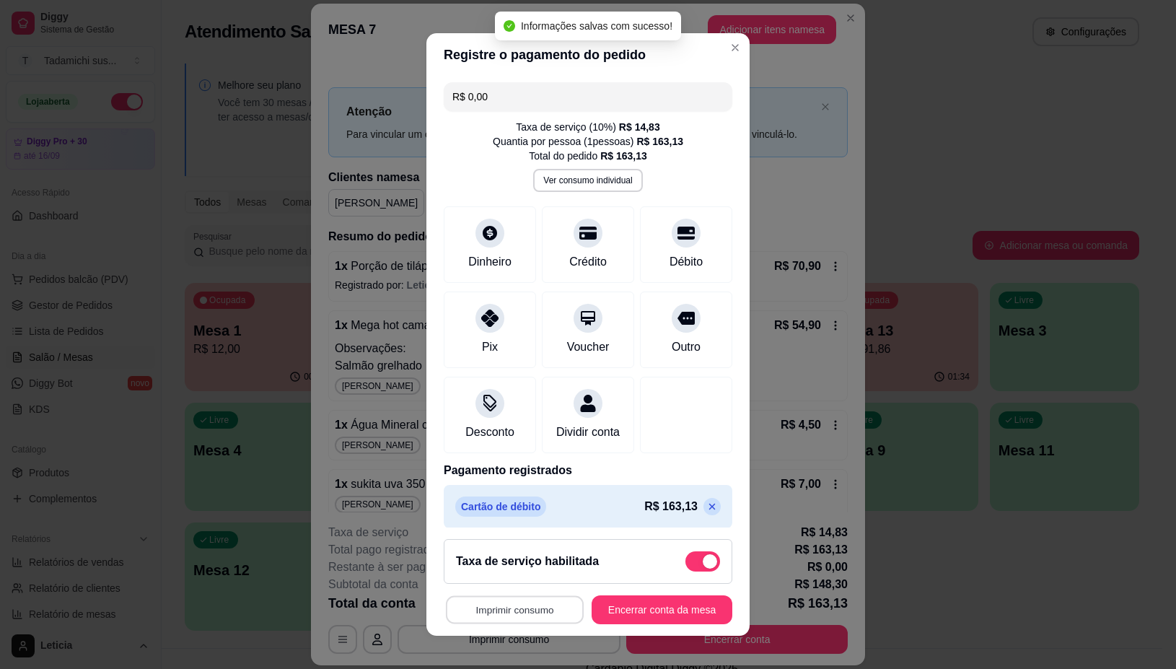
click at [509, 601] on button "Imprimir consumo" at bounding box center [515, 609] width 138 height 28
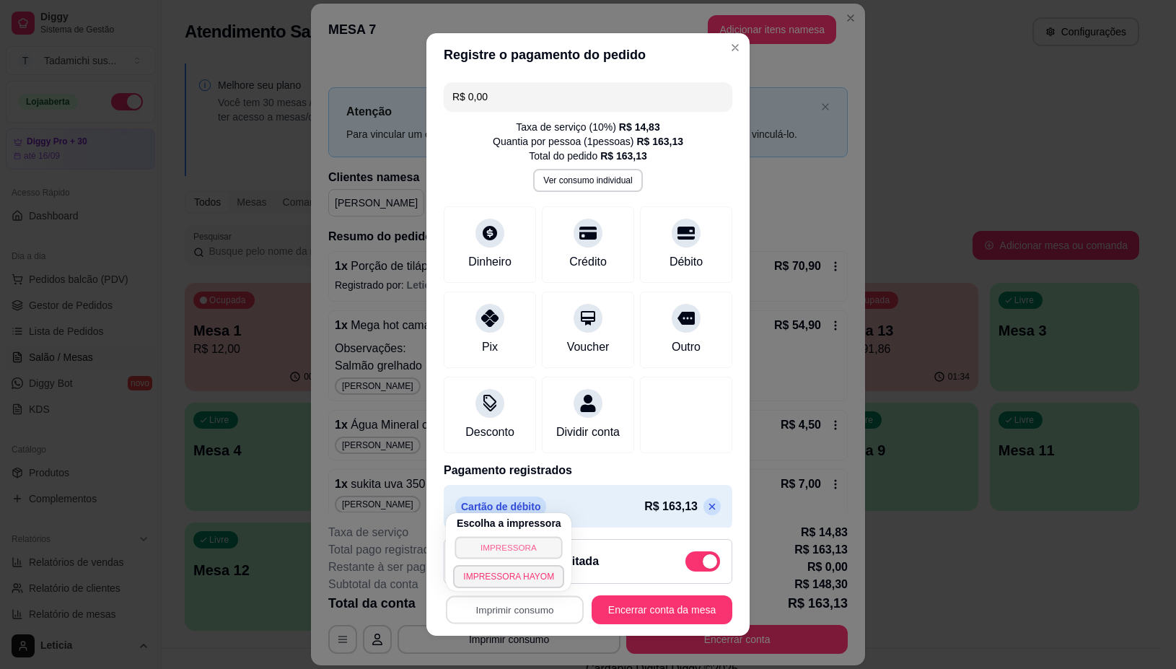
click at [514, 550] on button "IMPRESSORA" at bounding box center [508, 547] width 107 height 22
click at [532, 605] on button "Imprimir consumo" at bounding box center [515, 609] width 142 height 29
click at [530, 540] on button "IMPRESSORA" at bounding box center [508, 547] width 111 height 23
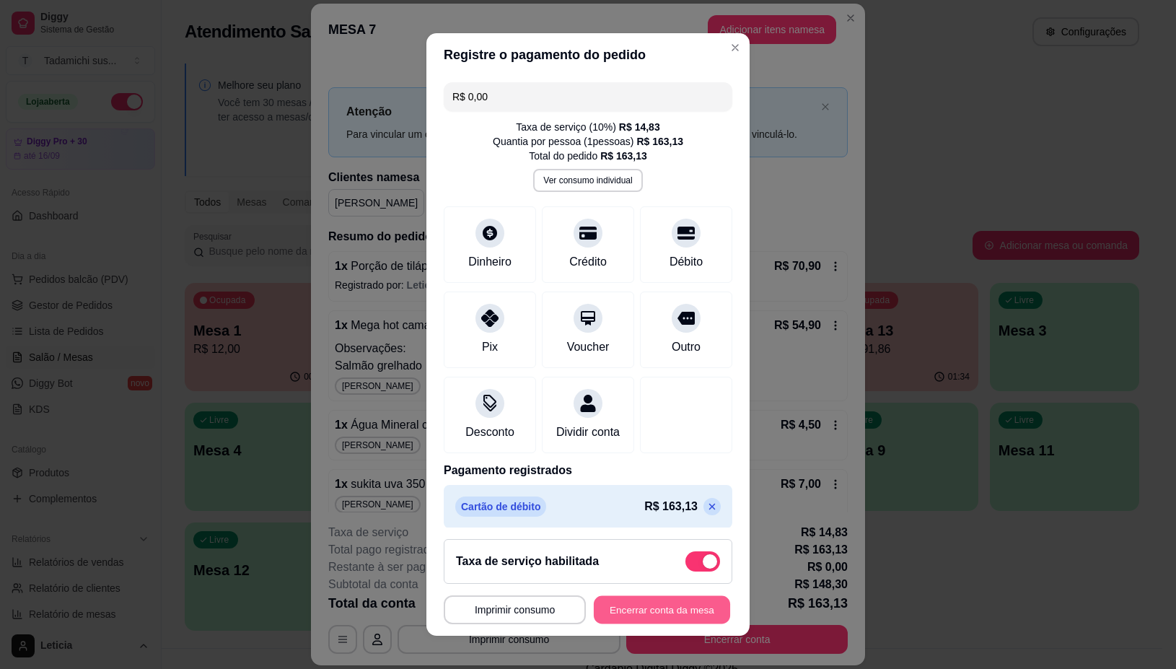
click at [685, 603] on button "Encerrar conta da mesa" at bounding box center [662, 609] width 136 height 28
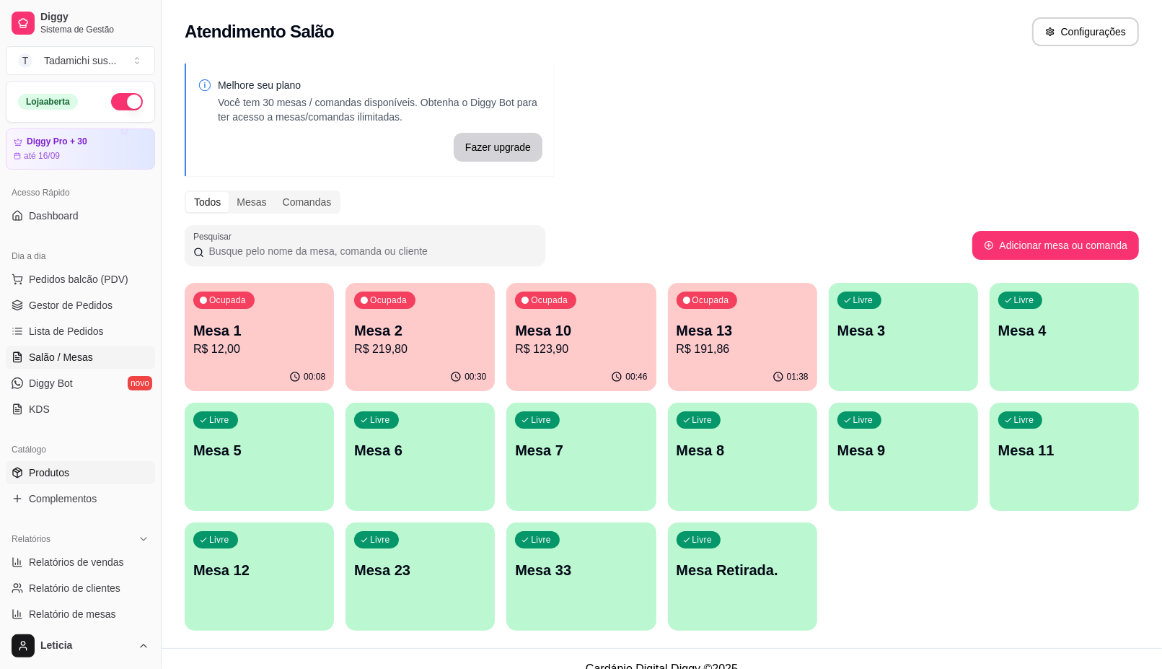
click at [80, 473] on link "Produtos" at bounding box center [80, 472] width 149 height 23
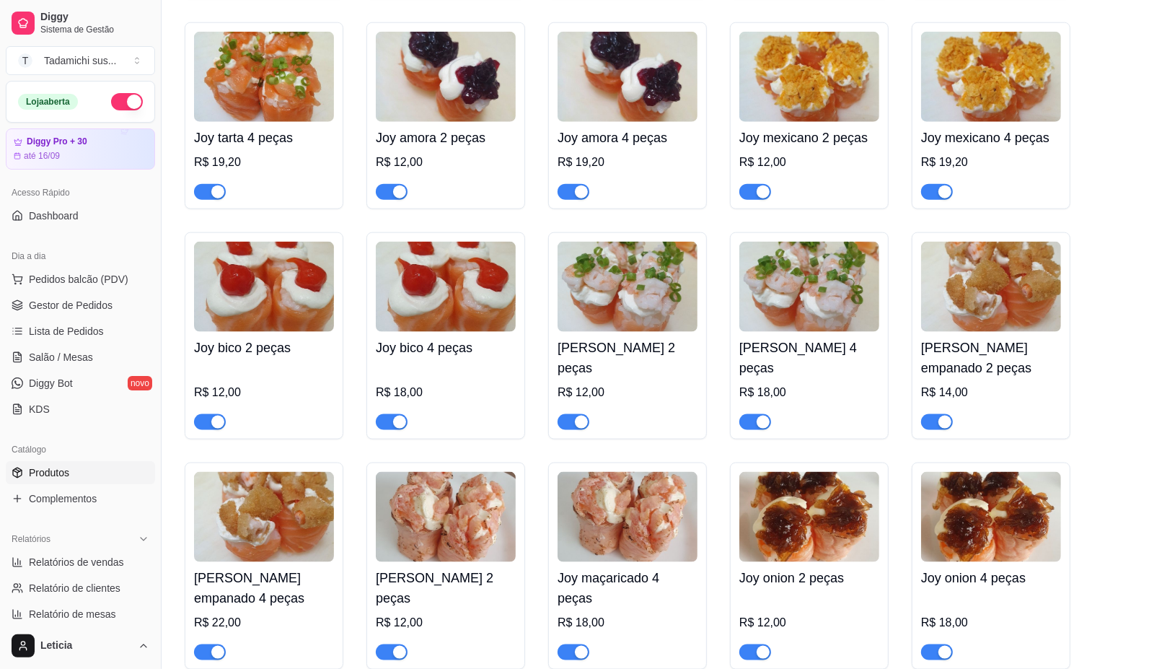
scroll to position [6132, 0]
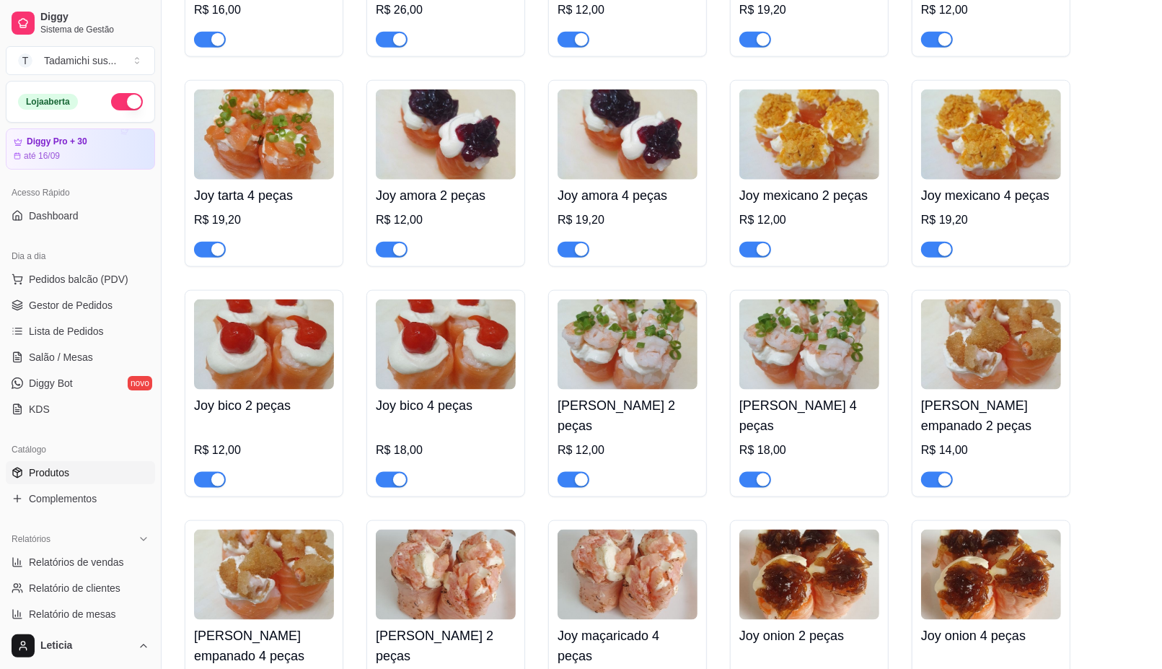
click at [95, 344] on ul "Pedidos balcão (PDV) Gestor de Pedidos Lista de Pedidos Salão / Mesas Diggy Bot…" at bounding box center [80, 344] width 149 height 153
click at [95, 351] on link "Salão / Mesas" at bounding box center [80, 357] width 149 height 23
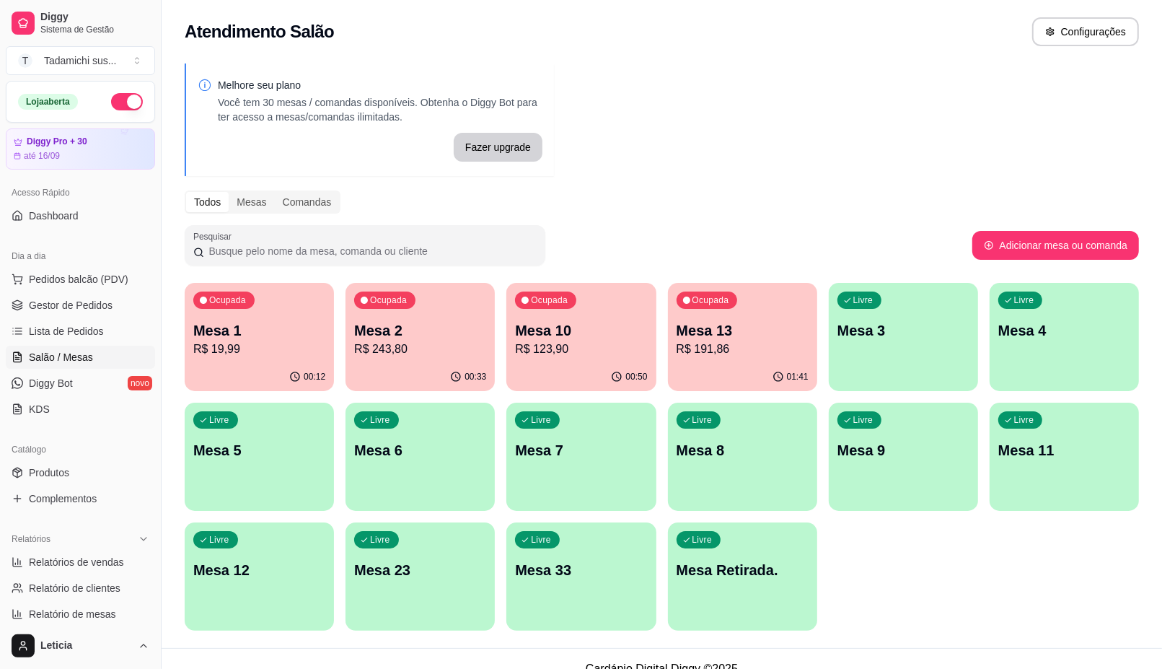
click at [1083, 446] on p "Mesa 11" at bounding box center [1064, 450] width 132 height 20
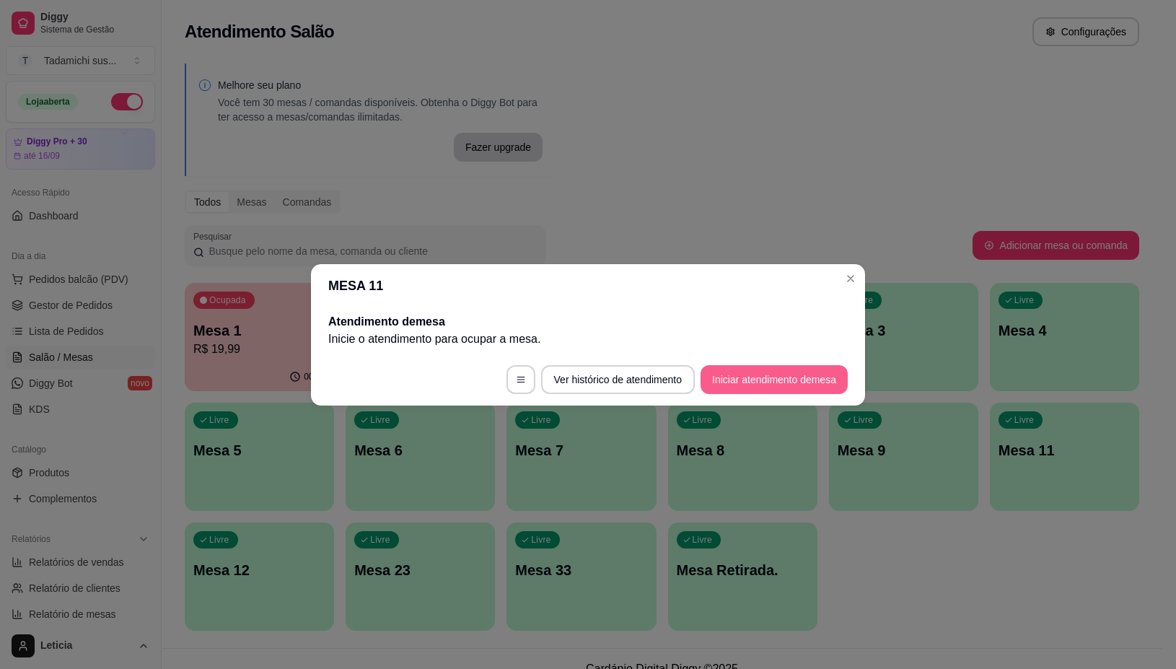
click at [719, 368] on button "Iniciar atendimento de mesa" at bounding box center [773, 379] width 147 height 29
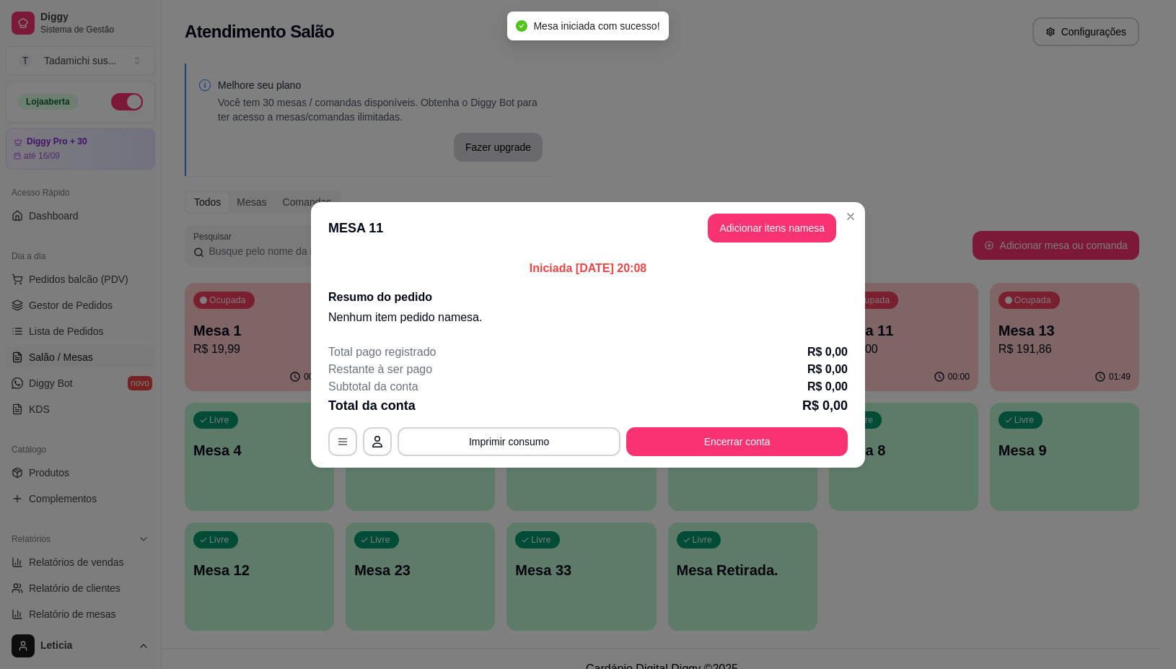
drag, startPoint x: 714, startPoint y: 247, endPoint x: 722, endPoint y: 237, distance: 12.8
click at [716, 244] on header "MESA 11 Adicionar itens na mesa" at bounding box center [588, 228] width 554 height 52
click at [722, 237] on button "Adicionar itens na mesa" at bounding box center [772, 228] width 124 height 28
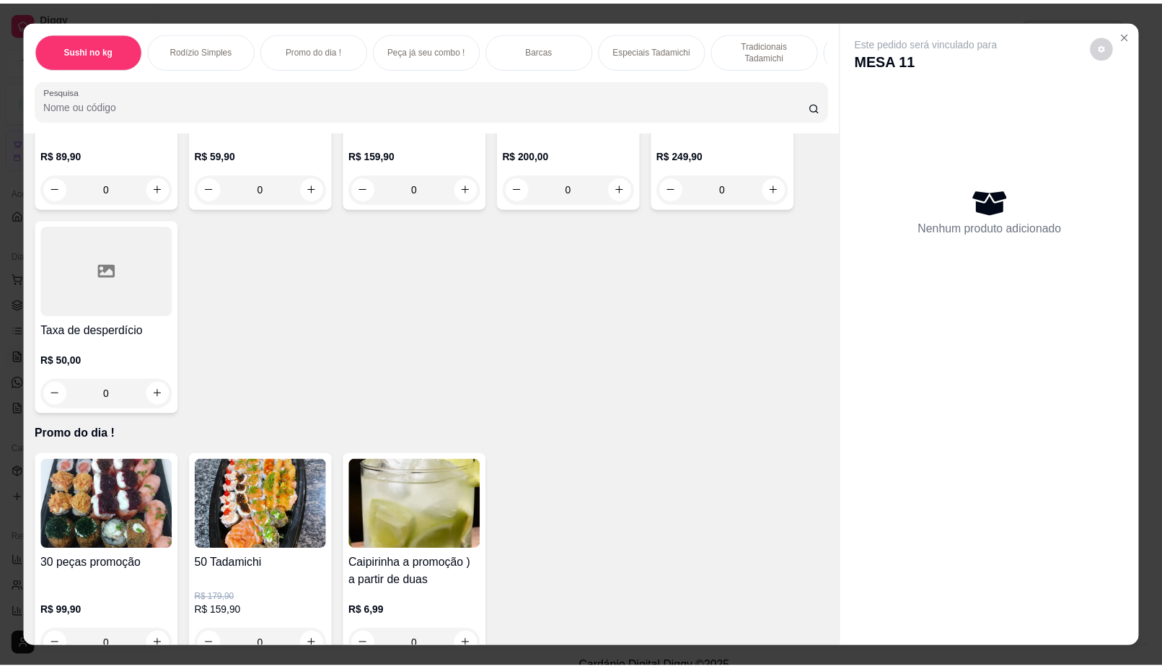
scroll to position [721, 0]
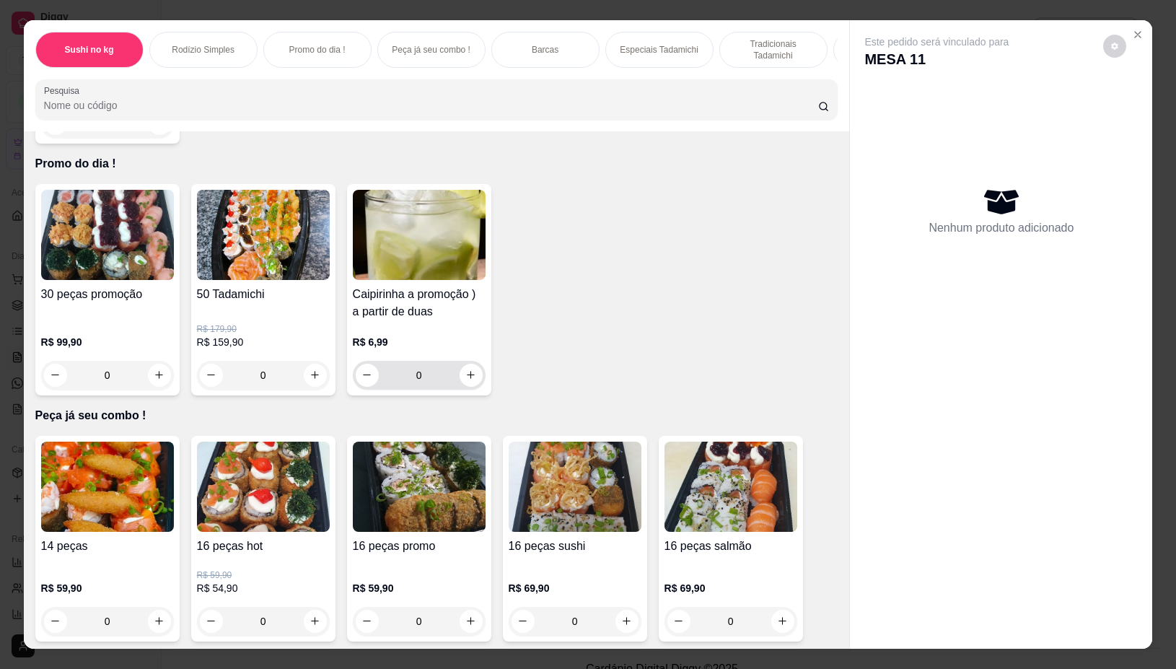
click at [452, 375] on div "0" at bounding box center [419, 375] width 127 height 29
click at [465, 376] on icon "increase-product-quantity" at bounding box center [470, 374] width 11 height 11
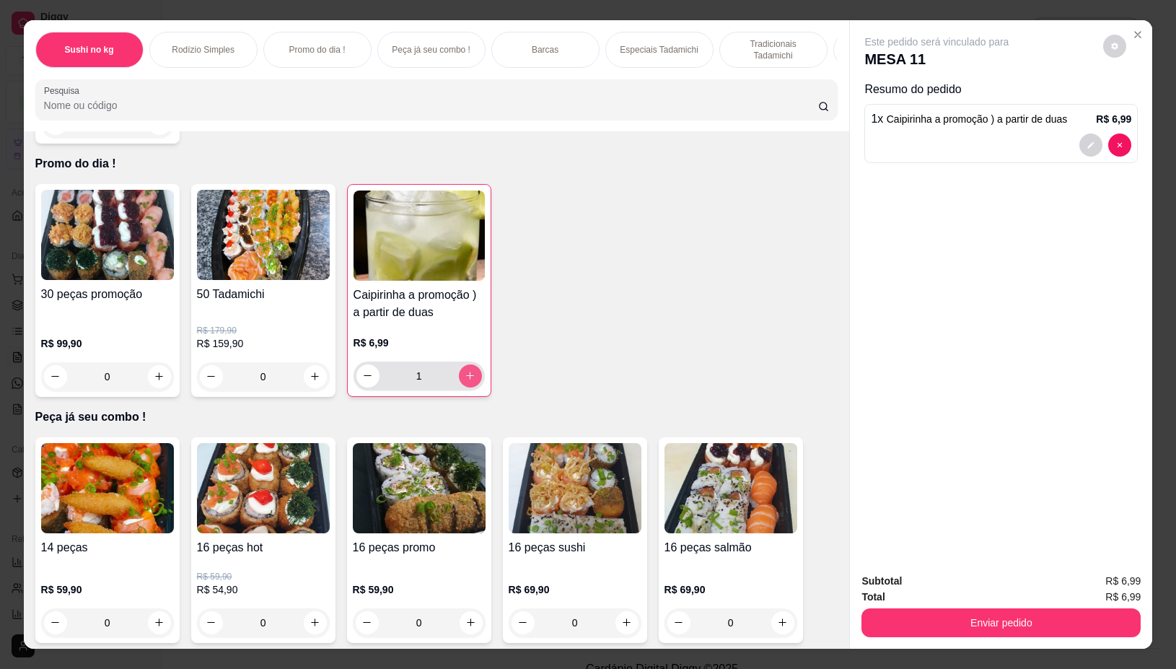
click at [467, 381] on icon "increase-product-quantity" at bounding box center [470, 375] width 11 height 11
type input "2"
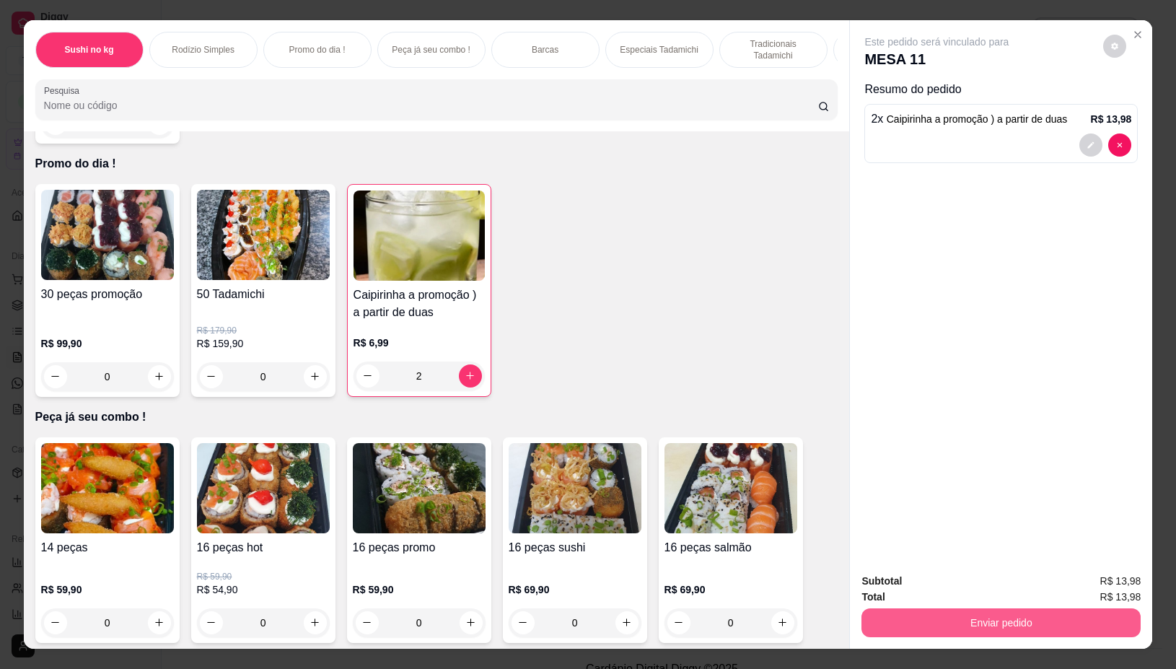
click at [1052, 608] on button "Enviar pedido" at bounding box center [1000, 622] width 279 height 29
click at [957, 584] on button "Não registrar e enviar pedido" at bounding box center [952, 580] width 150 height 27
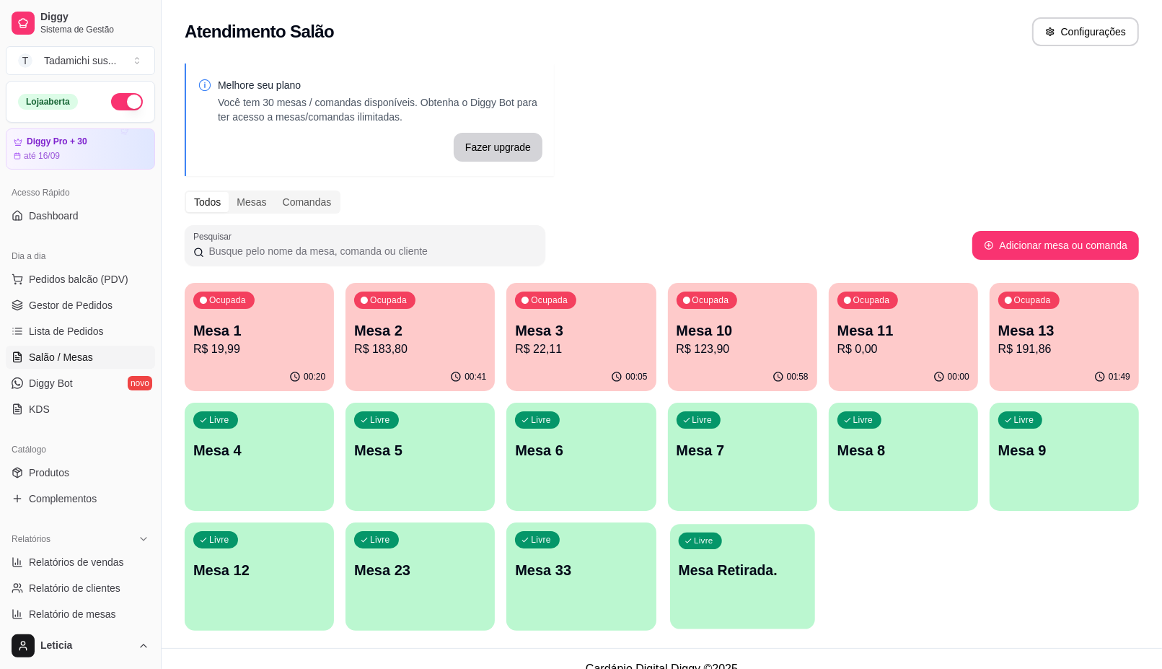
click at [740, 568] on p "Mesa Retirada." at bounding box center [742, 570] width 128 height 19
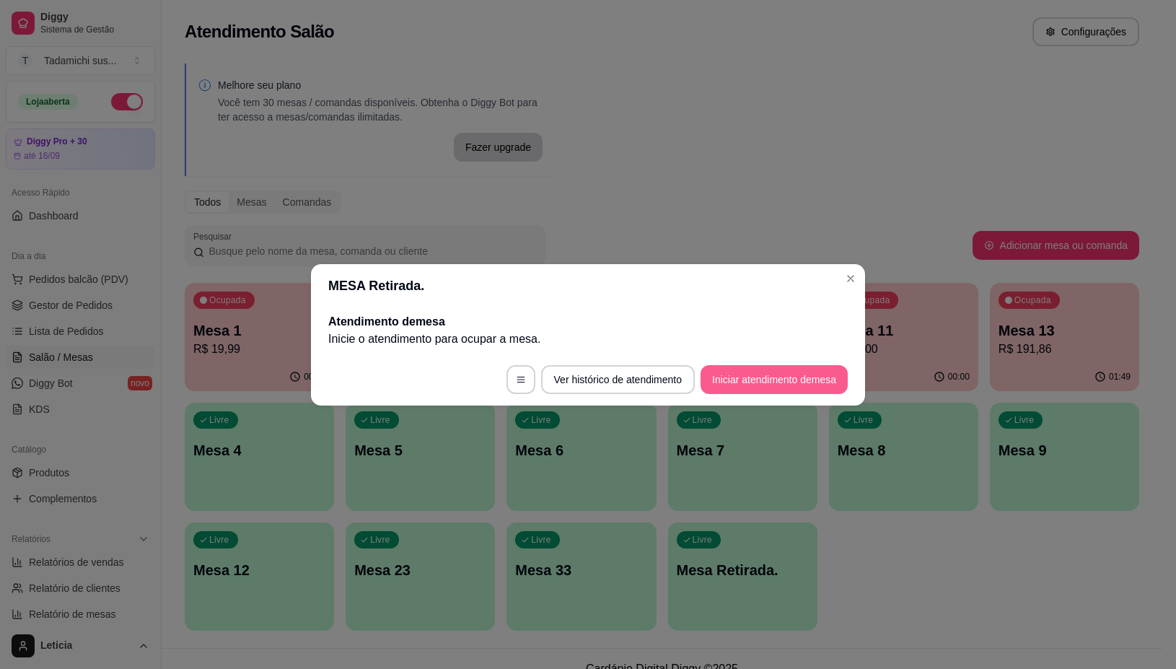
click at [783, 384] on button "Iniciar atendimento de mesa" at bounding box center [773, 379] width 147 height 29
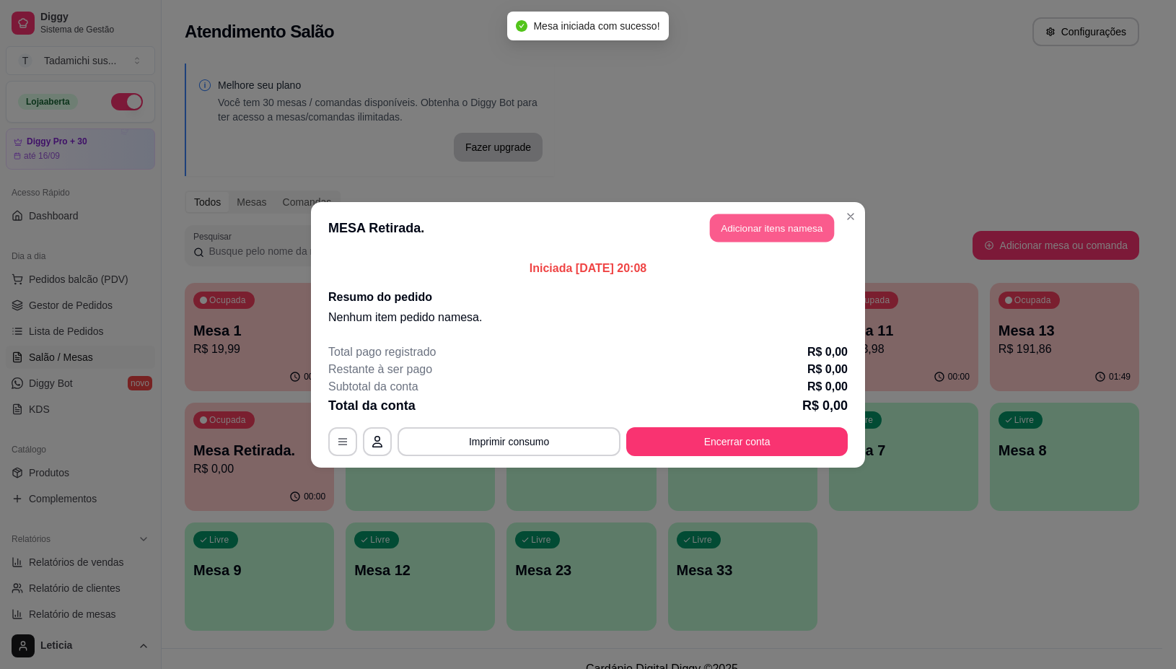
click at [765, 235] on button "Adicionar itens na mesa" at bounding box center [772, 228] width 124 height 28
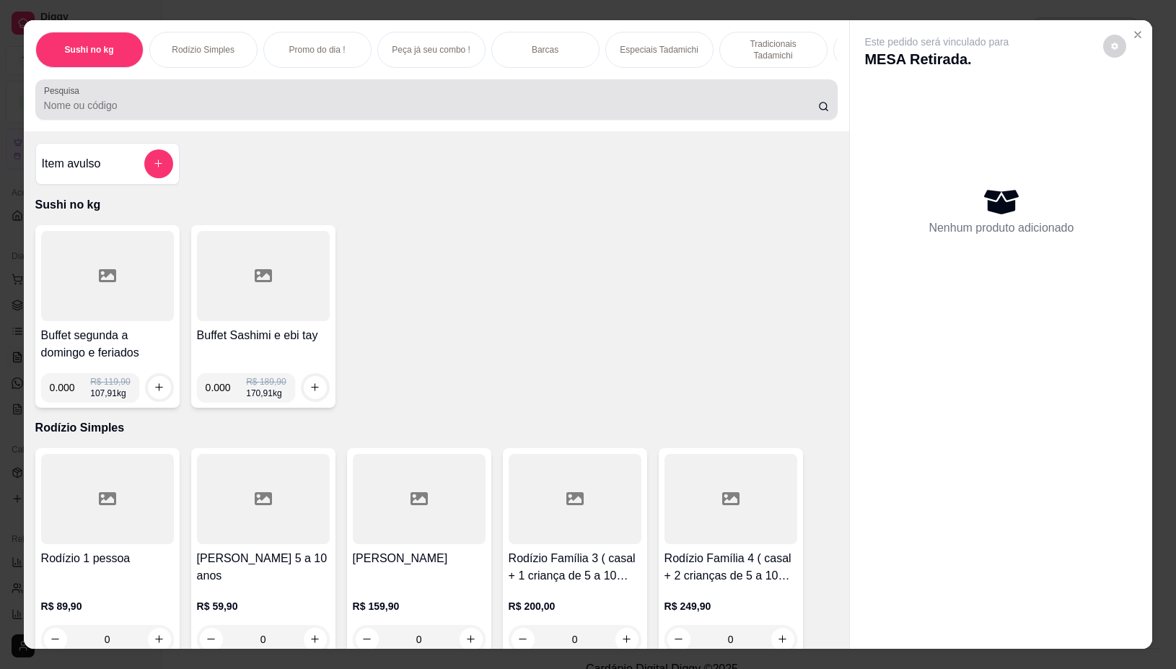
click at [597, 100] on div at bounding box center [437, 99] width 786 height 29
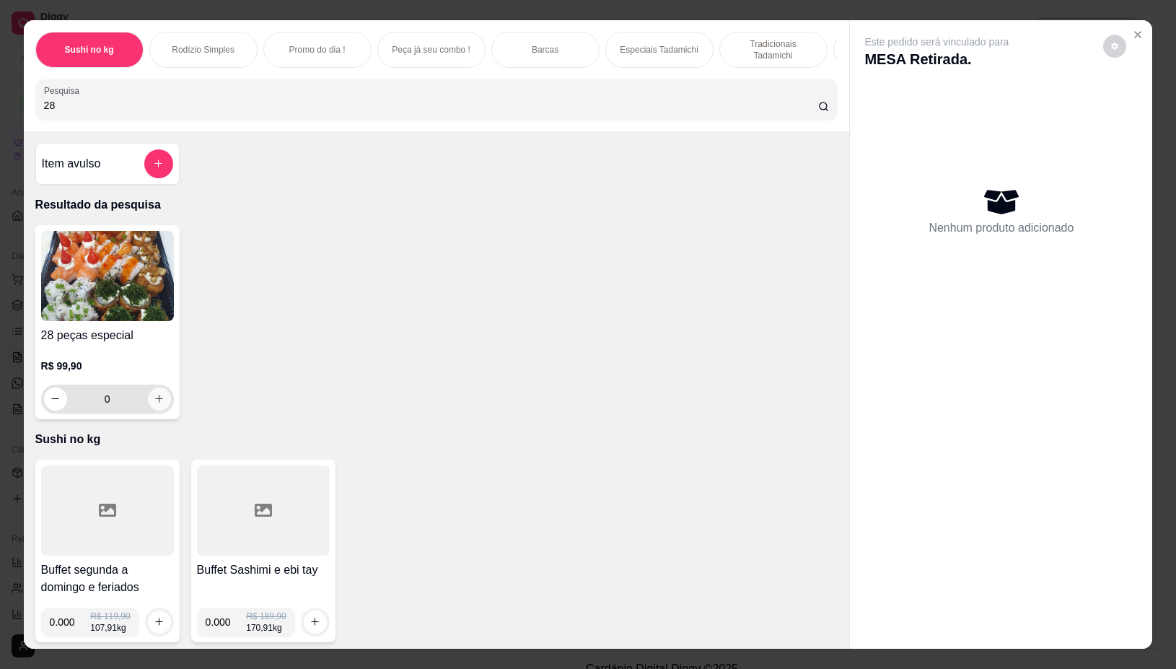
type input "28"
click at [155, 401] on icon "increase-product-quantity" at bounding box center [159, 398] width 11 height 11
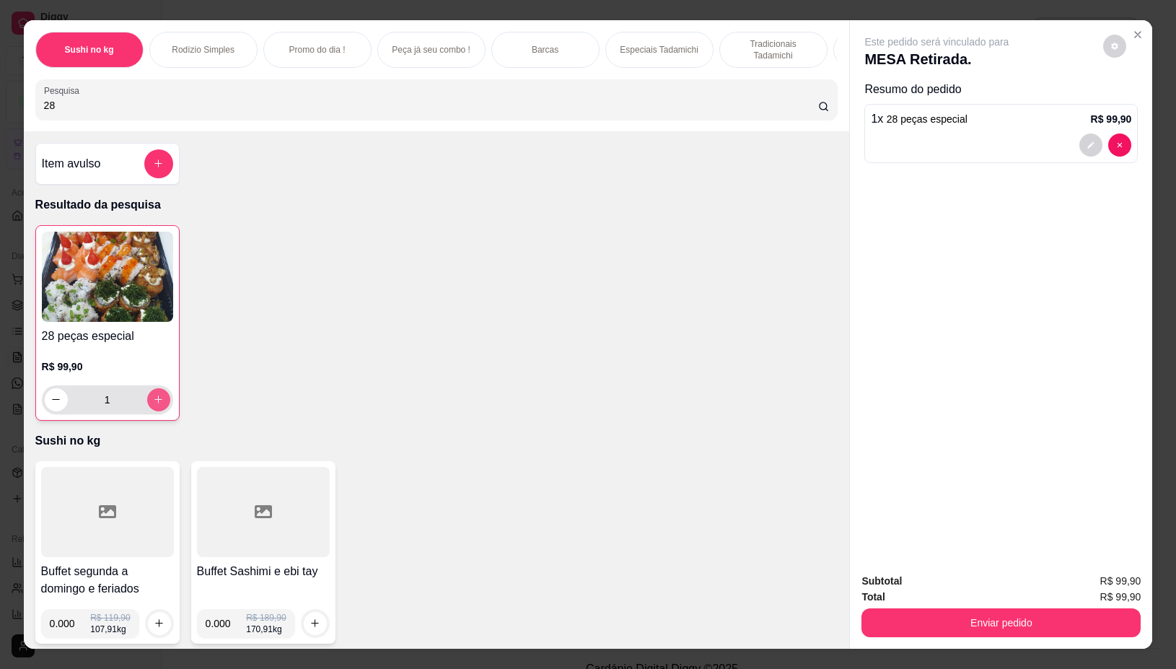
type input "1"
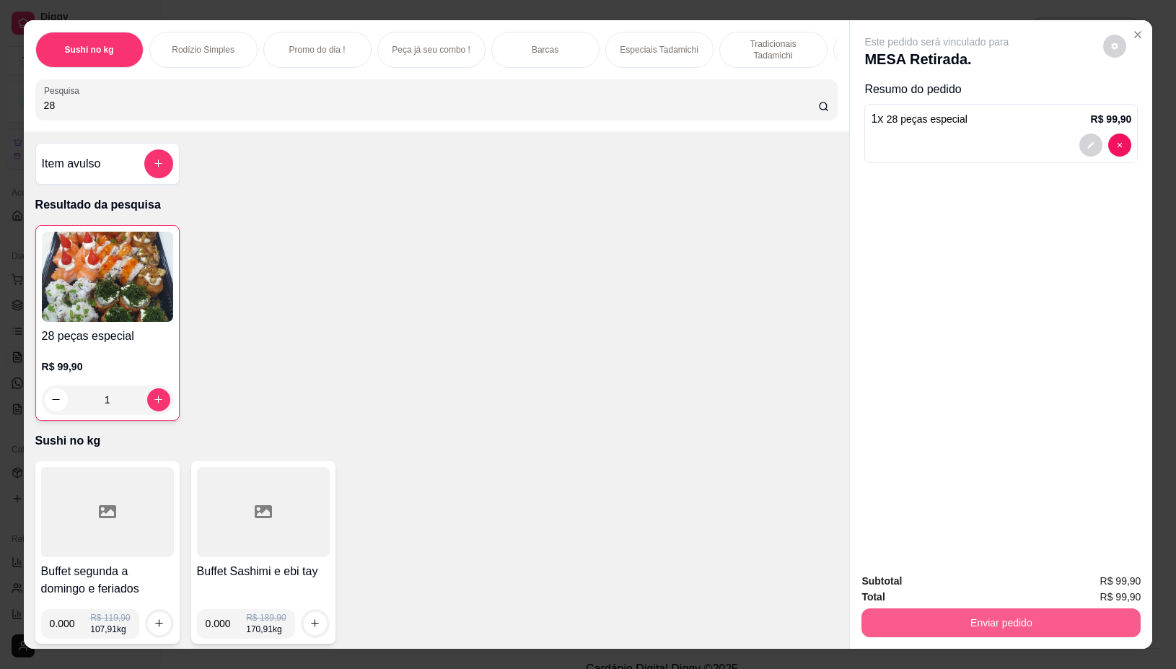
click at [969, 611] on button "Enviar pedido" at bounding box center [1000, 622] width 279 height 29
click at [951, 578] on button "Não registrar e enviar pedido" at bounding box center [952, 580] width 146 height 27
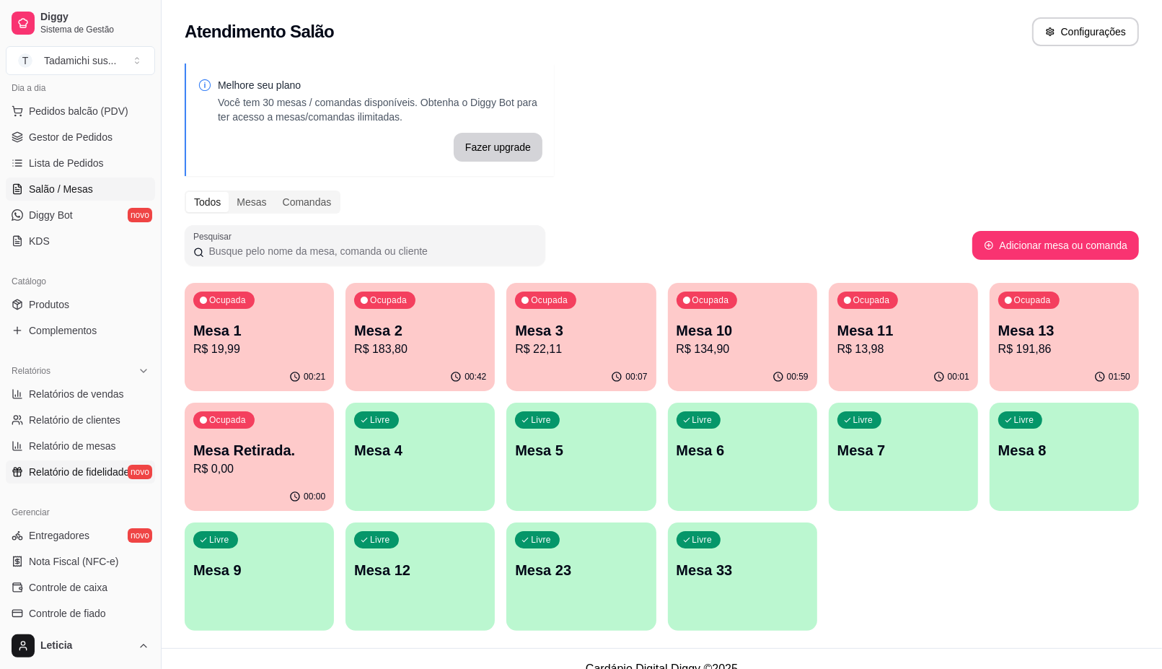
scroll to position [180, 0]
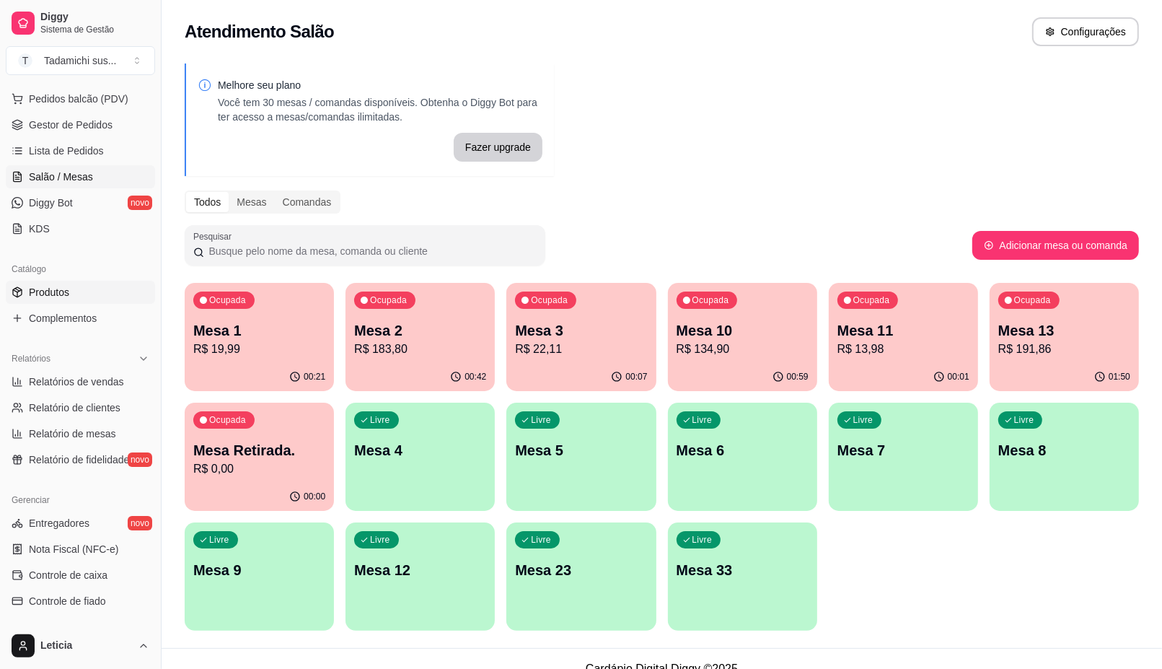
click at [52, 293] on span "Produtos" at bounding box center [49, 292] width 40 height 14
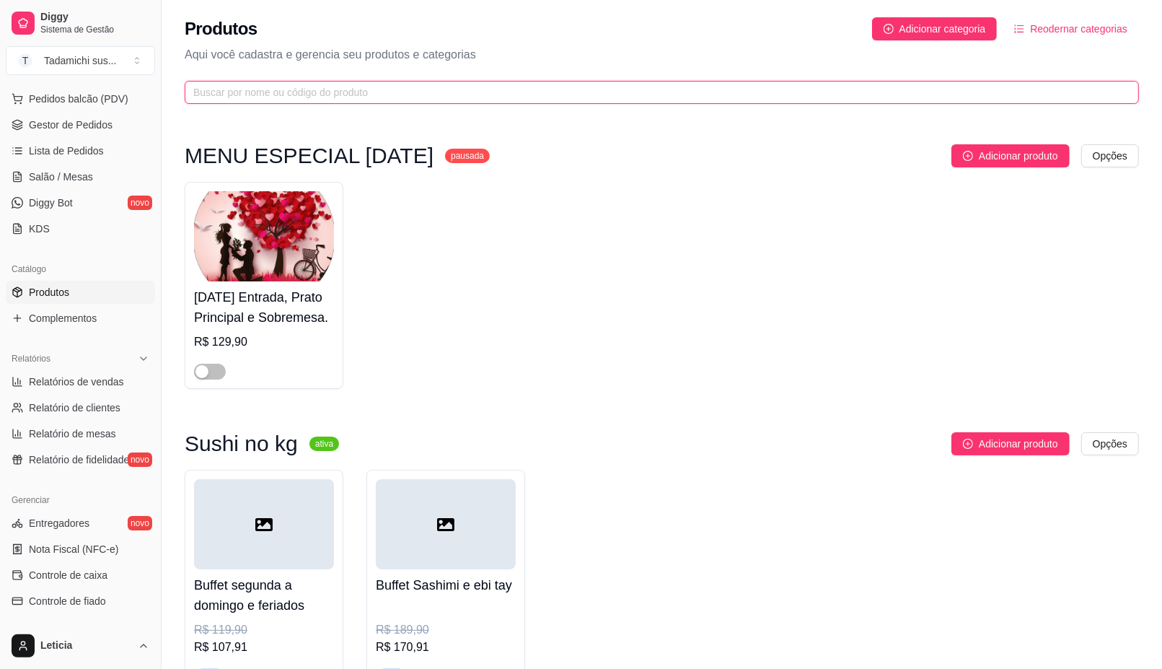
click at [286, 89] on input "text" at bounding box center [656, 92] width 926 height 16
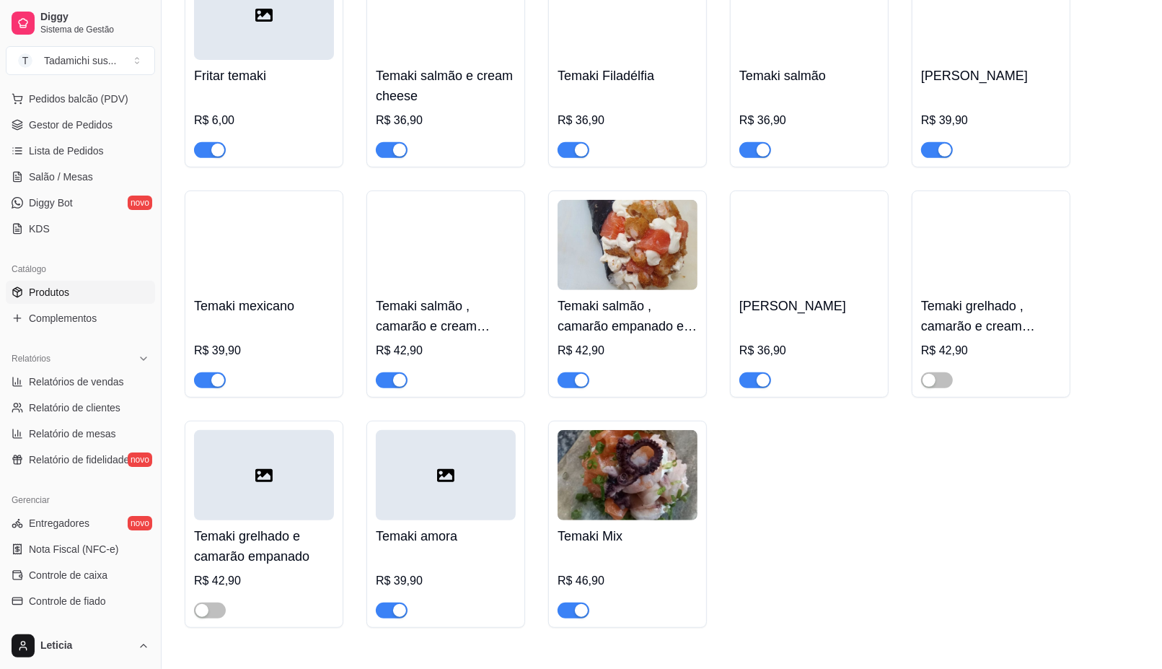
scroll to position [541, 0]
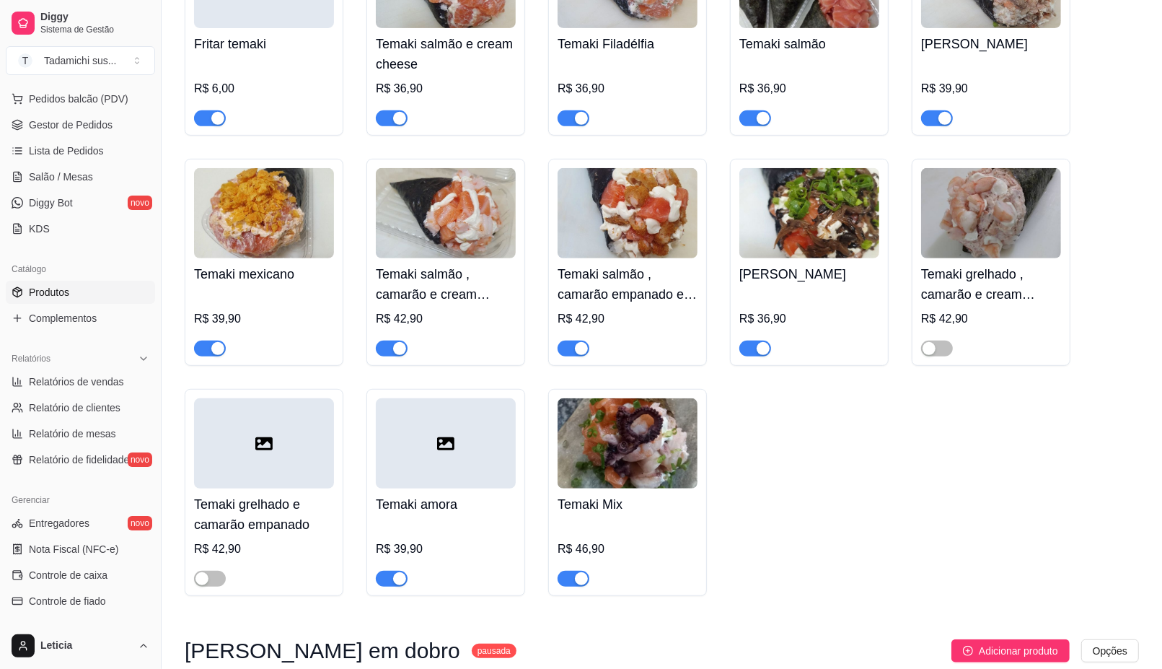
type input "temak"
click at [631, 233] on img at bounding box center [628, 213] width 140 height 90
click at [668, 244] on img at bounding box center [628, 213] width 140 height 90
click at [662, 220] on img at bounding box center [628, 213] width 140 height 90
click at [296, 474] on div at bounding box center [264, 443] width 140 height 90
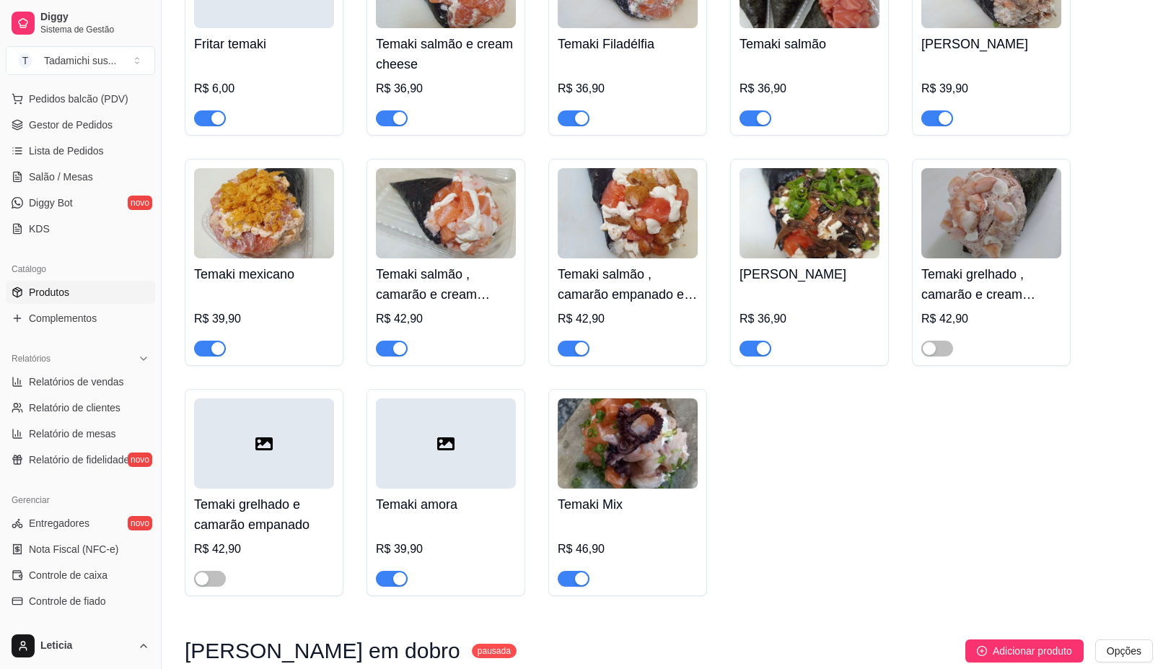
click at [941, 97] on div "R$ 39,90" at bounding box center [991, 88] width 140 height 17
click at [940, 92] on header "Temaki grelhado - detalhes" at bounding box center [588, 98] width 761 height 45
click at [943, 96] on div "R$ 39,90" at bounding box center [991, 88] width 140 height 17
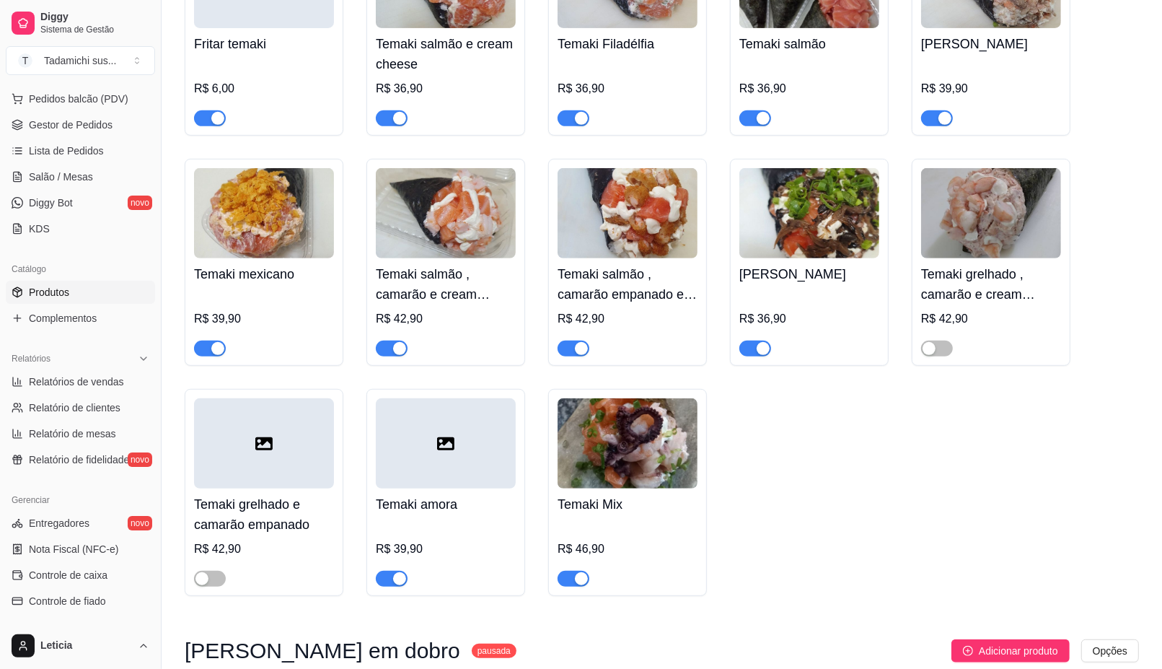
click at [658, 218] on img at bounding box center [628, 213] width 140 height 90
click at [604, 214] on img at bounding box center [628, 213] width 140 height 90
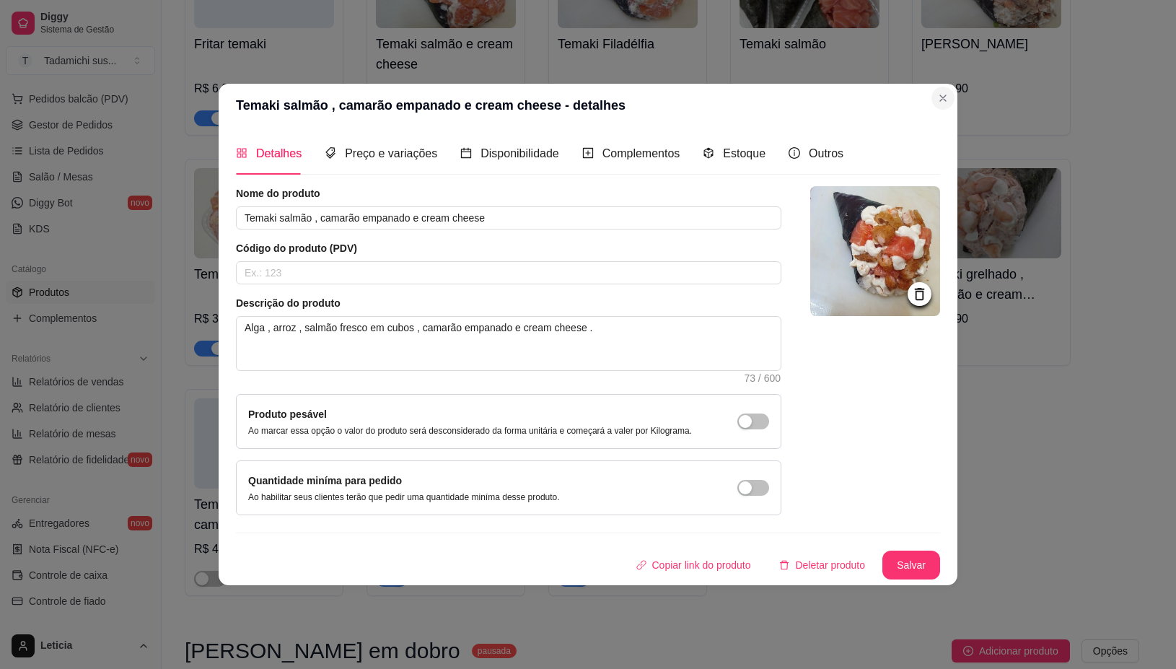
click at [939, 100] on div at bounding box center [991, 111] width 140 height 29
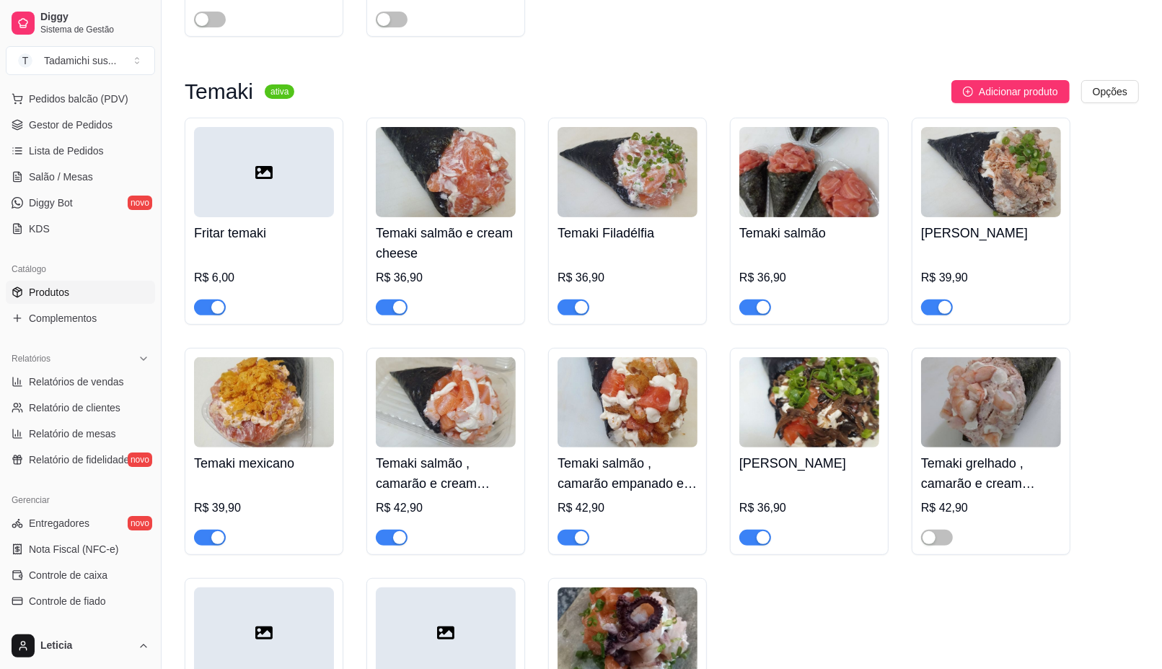
scroll to position [271, 0]
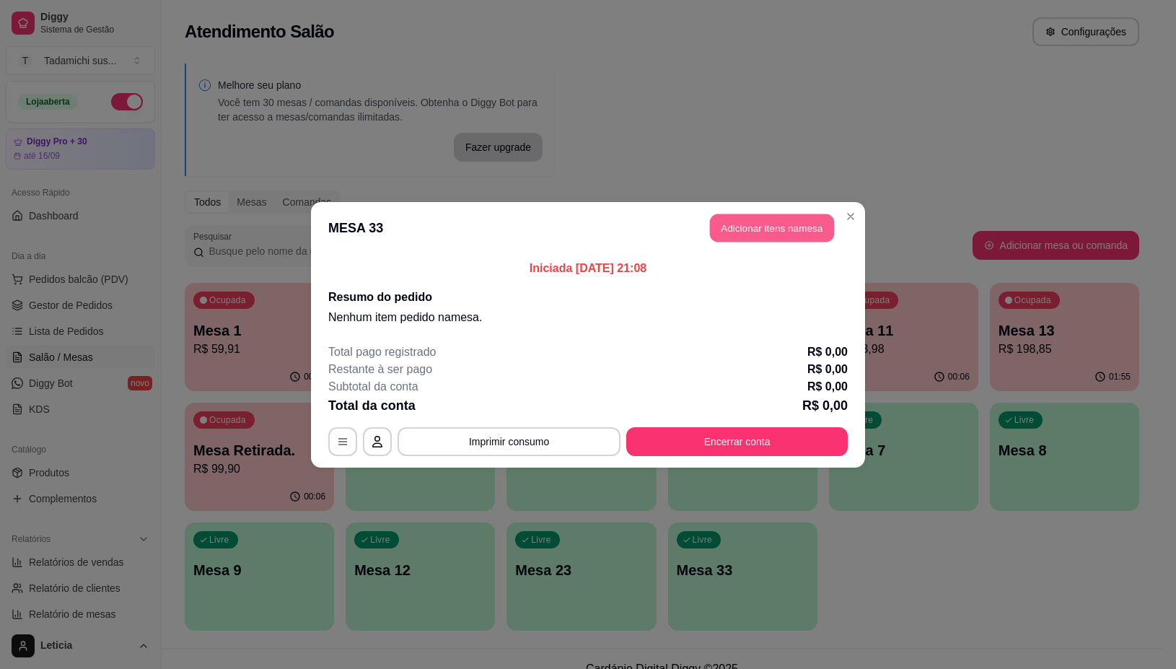
click at [801, 229] on button "Adicionar itens na mesa" at bounding box center [772, 228] width 124 height 28
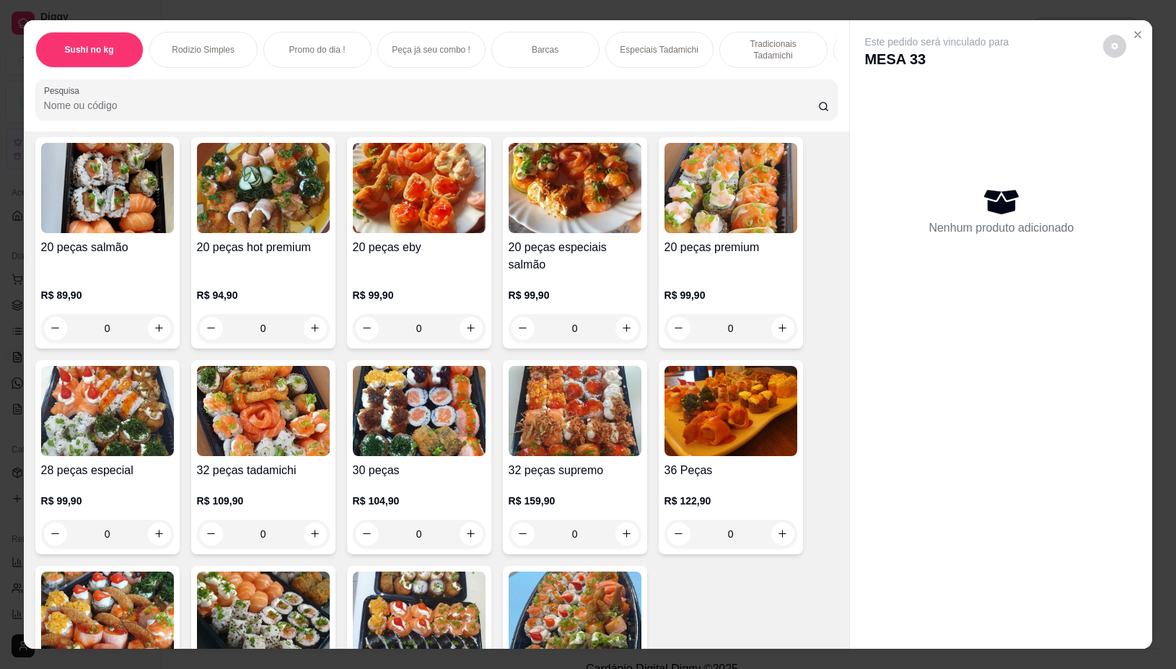
scroll to position [1533, 0]
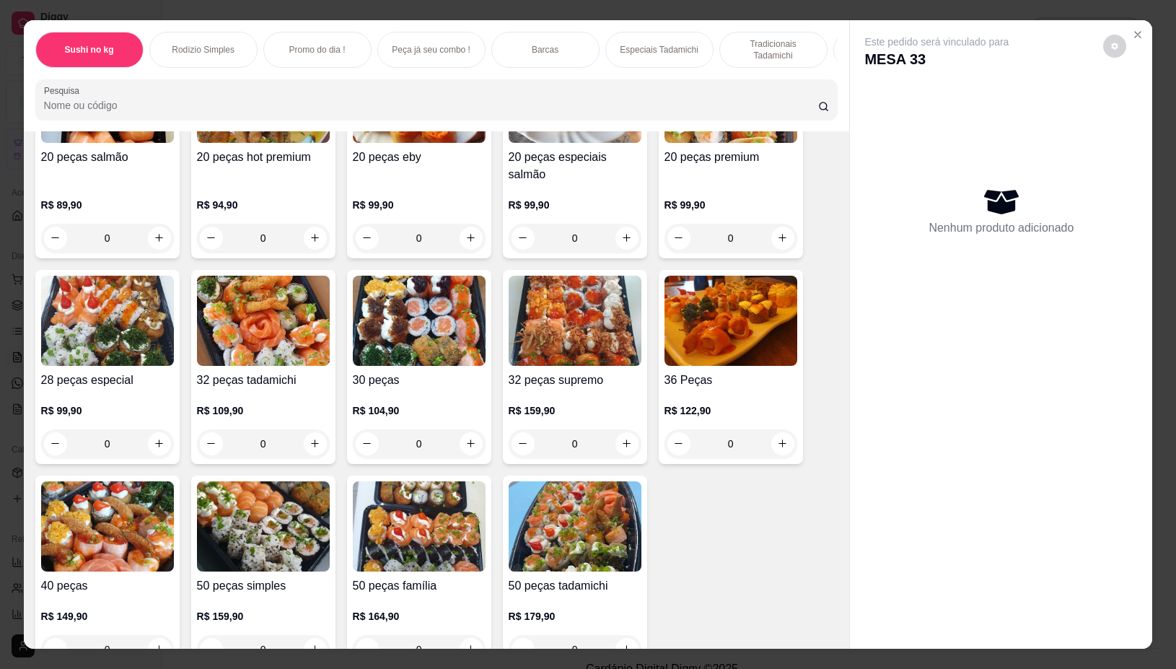
click at [405, 330] on img at bounding box center [419, 321] width 133 height 90
click at [1132, 29] on icon "Close" at bounding box center [1138, 35] width 12 height 12
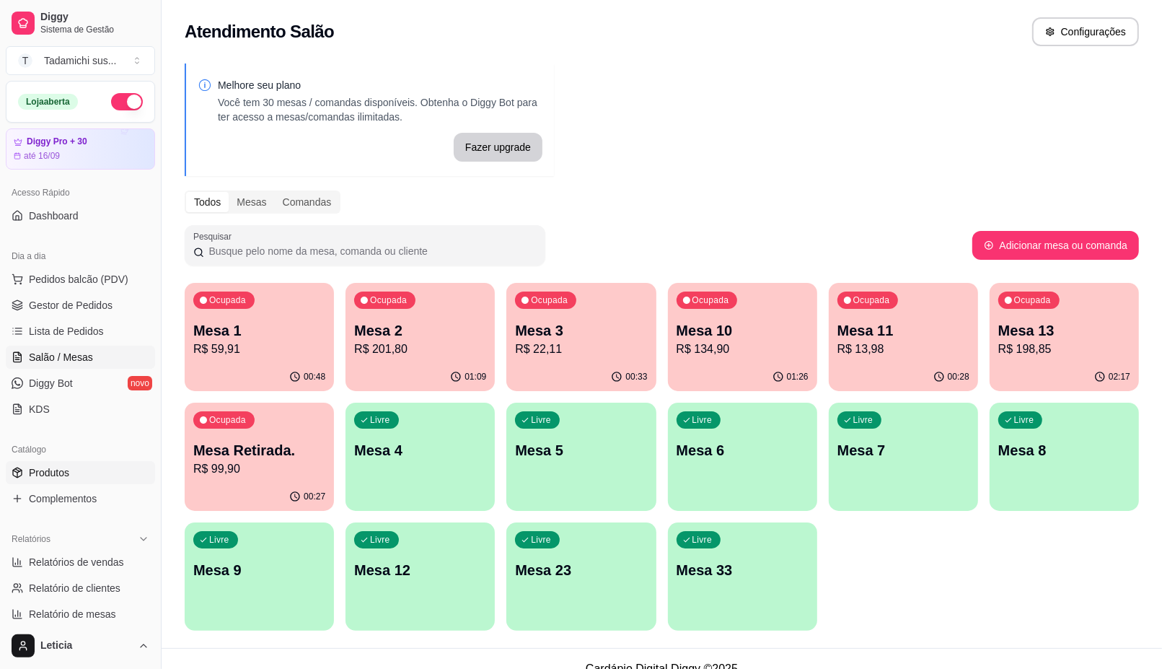
click at [52, 473] on span "Produtos" at bounding box center [49, 472] width 40 height 14
click at [35, 473] on span "Produtos" at bounding box center [49, 472] width 40 height 14
click at [48, 465] on span "Produtos" at bounding box center [49, 472] width 40 height 14
click at [700, 557] on div "Livre Mesa 33" at bounding box center [742, 568] width 145 height 88
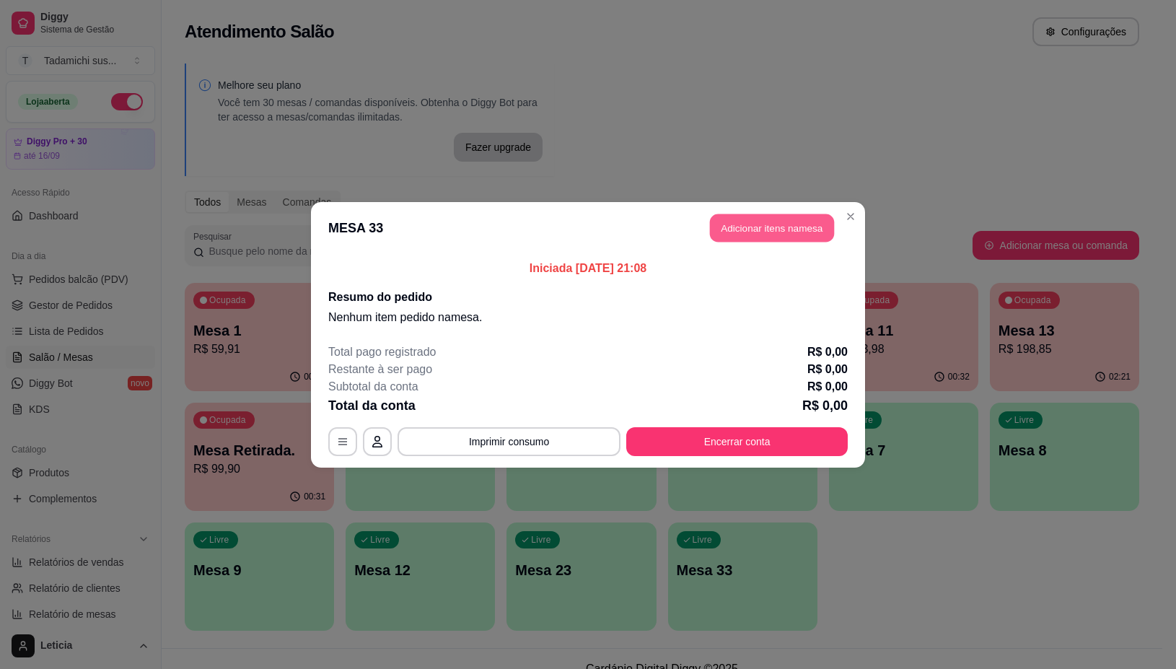
click at [743, 231] on button "Adicionar itens na mesa" at bounding box center [772, 228] width 124 height 28
